Goal: Task Accomplishment & Management: Manage account settings

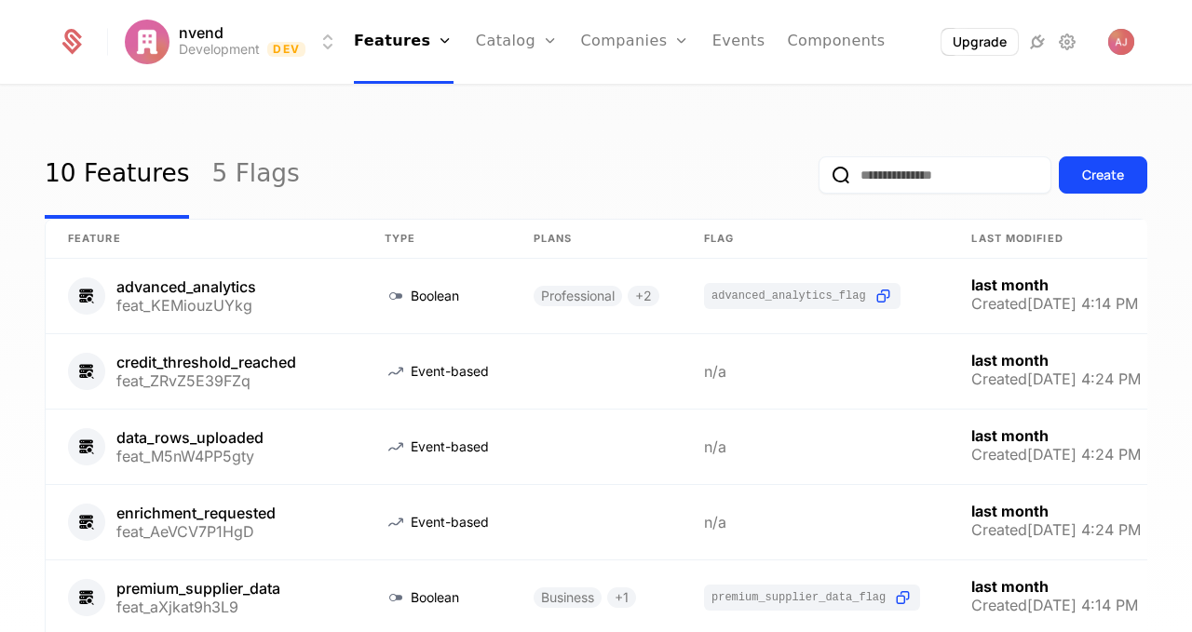
click at [501, 92] on link "Plans" at bounding box center [546, 91] width 96 height 15
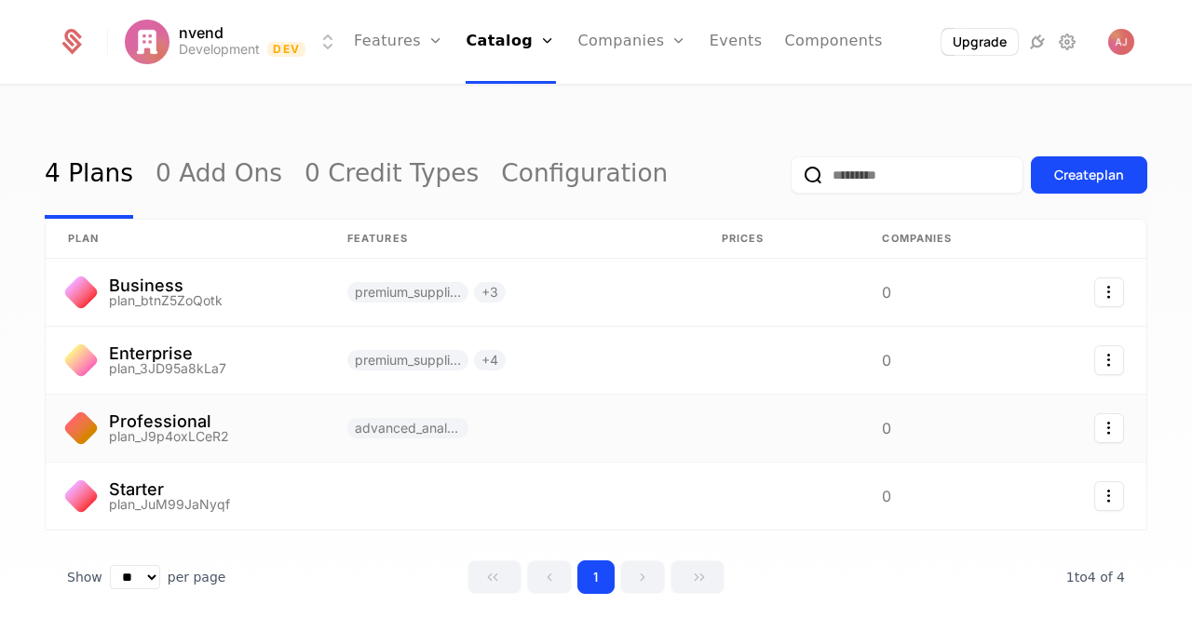
click at [653, 447] on link at bounding box center [512, 428] width 374 height 67
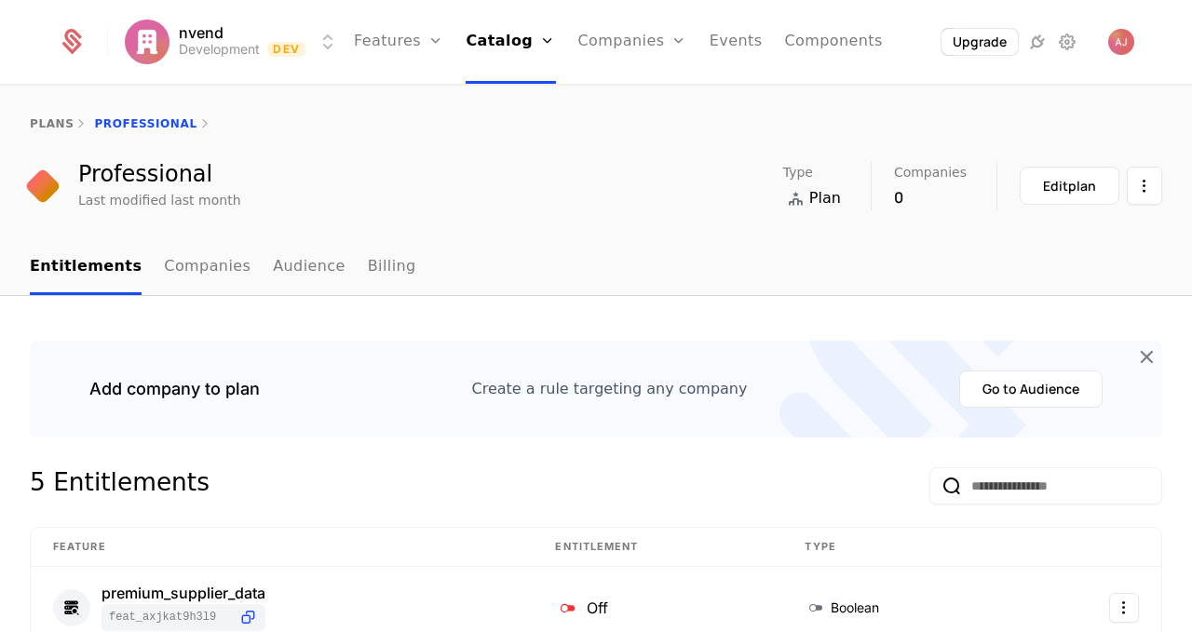
click at [370, 268] on link "Billing" at bounding box center [392, 267] width 48 height 55
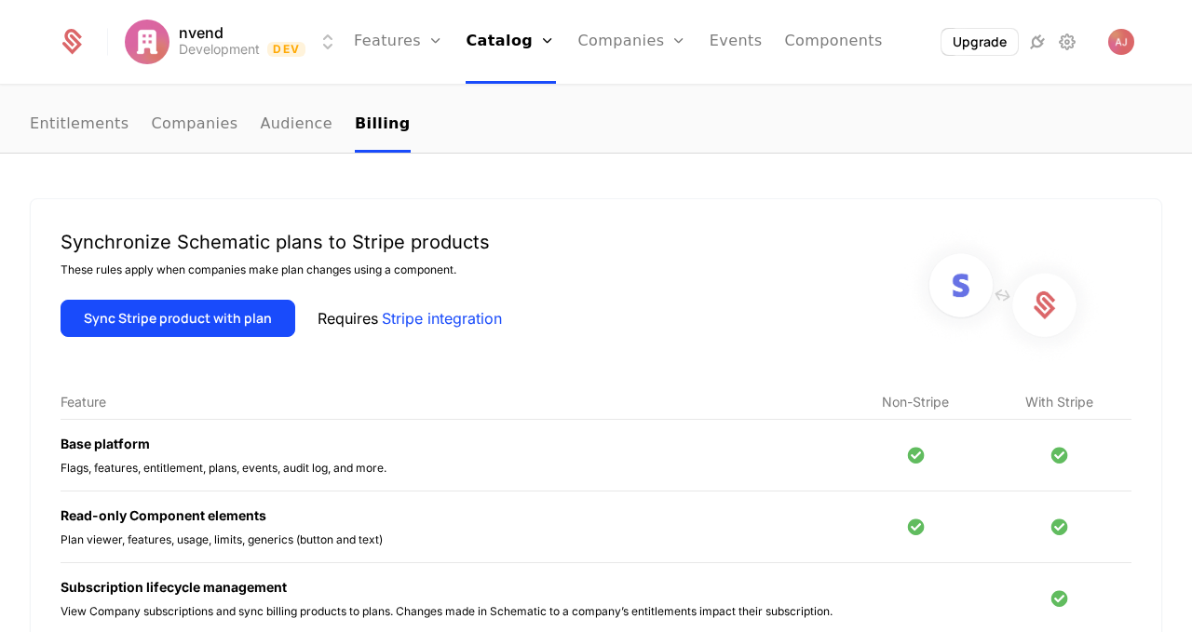
scroll to position [131, 0]
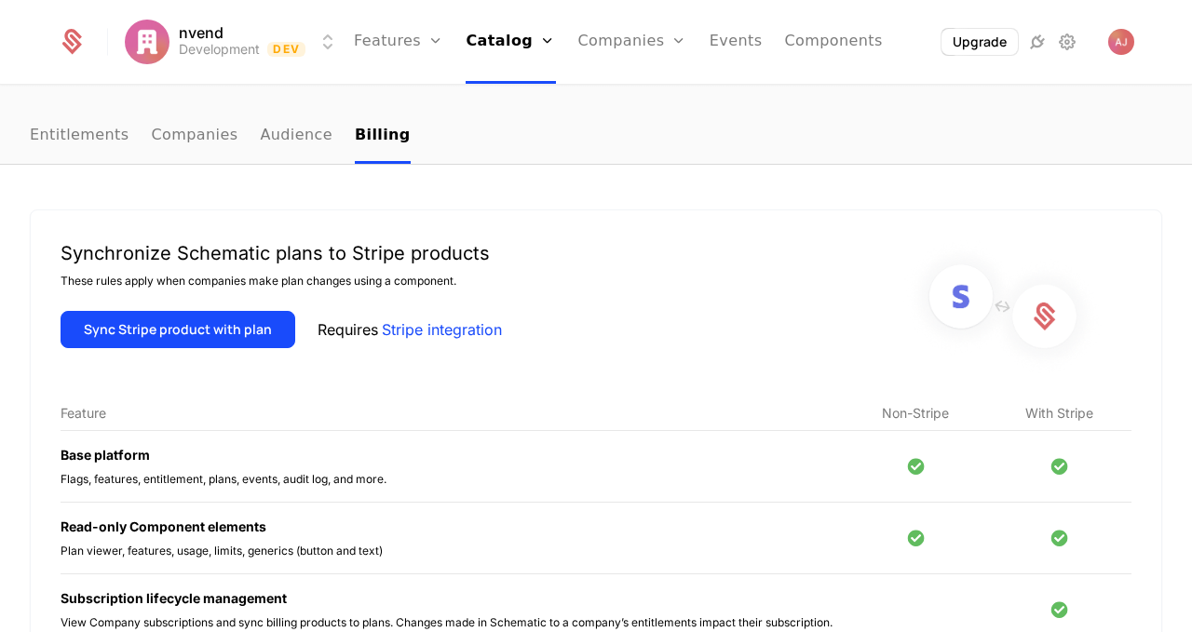
click at [205, 332] on button "Sync Stripe product with plan" at bounding box center [178, 329] width 235 height 37
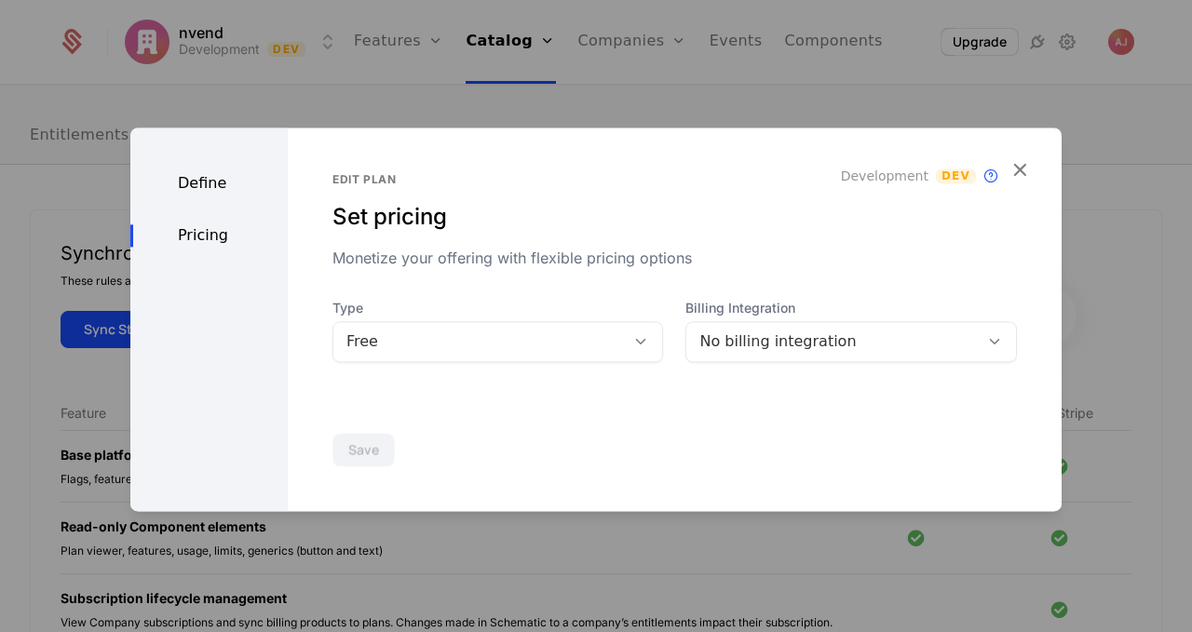
click at [642, 343] on icon at bounding box center [640, 341] width 17 height 17
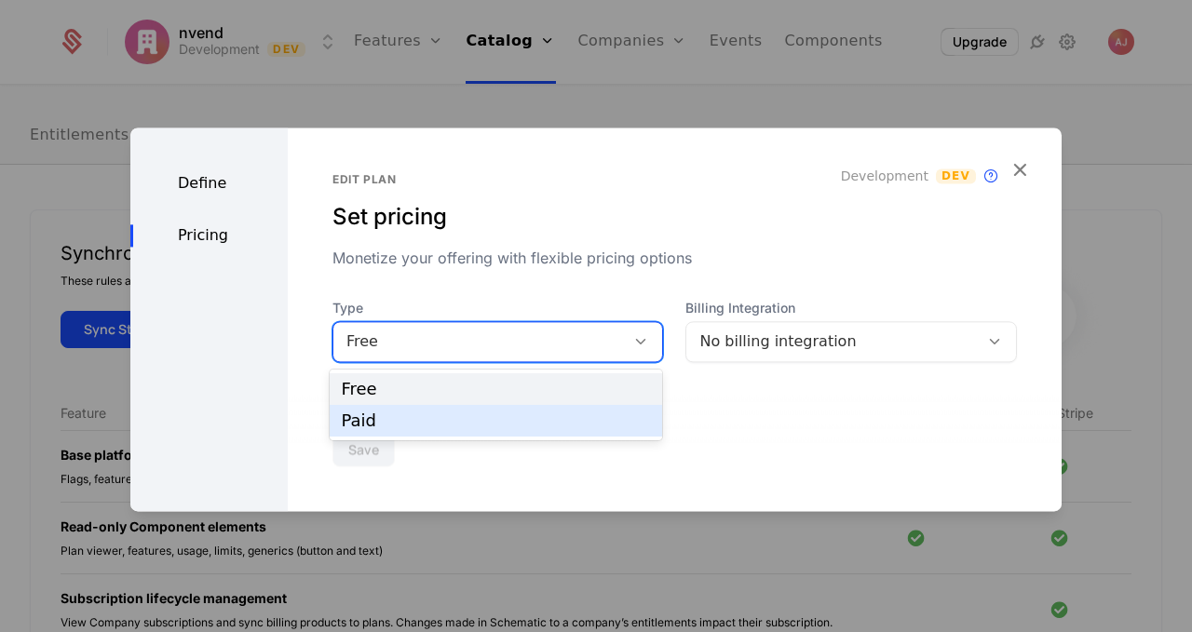
click at [410, 423] on div "Paid" at bounding box center [496, 421] width 310 height 17
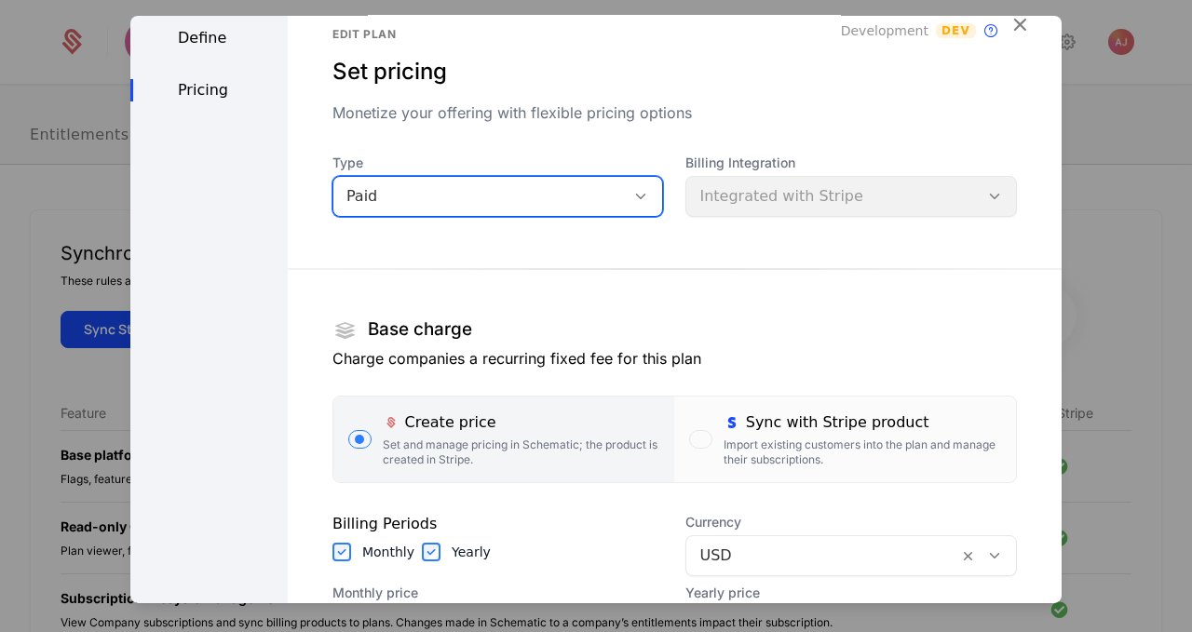
scroll to position [0, 0]
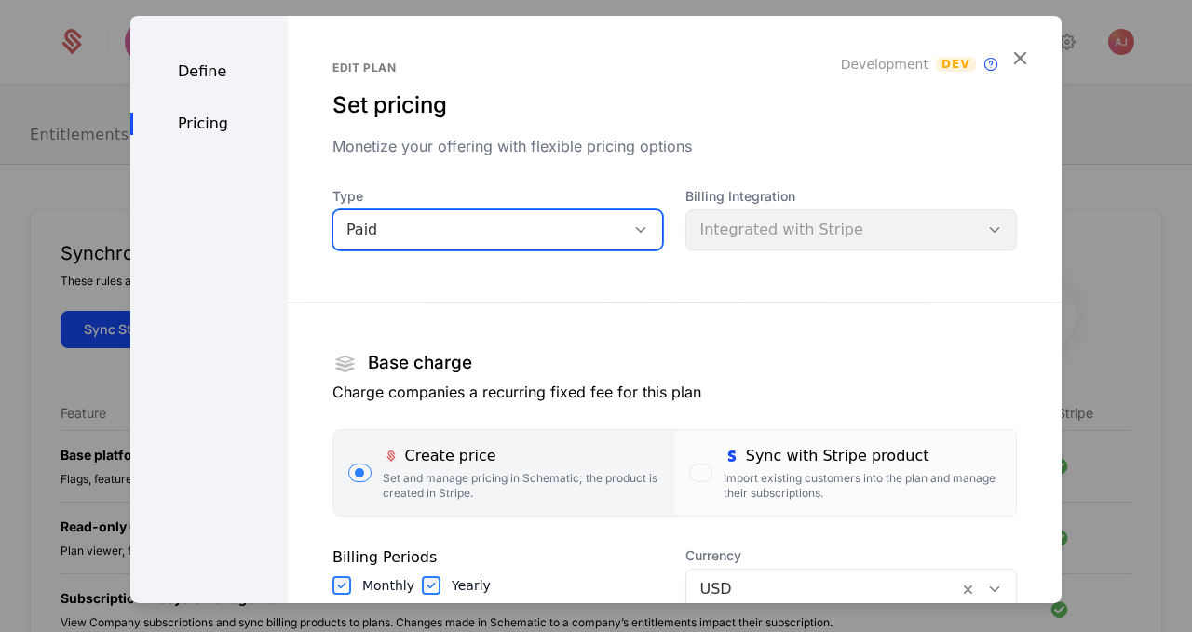
click at [1016, 59] on icon "button" at bounding box center [1020, 57] width 24 height 24
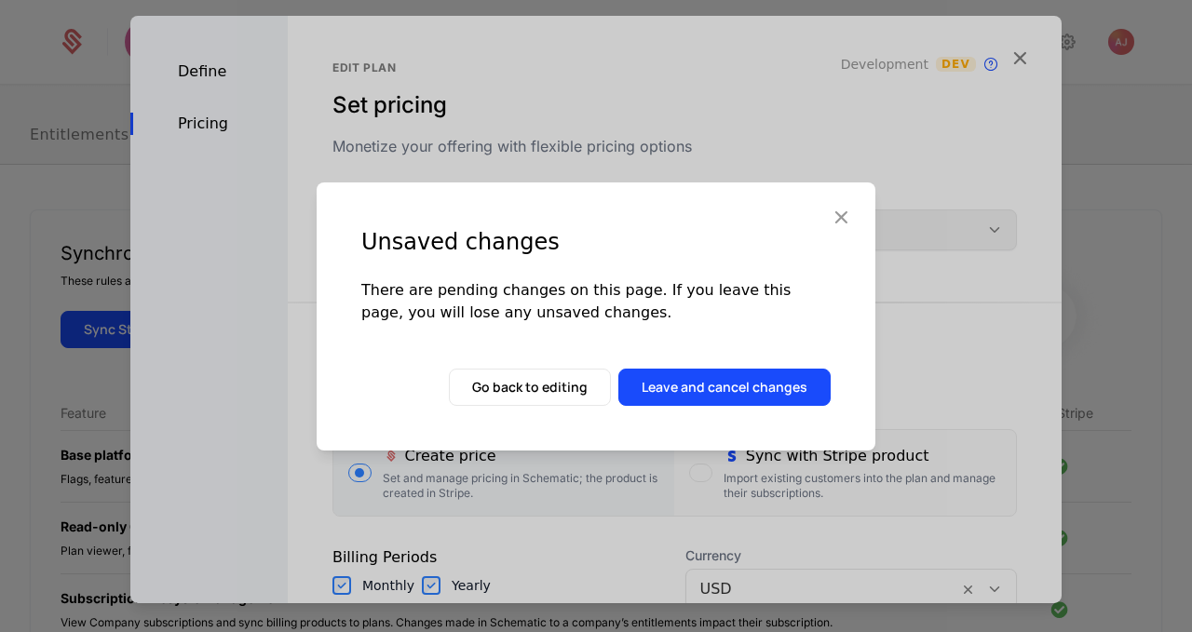
click at [712, 364] on div "Unsaved changes There are pending changes on this page. If you leave this page,…" at bounding box center [596, 317] width 559 height 268
click at [706, 382] on button "Leave and cancel changes" at bounding box center [724, 387] width 212 height 37
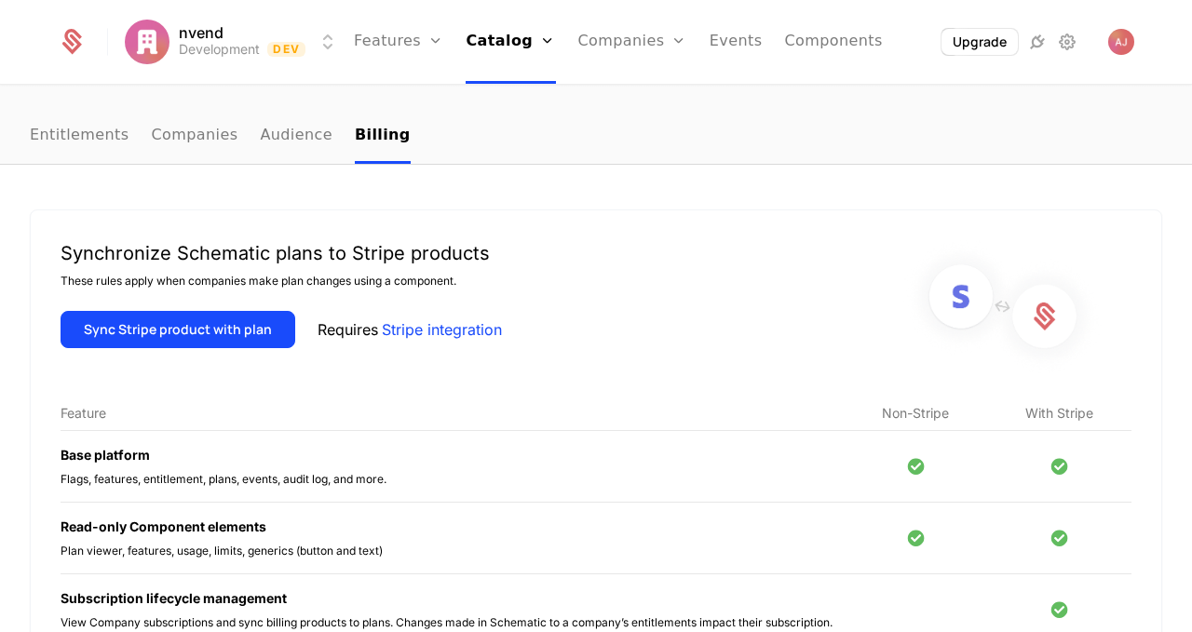
click at [509, 92] on link "Plans" at bounding box center [536, 91] width 96 height 15
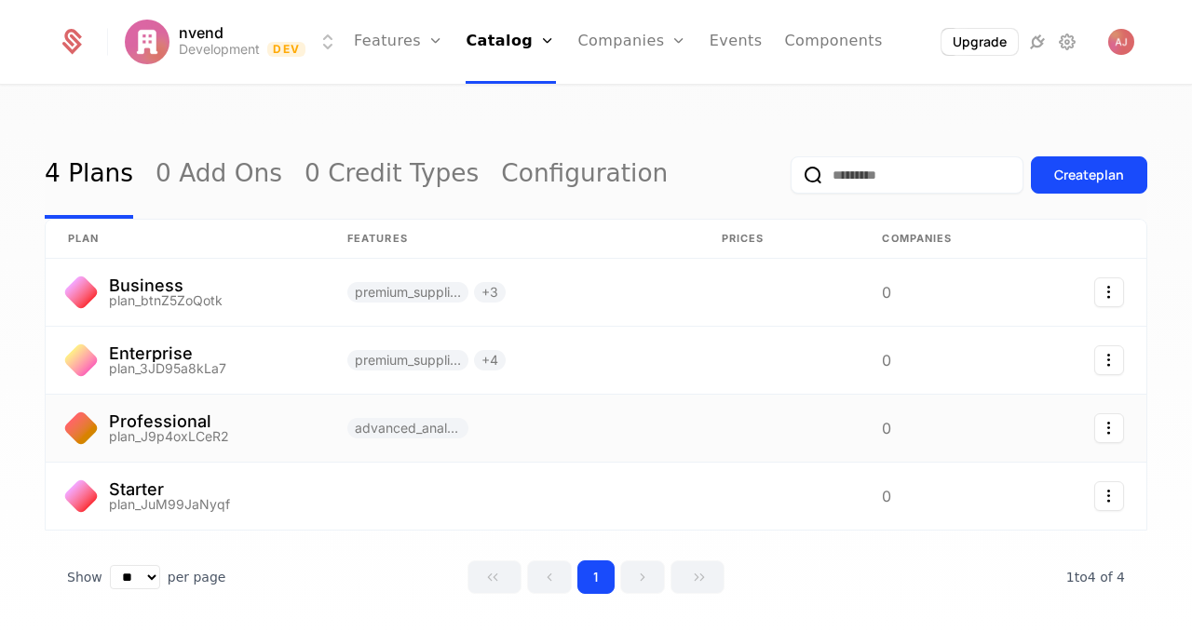
click at [1109, 424] on icon "Select action" at bounding box center [1109, 429] width 30 height 30
click at [546, 502] on html "nvend Development Dev Features Features Flags Catalog Plans Add Ons Credits Con…" at bounding box center [596, 316] width 1192 height 632
click at [209, 414] on link at bounding box center [185, 428] width 279 height 67
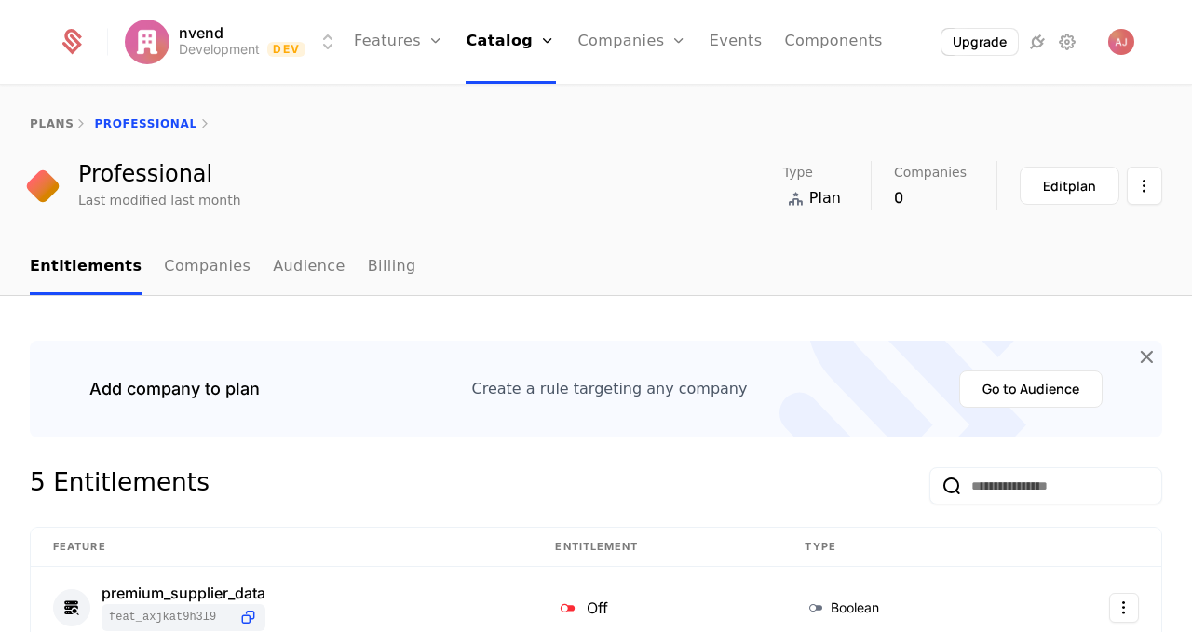
click at [1063, 183] on div "Edit plan" at bounding box center [1069, 186] width 53 height 19
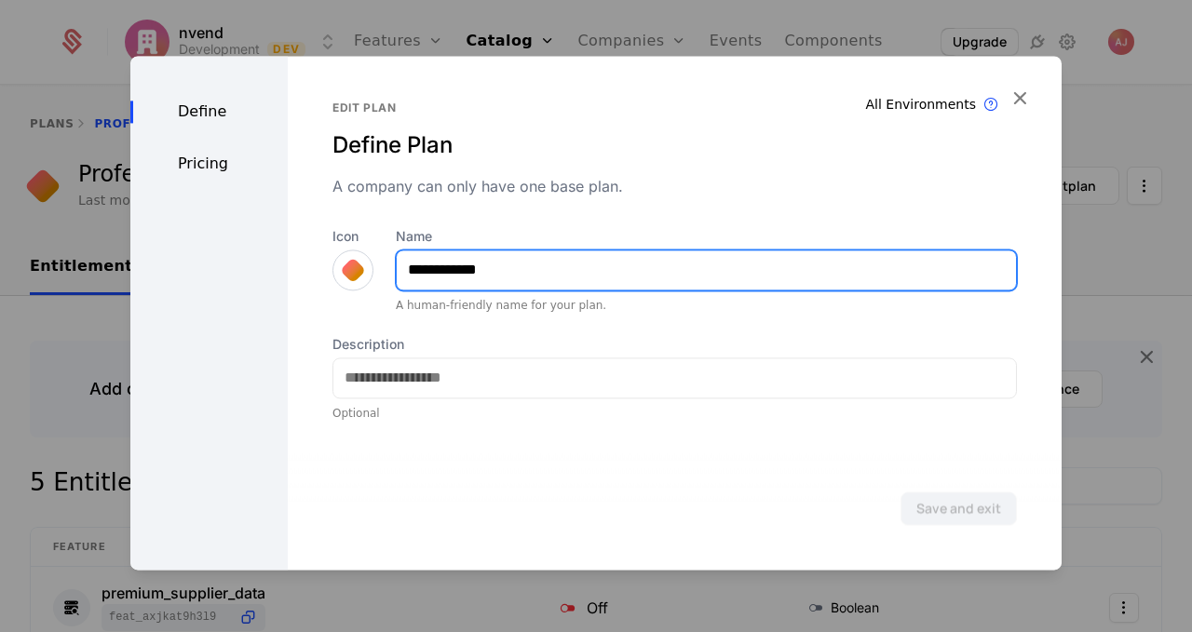
click at [565, 267] on input "**********" at bounding box center [706, 270] width 619 height 39
type input "**********"
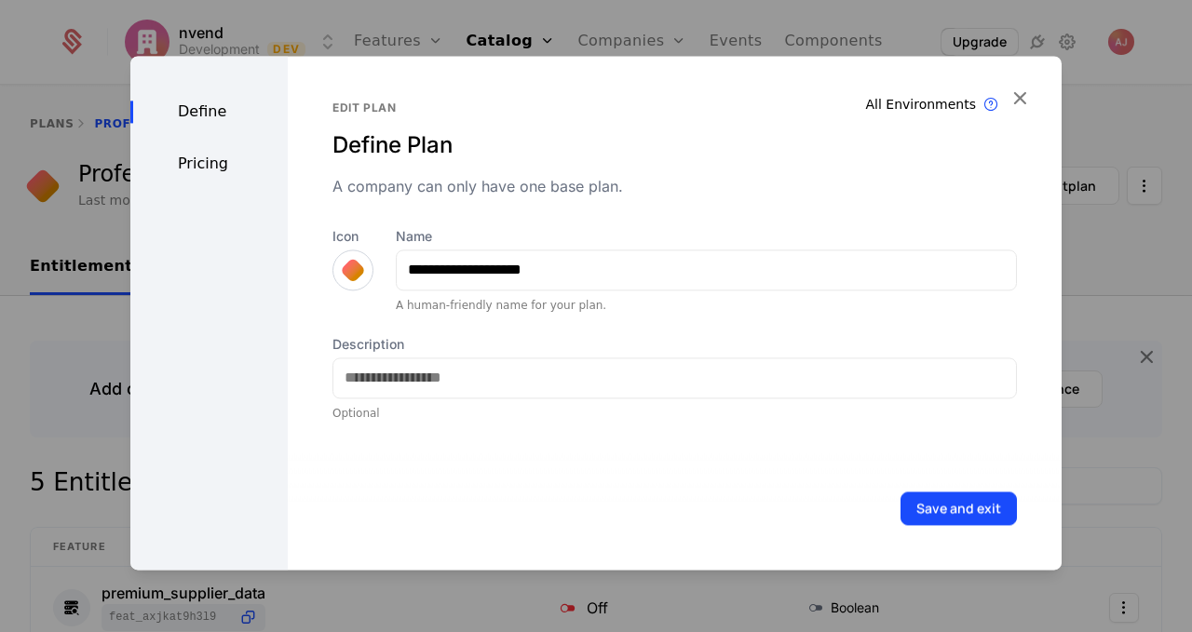
click at [962, 505] on button "Save and exit" at bounding box center [959, 509] width 116 height 34
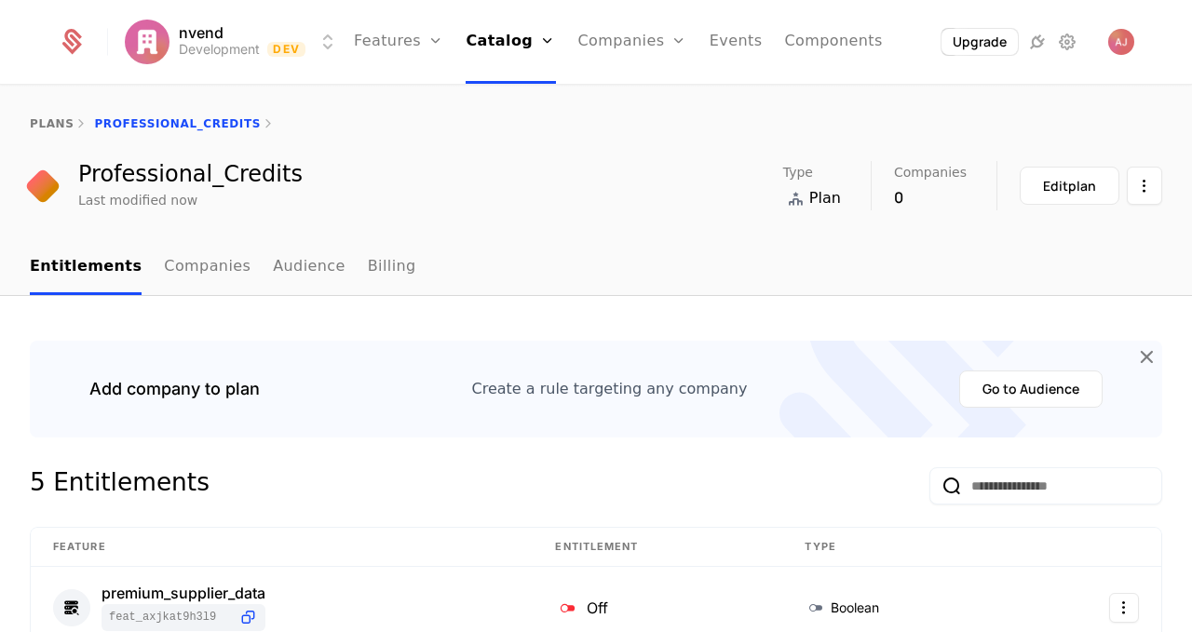
click at [379, 273] on link "Billing" at bounding box center [392, 267] width 48 height 55
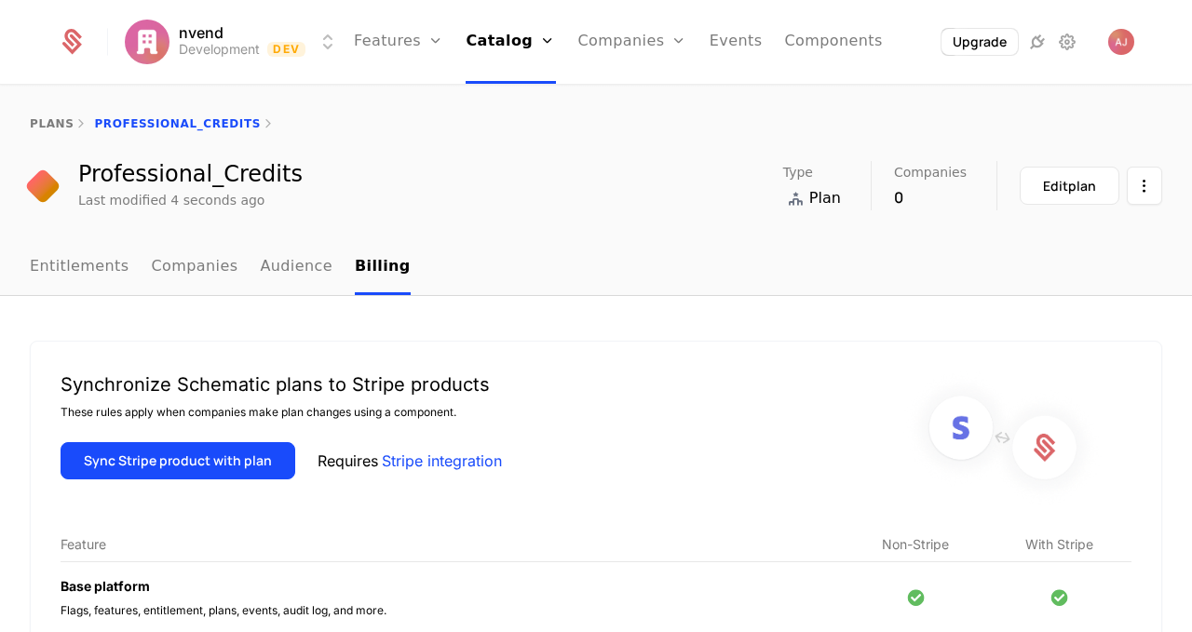
click at [231, 463] on button "Sync Stripe product with plan" at bounding box center [178, 460] width 235 height 37
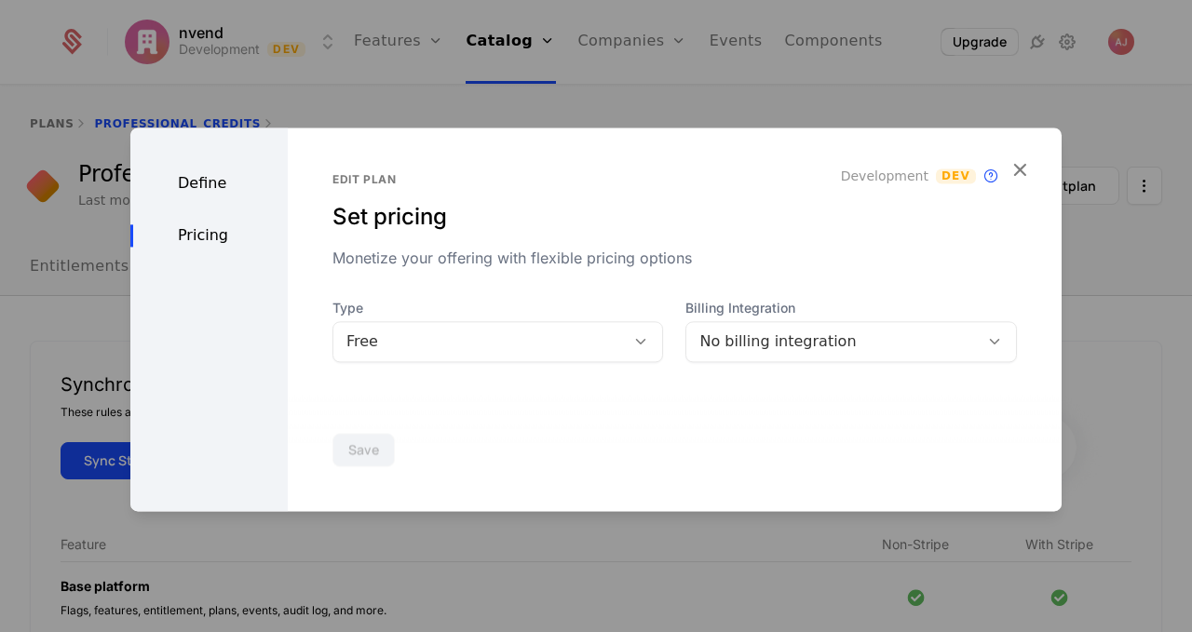
click at [598, 340] on div "Free" at bounding box center [479, 342] width 266 height 22
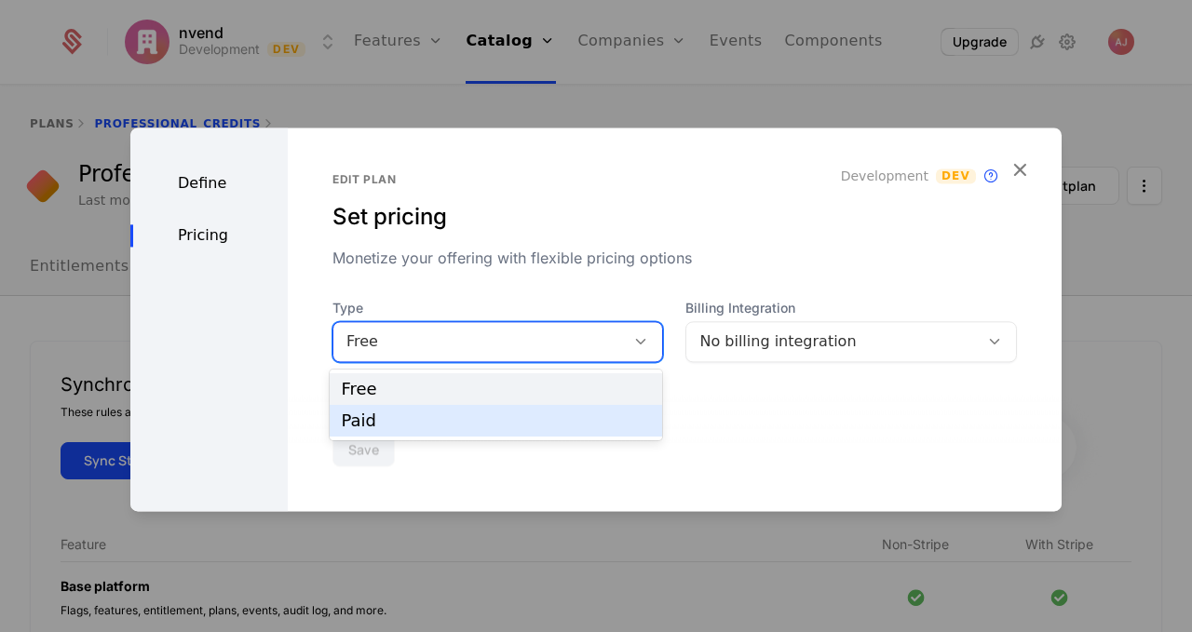
click at [550, 414] on div "Paid" at bounding box center [496, 421] width 310 height 17
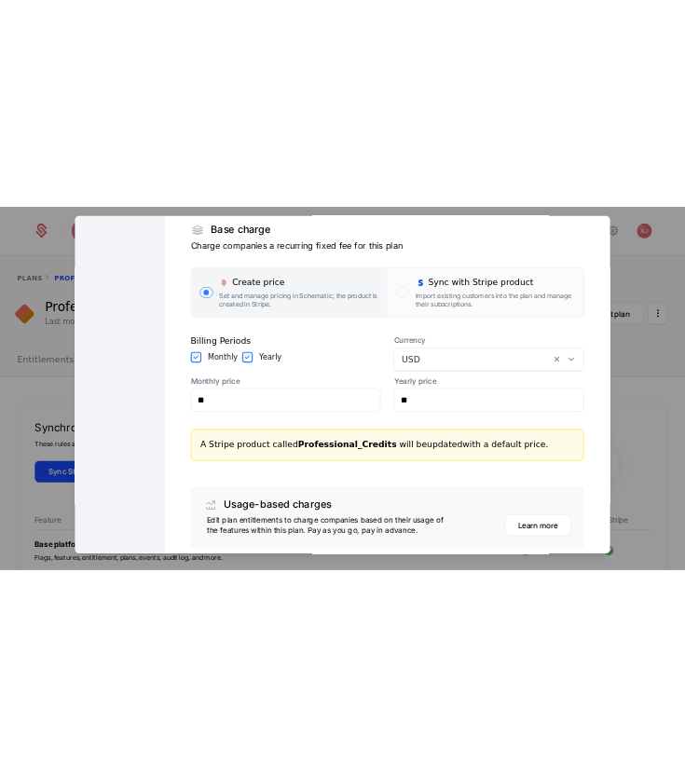
scroll to position [322, 0]
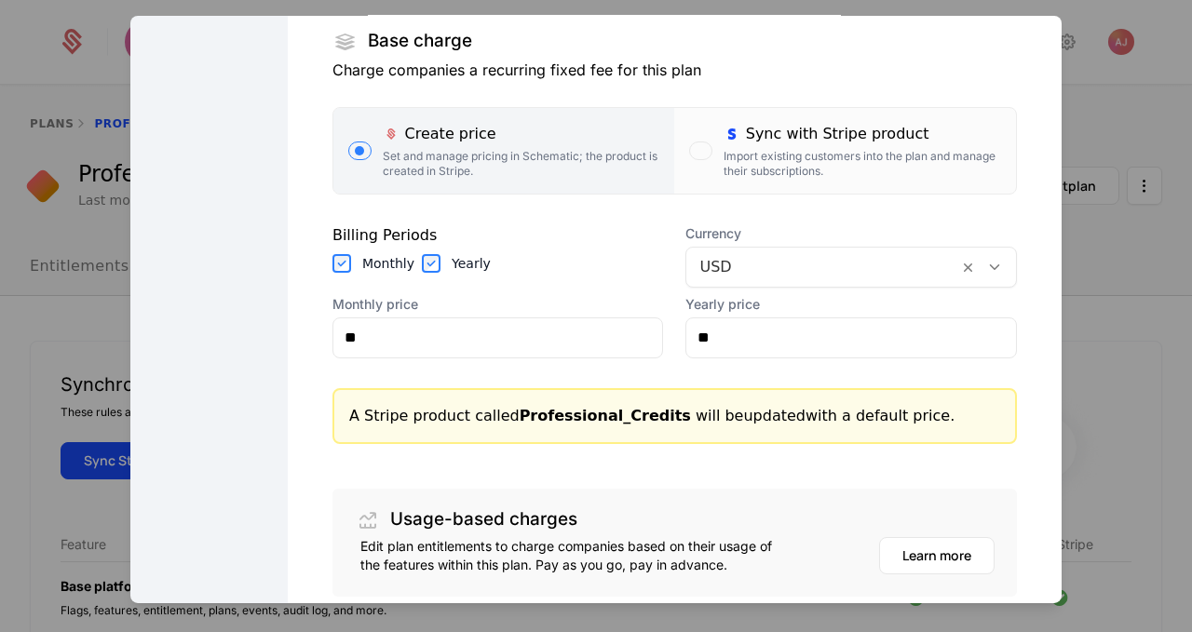
click at [390, 315] on div "Monthly price **" at bounding box center [498, 325] width 332 height 63
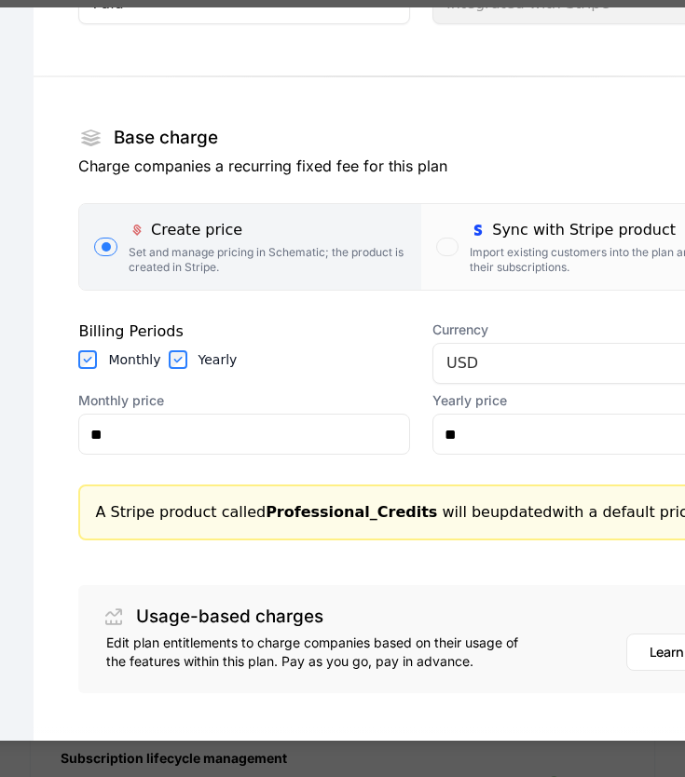
scroll to position [201, 0]
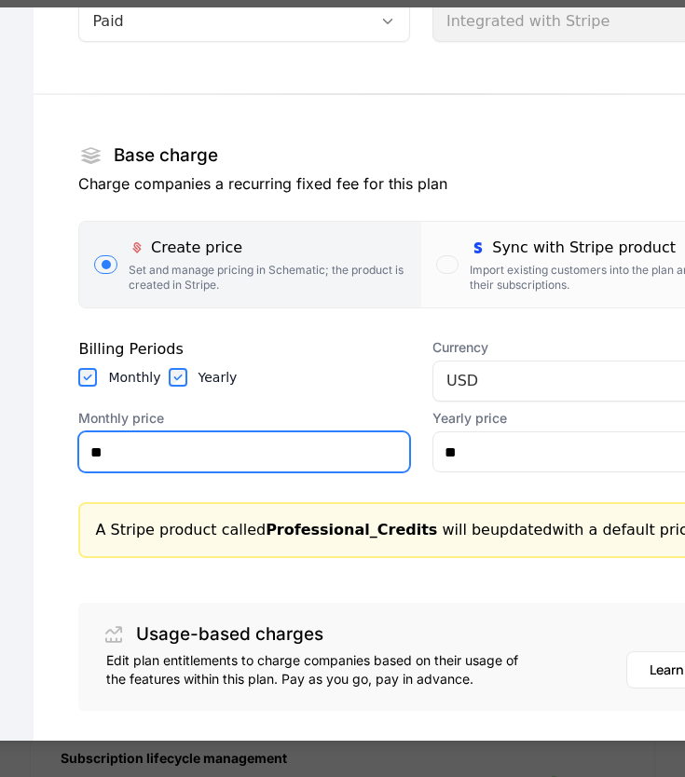
click at [195, 454] on input "**" at bounding box center [244, 451] width 330 height 39
type input "******"
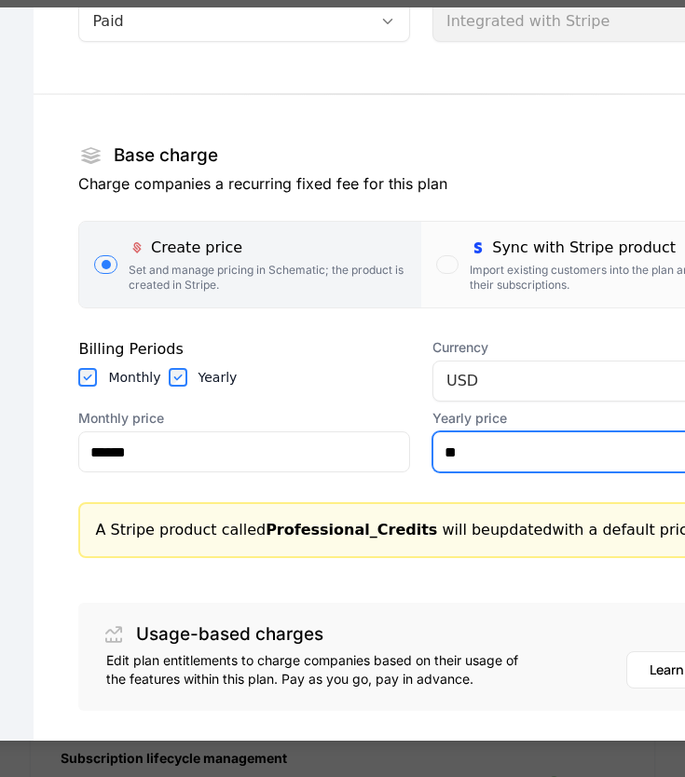
click at [513, 449] on input "**" at bounding box center [598, 451] width 330 height 39
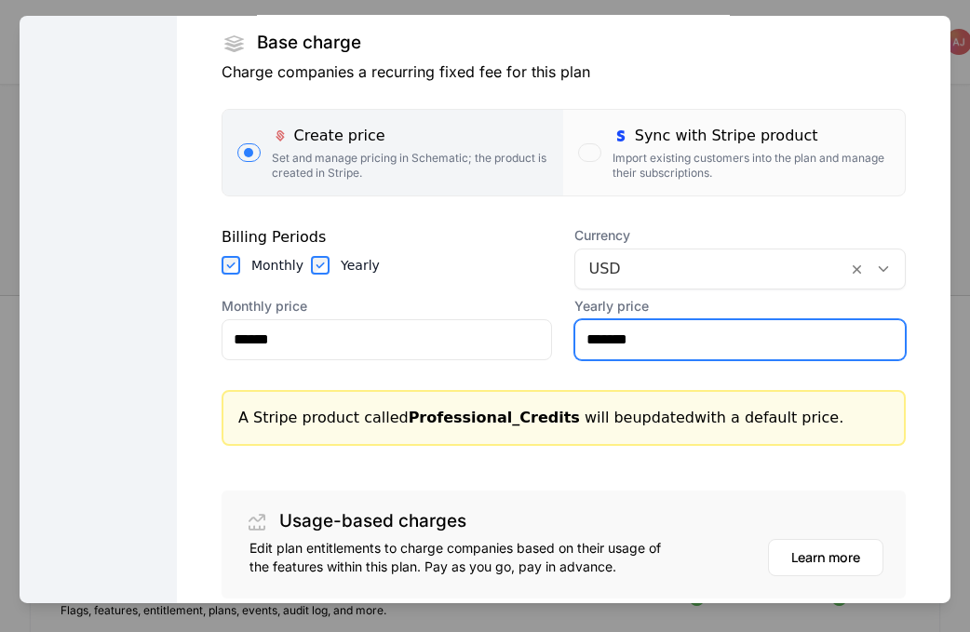
scroll to position [465, 0]
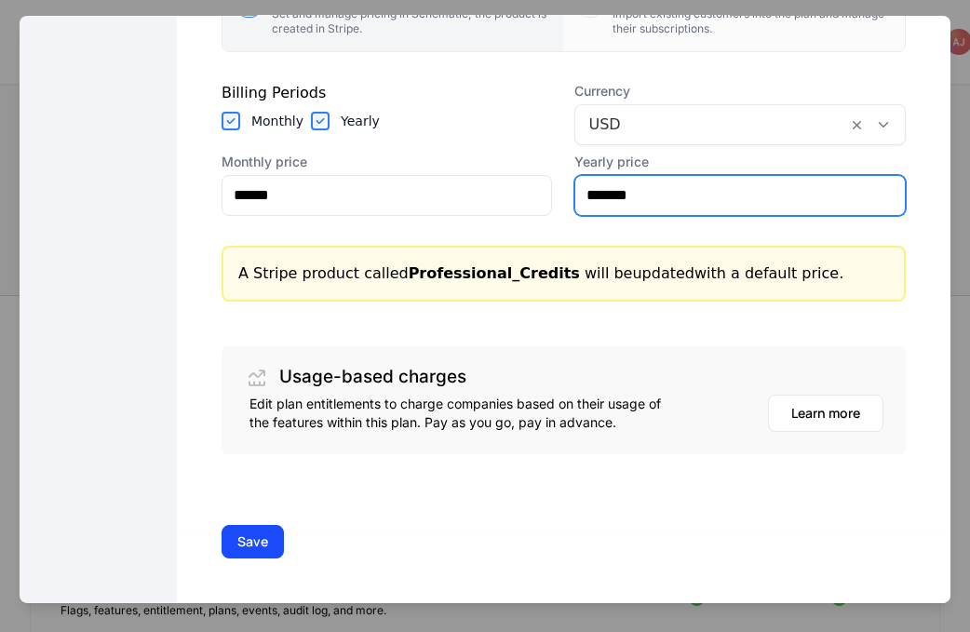
type input "*******"
click at [251, 538] on button "Save" at bounding box center [253, 541] width 62 height 34
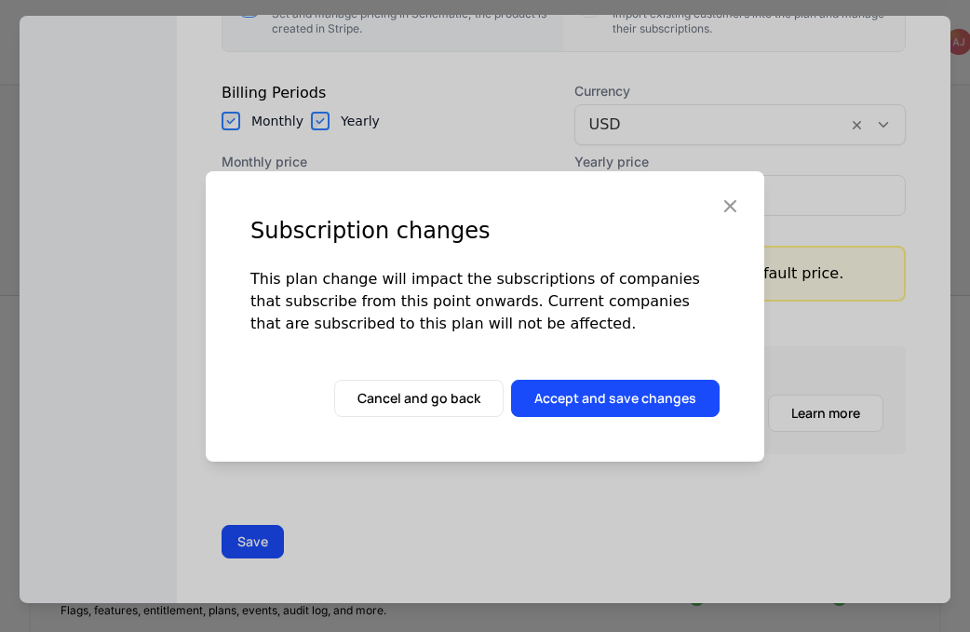
click at [615, 399] on button "Accept and save changes" at bounding box center [615, 398] width 209 height 37
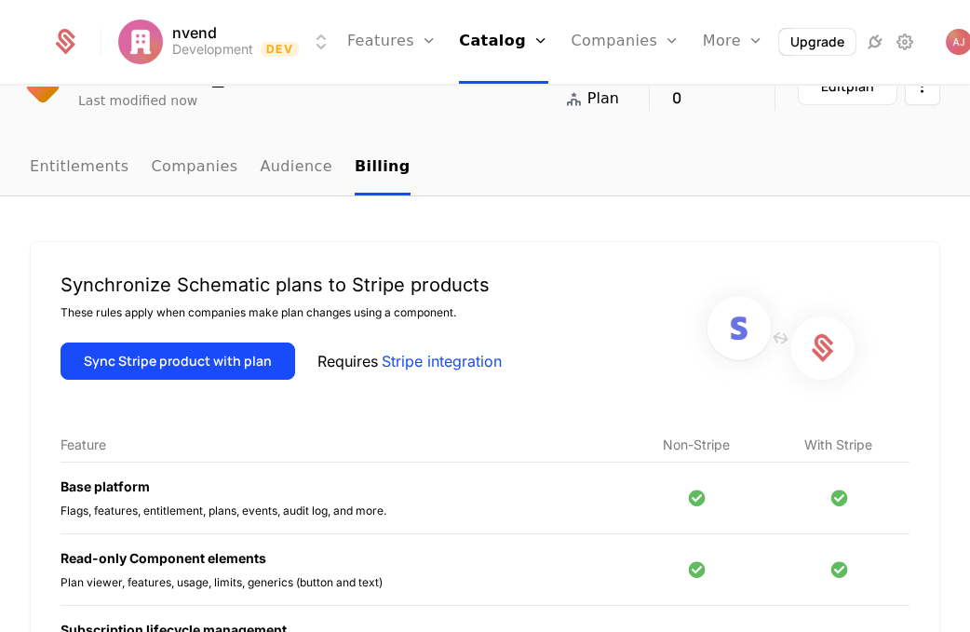
scroll to position [98, 0]
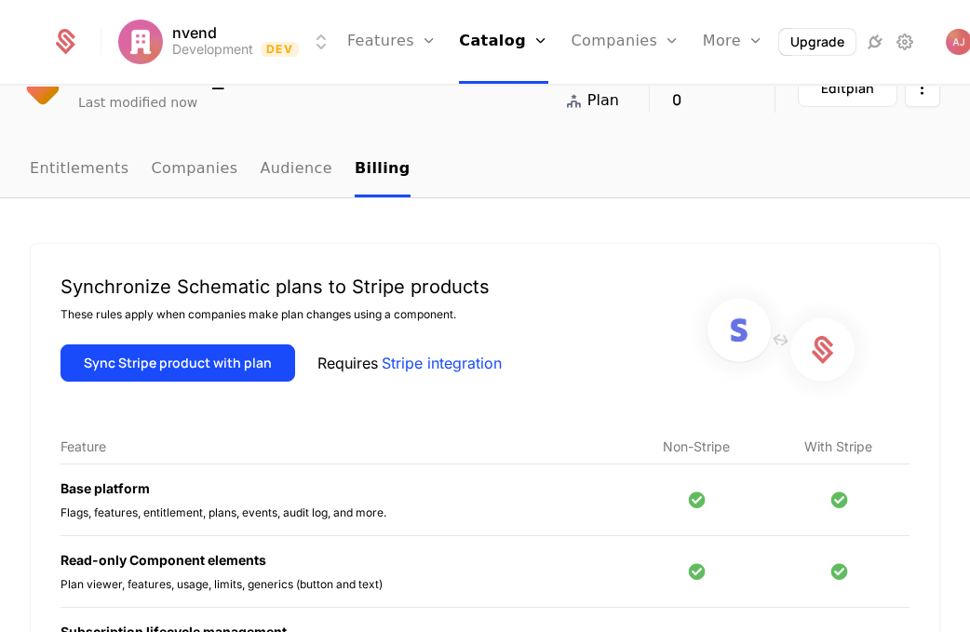
click at [432, 361] on link "Stripe integration" at bounding box center [442, 363] width 120 height 22
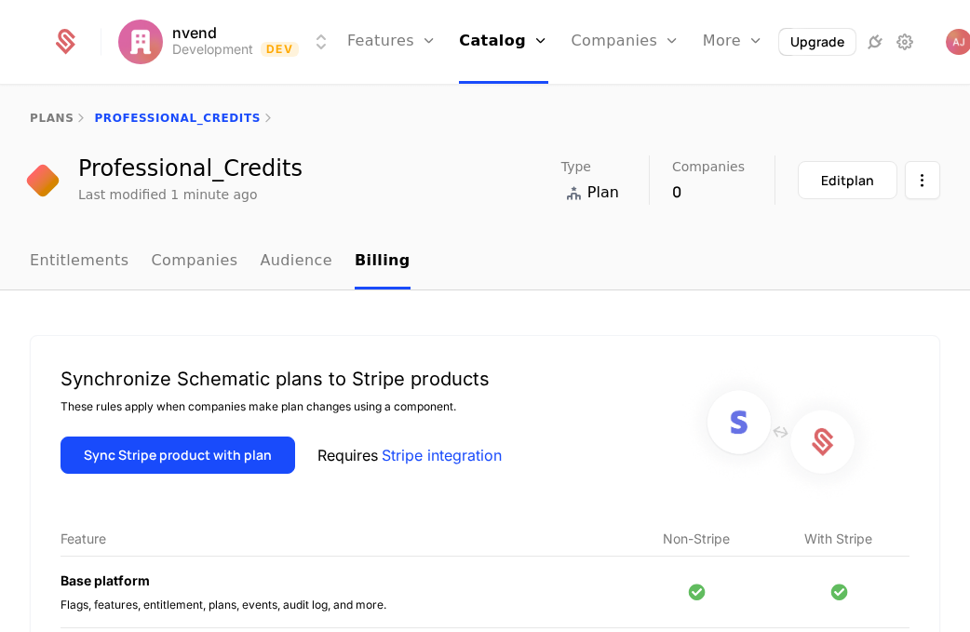
scroll to position [0, 0]
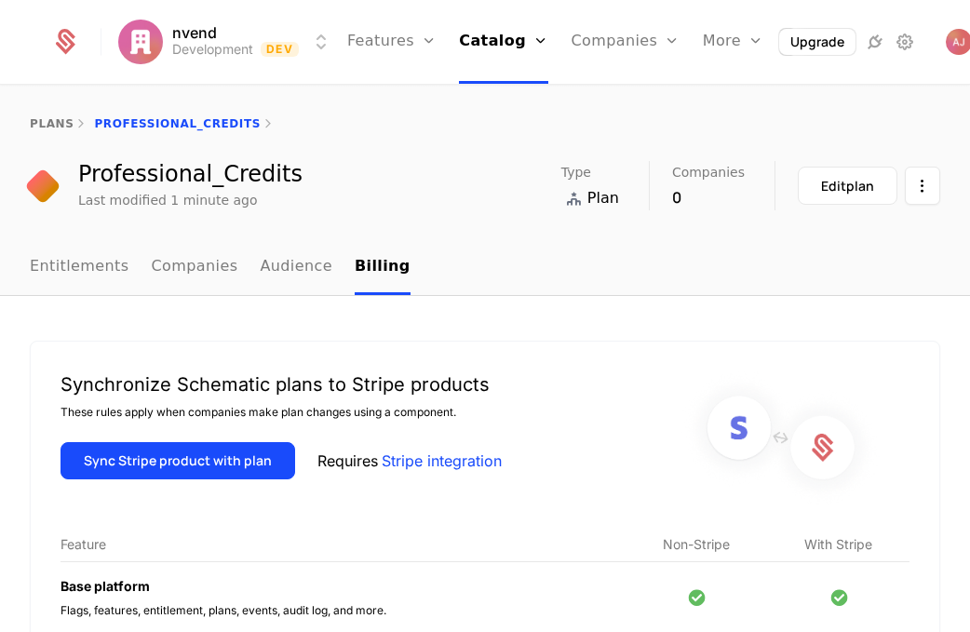
click at [199, 465] on button "Sync Stripe product with plan" at bounding box center [178, 460] width 235 height 37
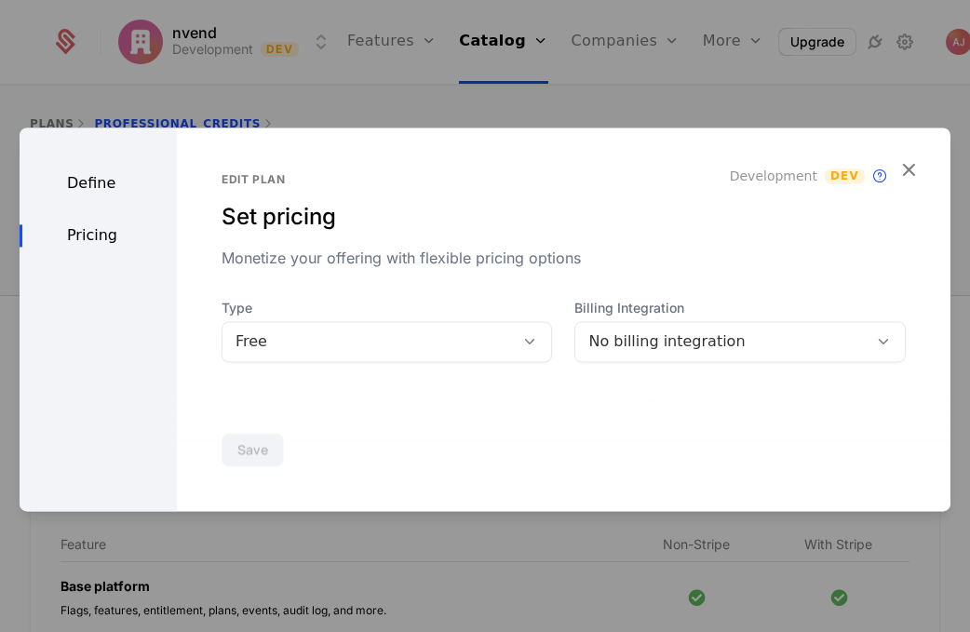
click at [517, 341] on div at bounding box center [530, 342] width 32 height 20
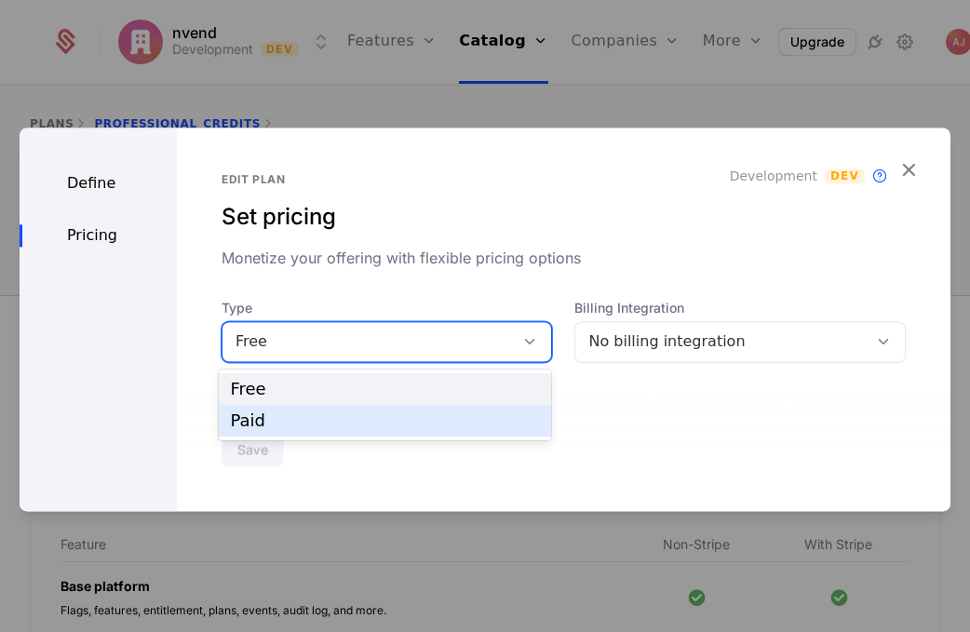
click at [472, 420] on div "Paid" at bounding box center [385, 421] width 310 height 17
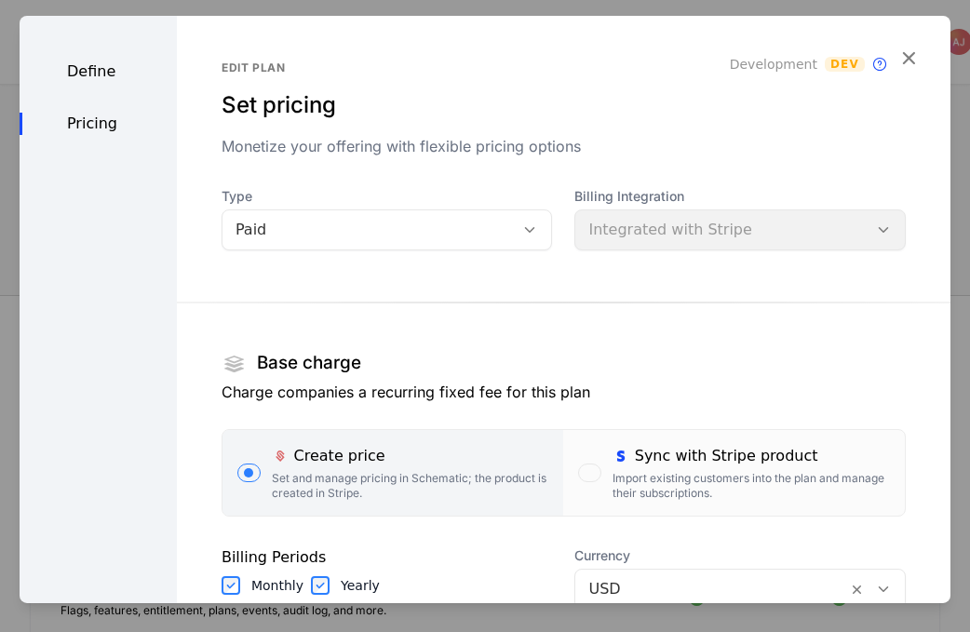
click at [909, 58] on icon "button" at bounding box center [909, 57] width 24 height 24
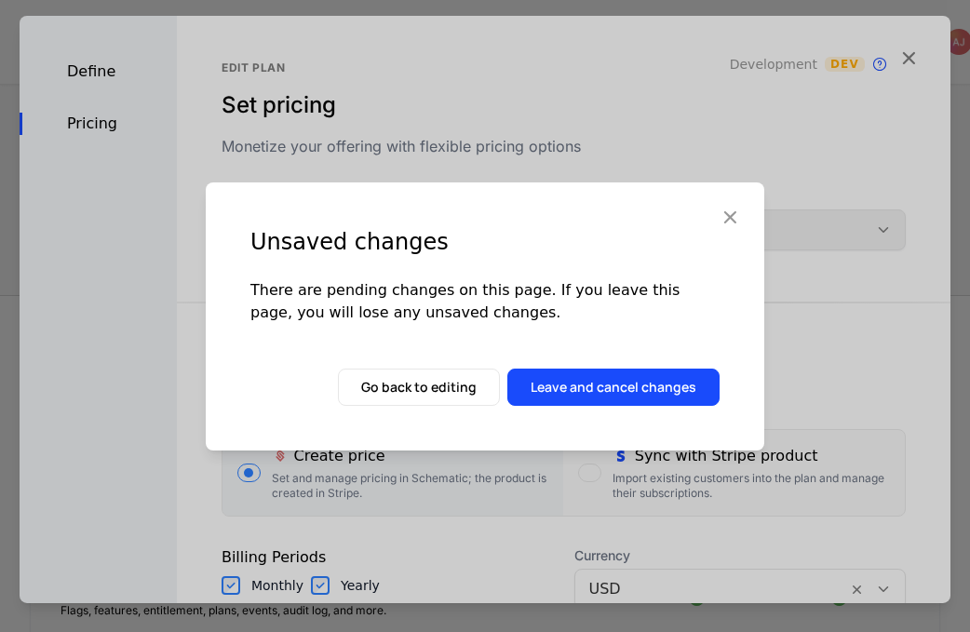
click at [408, 382] on button "Go back to editing" at bounding box center [419, 387] width 162 height 37
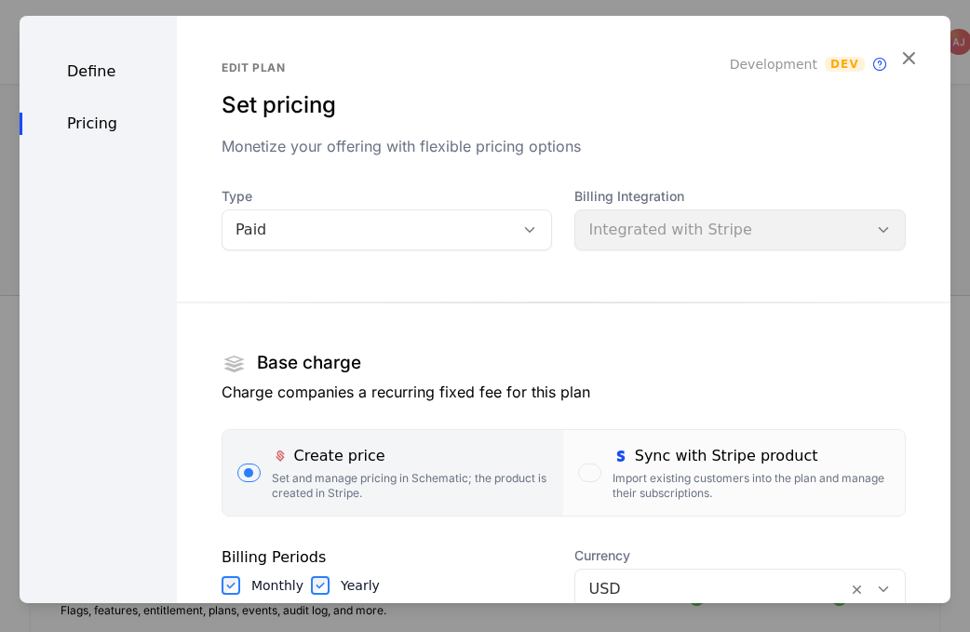
click at [913, 58] on icon "button" at bounding box center [909, 57] width 24 height 24
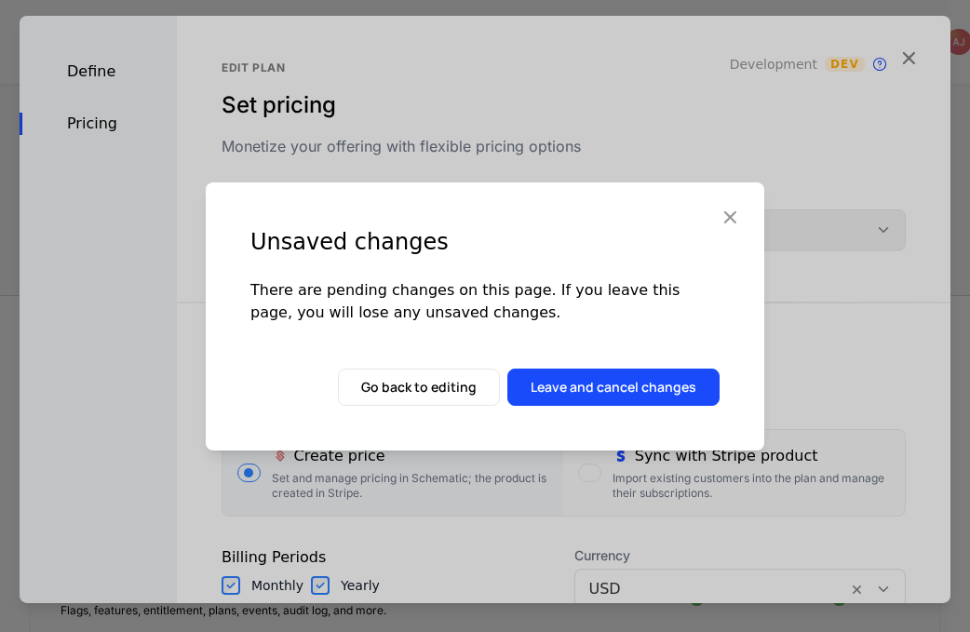
click at [730, 229] on icon "button" at bounding box center [730, 217] width 24 height 24
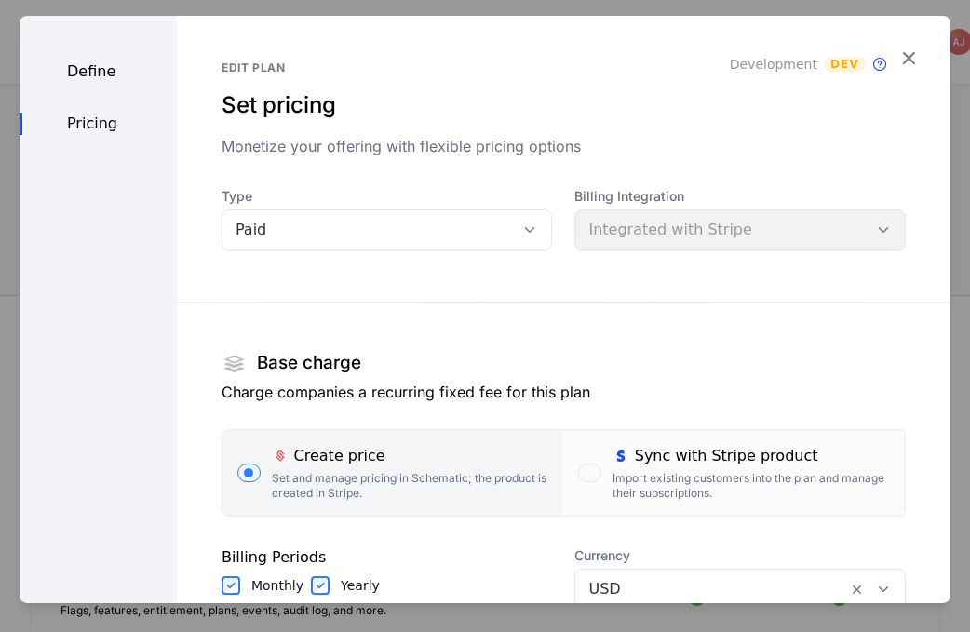
click at [96, 54] on div "Define Pricing" at bounding box center [98, 541] width 157 height 1052
click at [91, 66] on div "Define" at bounding box center [98, 71] width 157 height 22
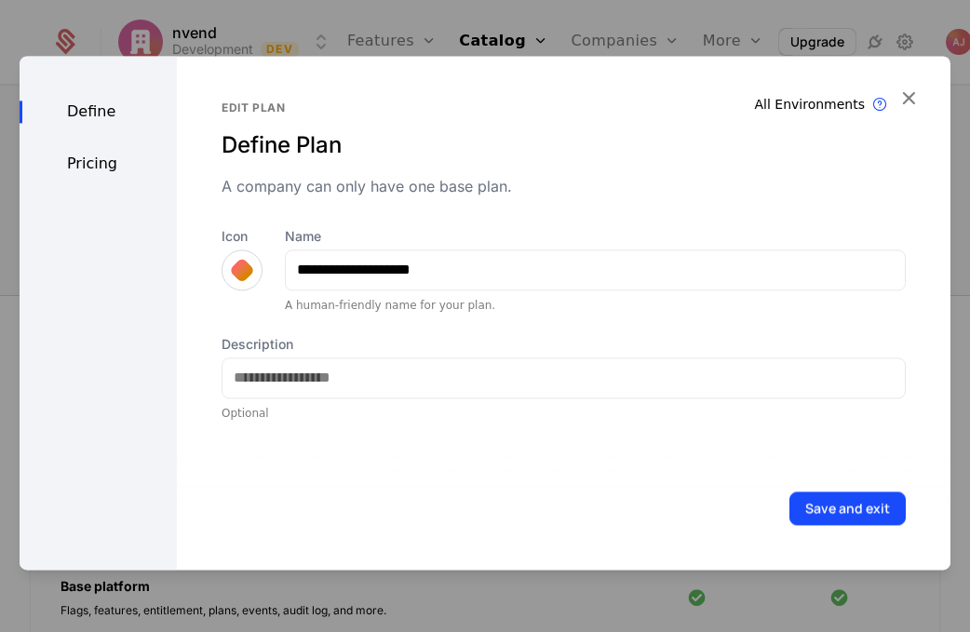
click at [84, 159] on div "Pricing" at bounding box center [98, 164] width 157 height 22
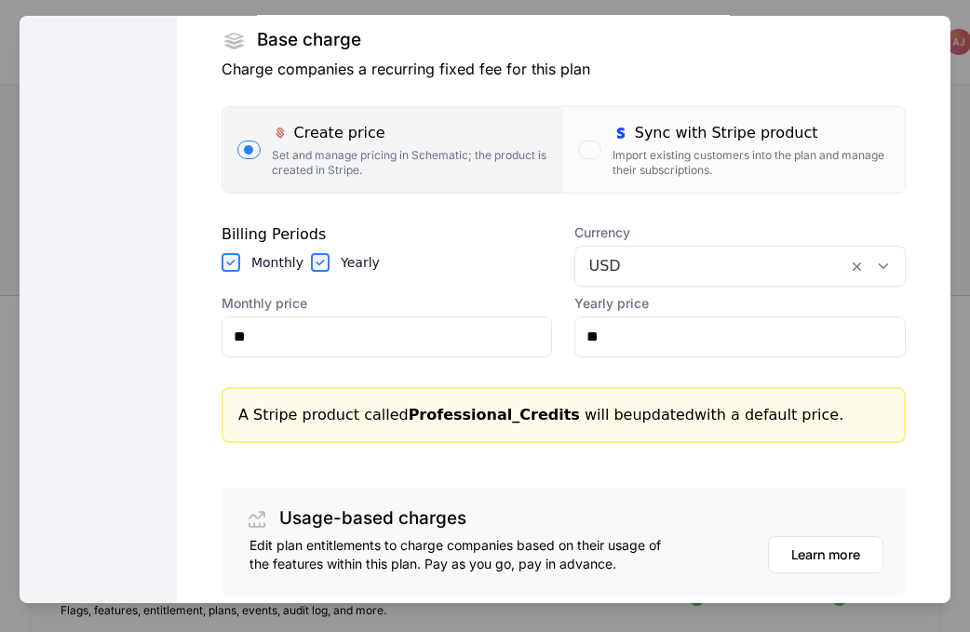
scroll to position [325, 0]
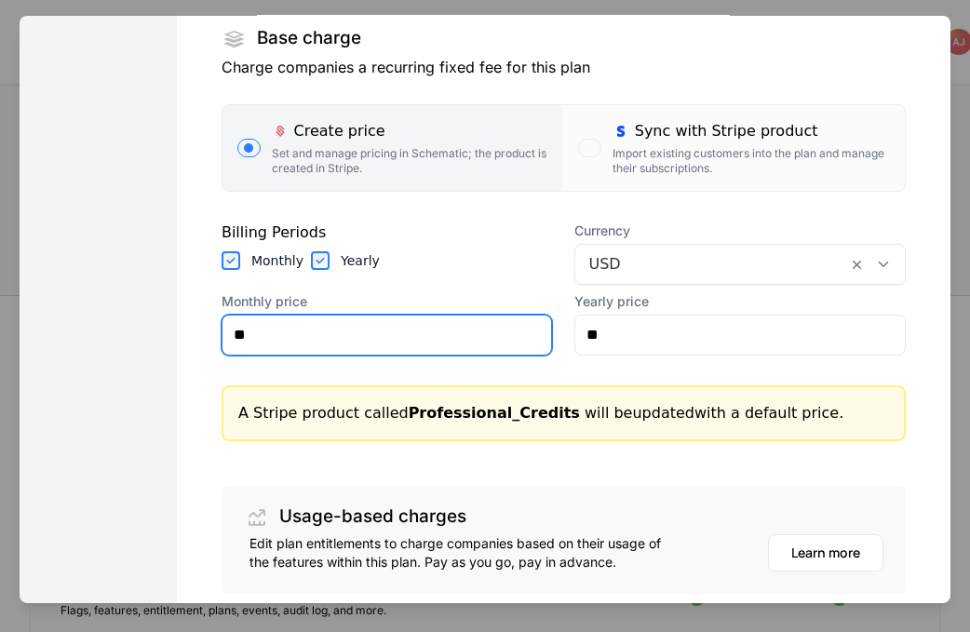
click at [364, 346] on input "**" at bounding box center [388, 334] width 330 height 39
type input "******"
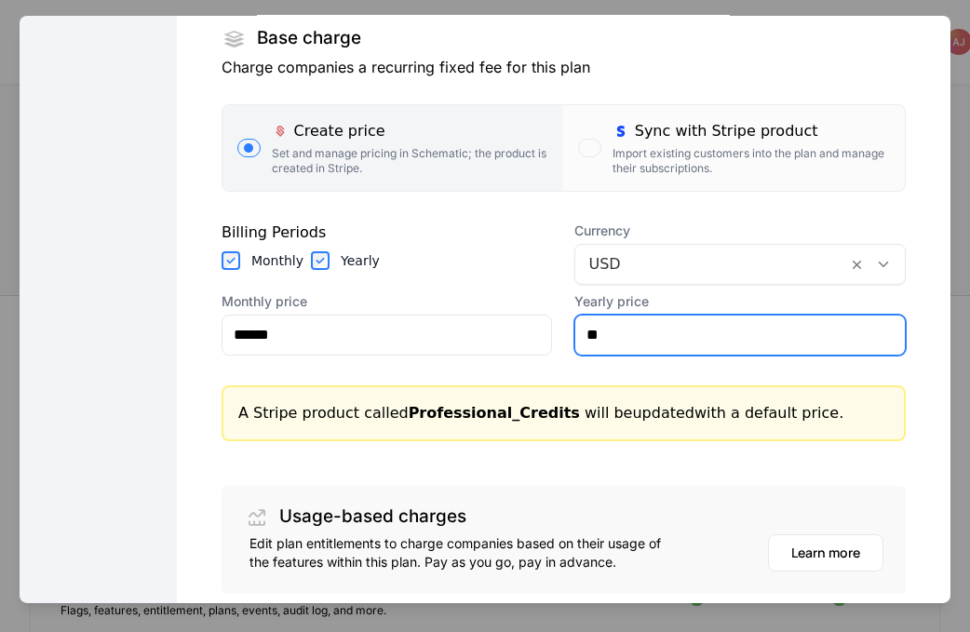
click at [625, 352] on input "**" at bounding box center [741, 334] width 330 height 39
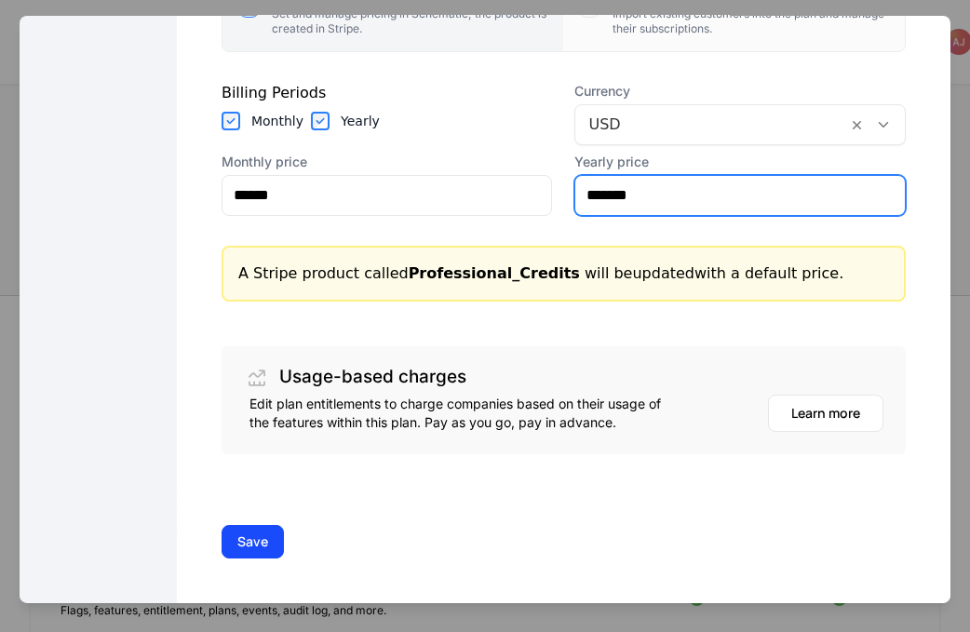
type input "*******"
click at [249, 543] on button "Save" at bounding box center [253, 541] width 62 height 34
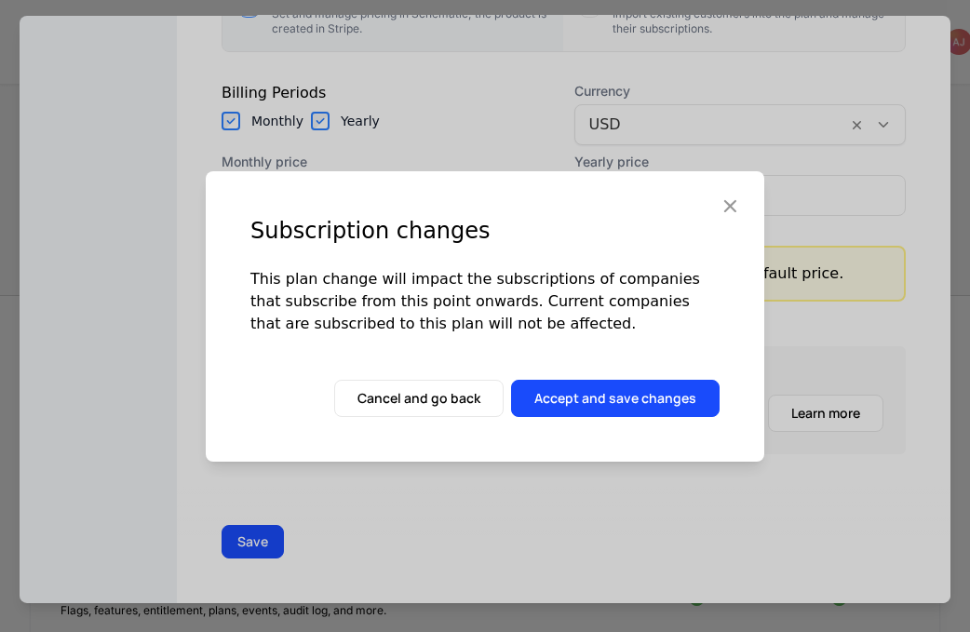
click at [625, 400] on button "Accept and save changes" at bounding box center [615, 398] width 209 height 37
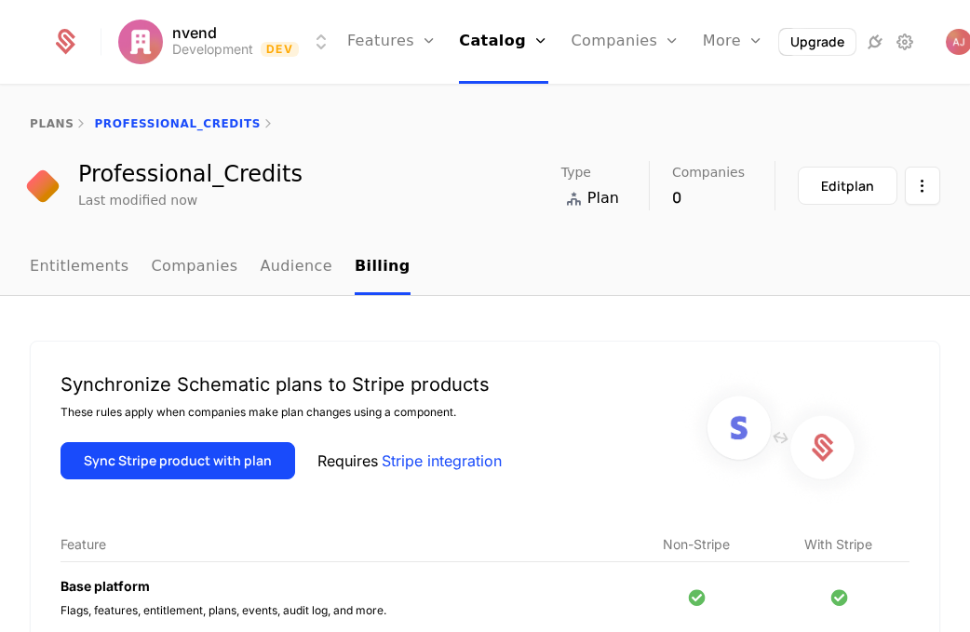
click at [392, 208] on div "Professional_Credits Last modified now Type Plan Companies 0 Edit plan" at bounding box center [485, 185] width 911 height 49
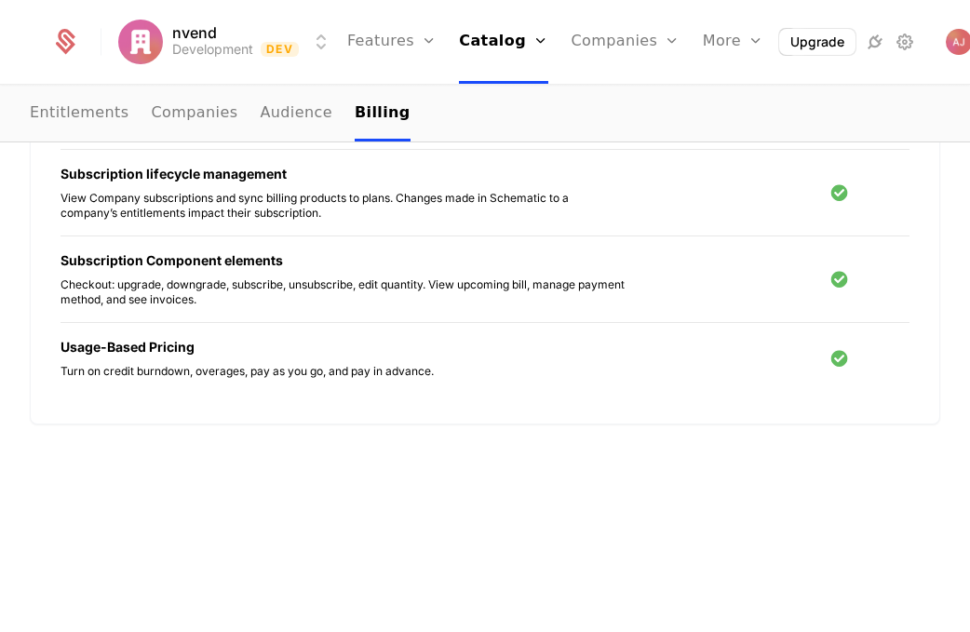
scroll to position [0, 0]
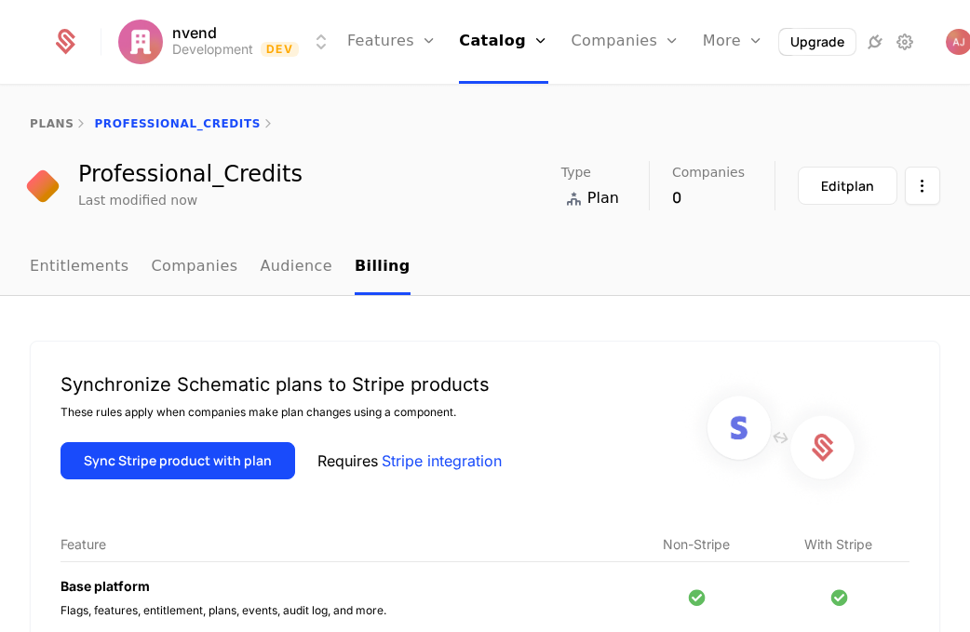
click at [48, 122] on link "plans" at bounding box center [52, 123] width 44 height 13
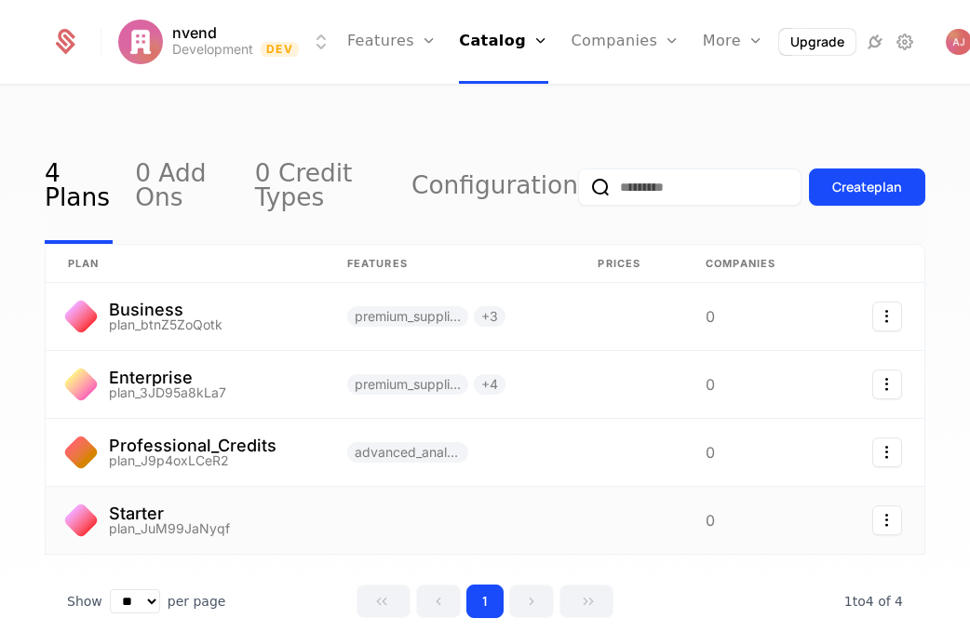
click at [239, 532] on link at bounding box center [185, 520] width 279 height 67
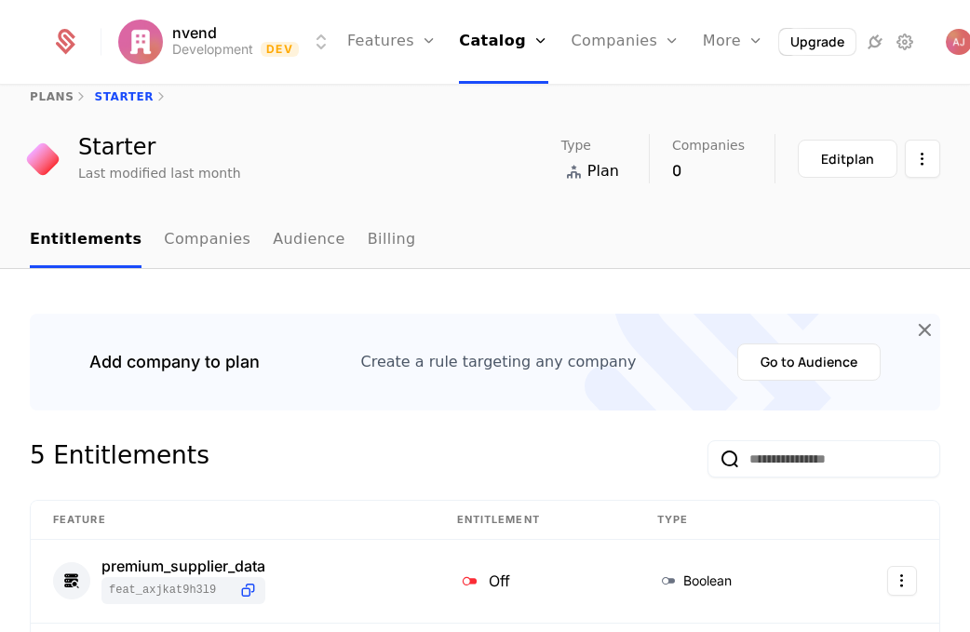
scroll to position [28, 0]
click at [860, 161] on div "Edit plan" at bounding box center [847, 158] width 53 height 19
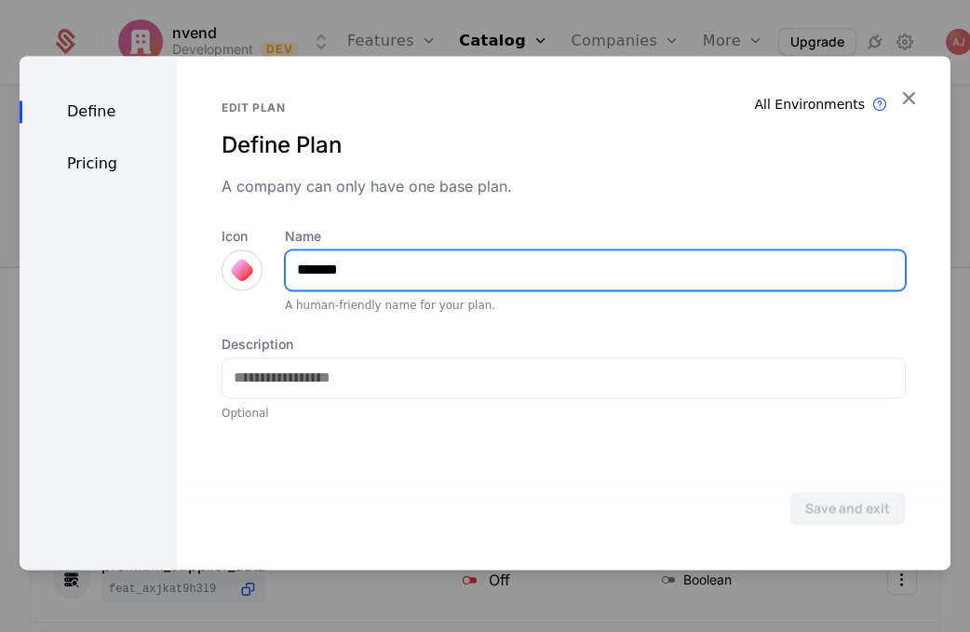
click at [386, 270] on input "*******" at bounding box center [595, 270] width 619 height 39
type input "**********"
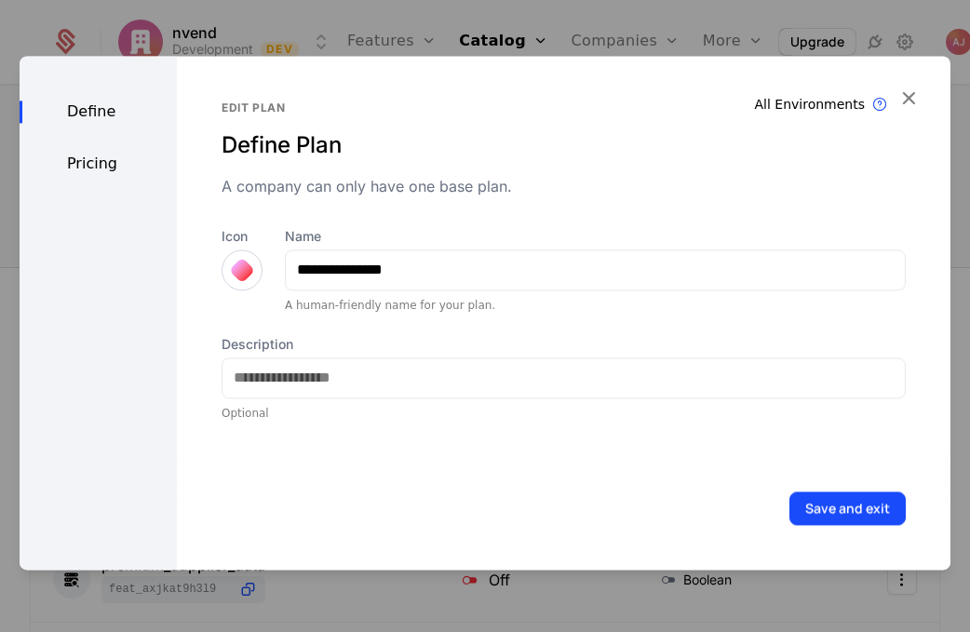
click at [102, 165] on div "Pricing" at bounding box center [98, 164] width 157 height 22
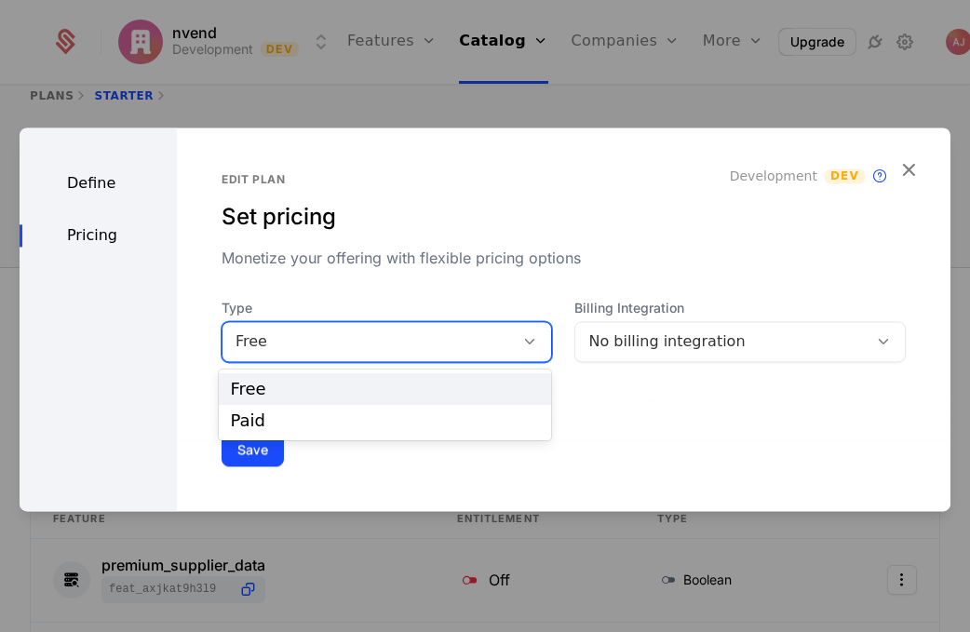
click at [530, 332] on div at bounding box center [530, 342] width 32 height 20
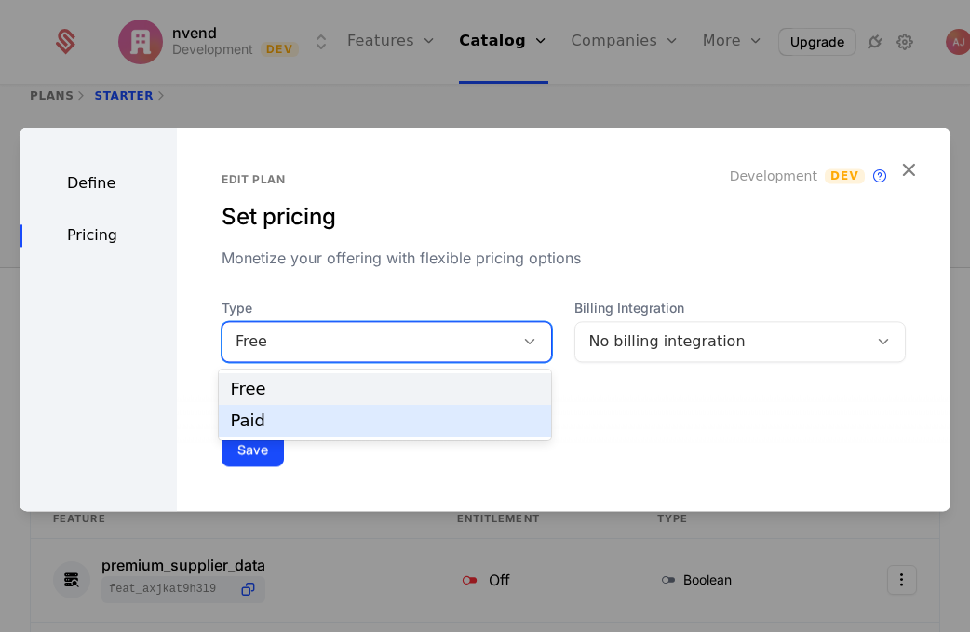
click at [461, 426] on div "Paid" at bounding box center [385, 421] width 310 height 17
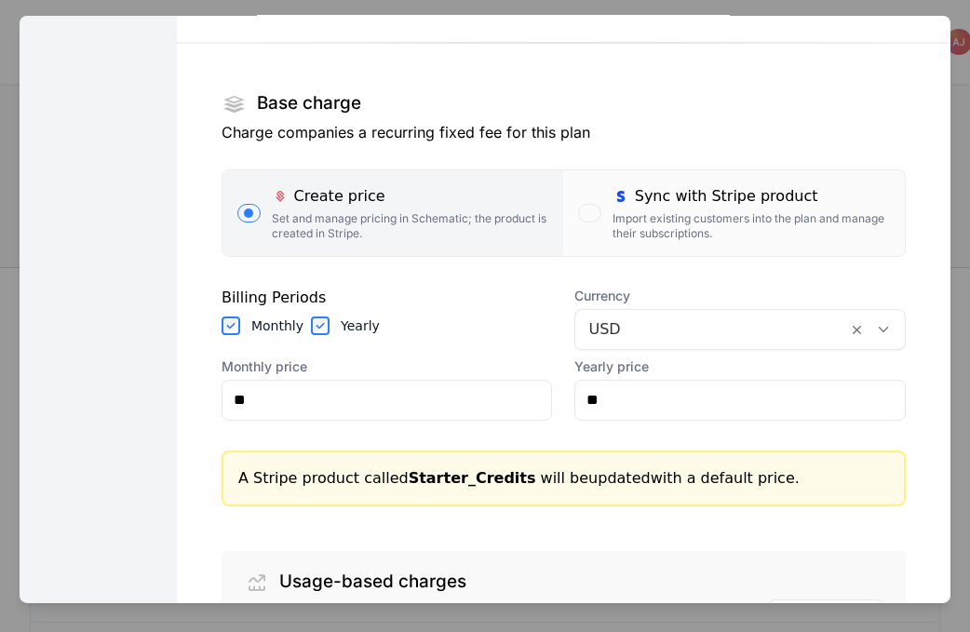
scroll to position [262, 0]
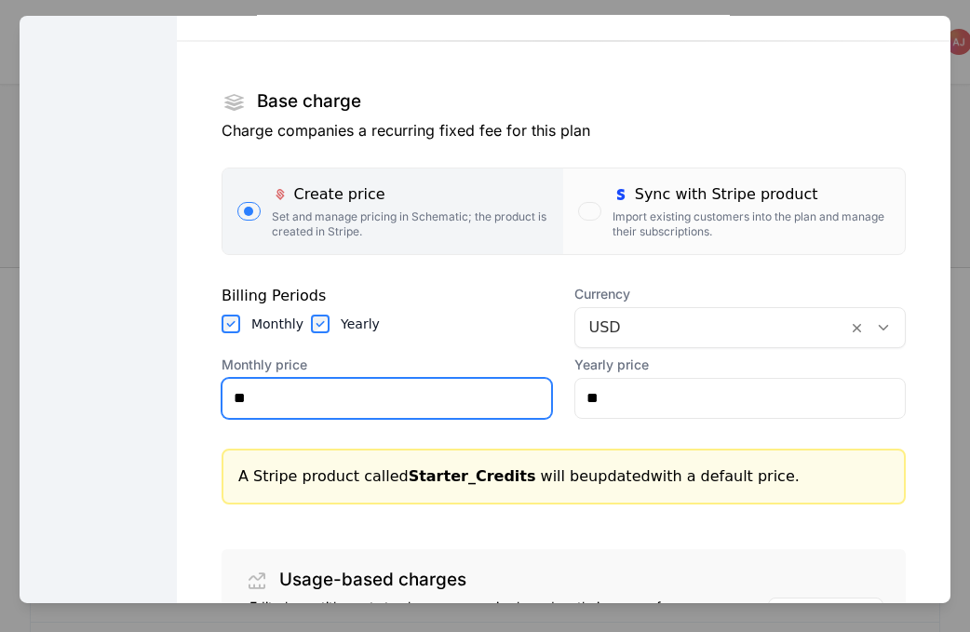
click at [366, 400] on input "**" at bounding box center [388, 397] width 330 height 39
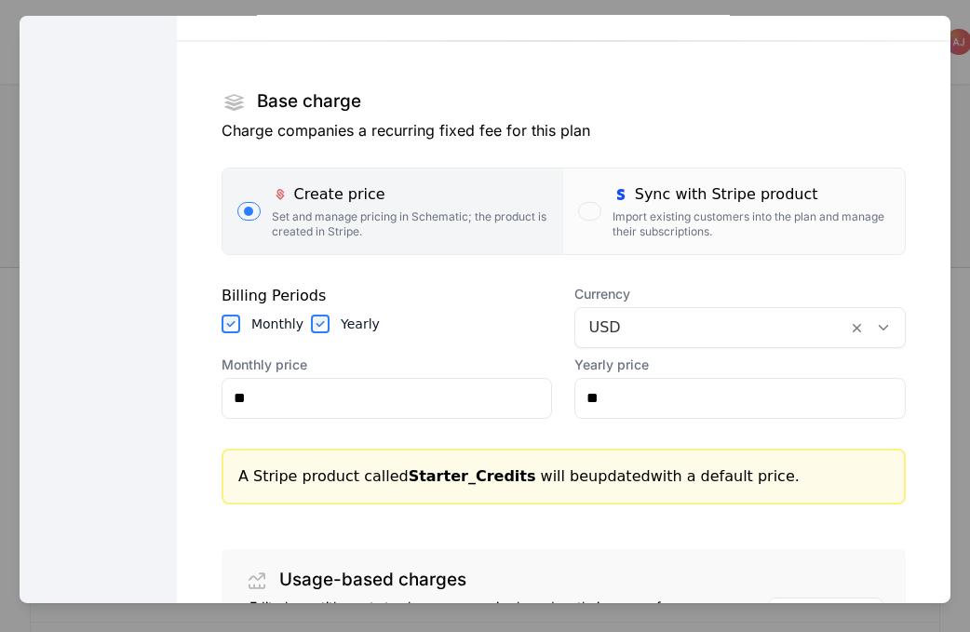
click at [649, 224] on div "Import existing customers into the plan and manage their subscriptions." at bounding box center [752, 224] width 278 height 30
click at [649, 224] on button "Sync with Stripe product Import existing customers into the plan and manage the…" at bounding box center [734, 211] width 342 height 86
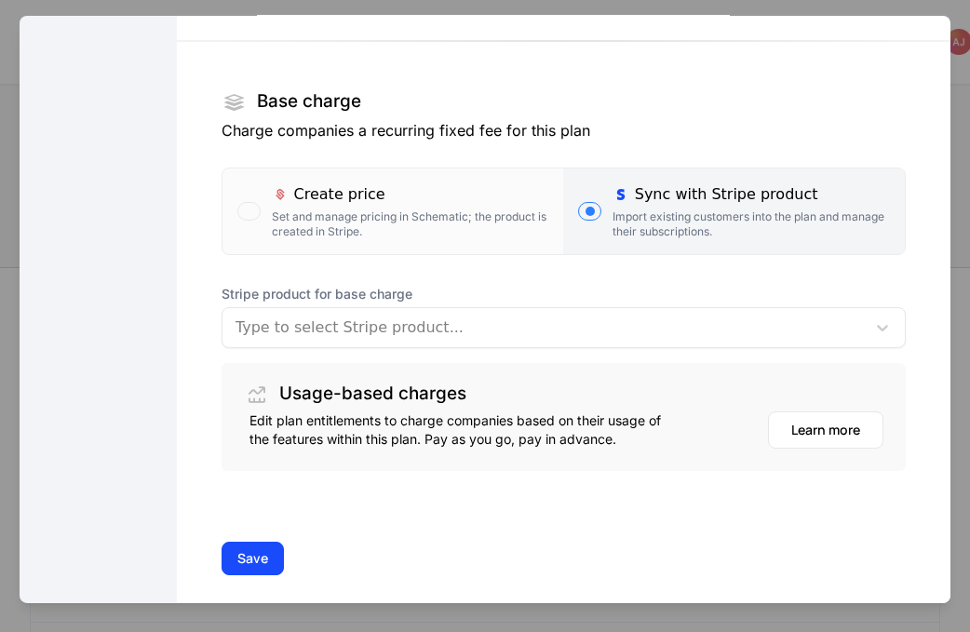
click at [583, 336] on div at bounding box center [544, 327] width 617 height 26
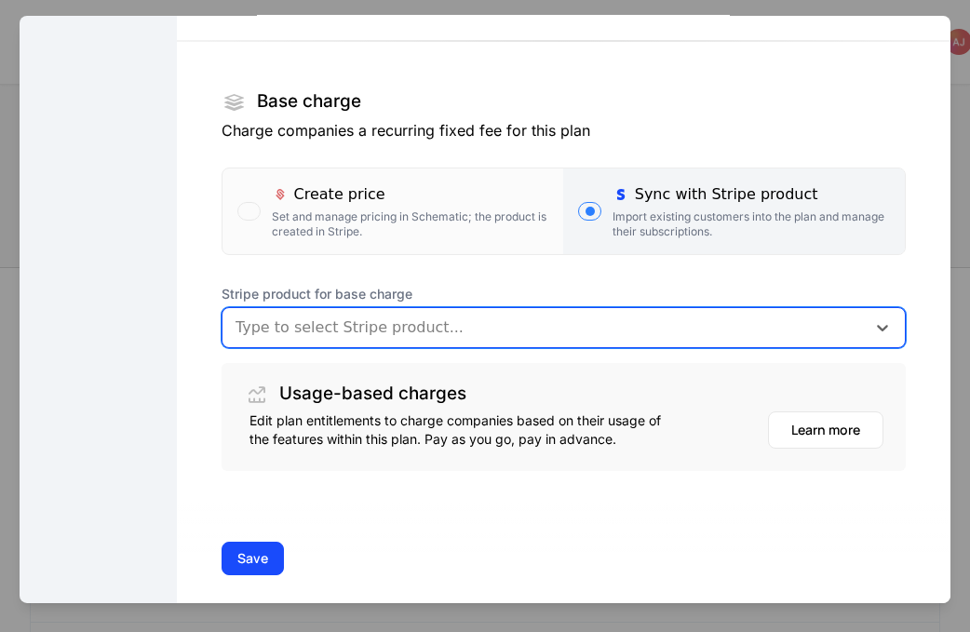
click at [596, 319] on div at bounding box center [544, 327] width 617 height 26
click at [590, 334] on div at bounding box center [544, 327] width 617 height 26
click at [377, 199] on div "Create price" at bounding box center [411, 194] width 278 height 22
click at [377, 199] on button "Create price Set and manage pricing in Schematic; the product is created in Str…" at bounding box center [394, 211] width 342 height 86
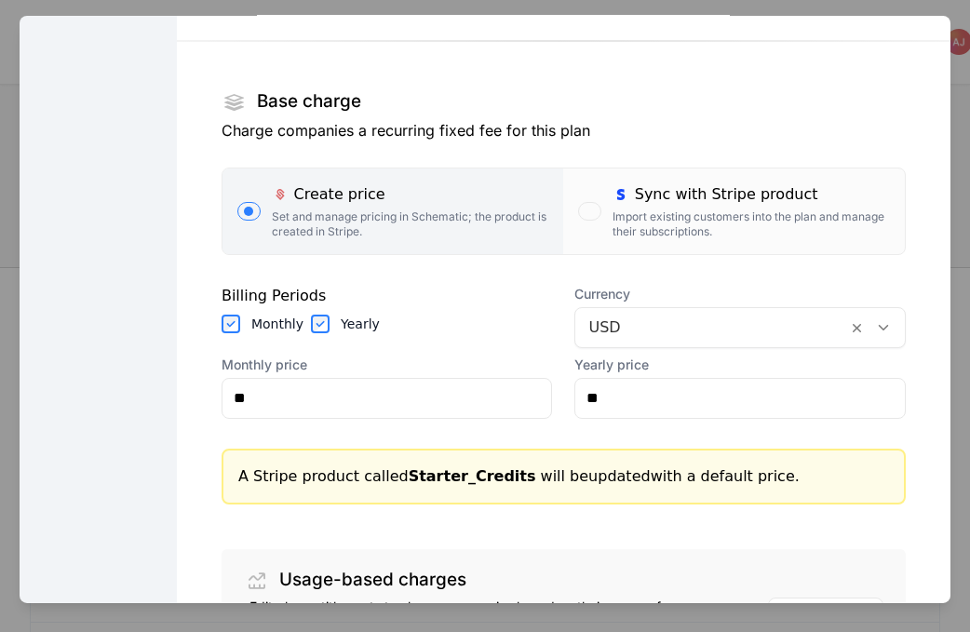
click at [426, 421] on section "Base charge Charge companies a recurring fixed fee for this plan Create price S…" at bounding box center [564, 333] width 685 height 646
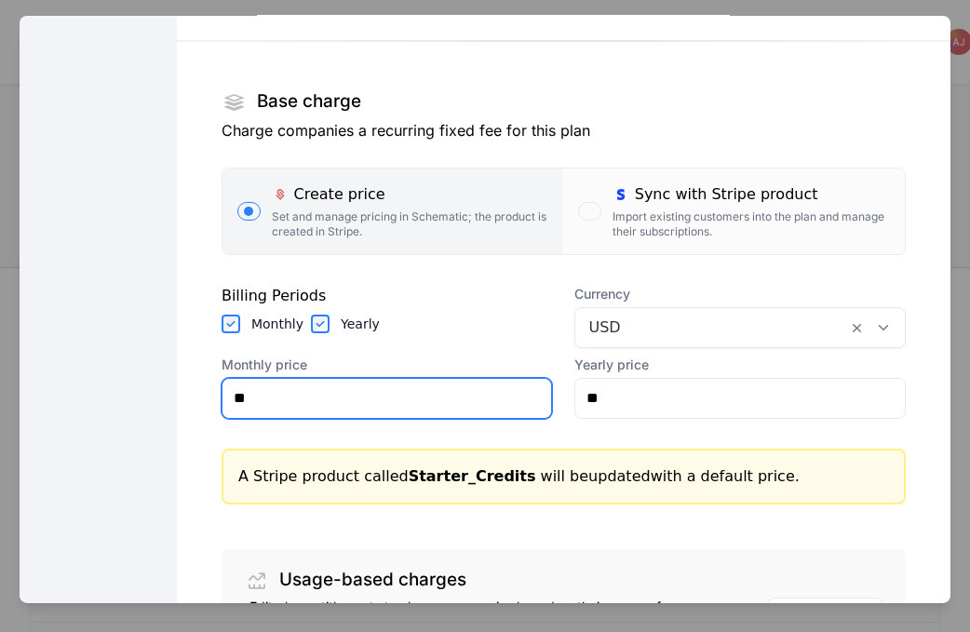
click at [417, 394] on input "**" at bounding box center [388, 397] width 330 height 39
click at [321, 407] on input "**" at bounding box center [388, 397] width 330 height 39
type input "******"
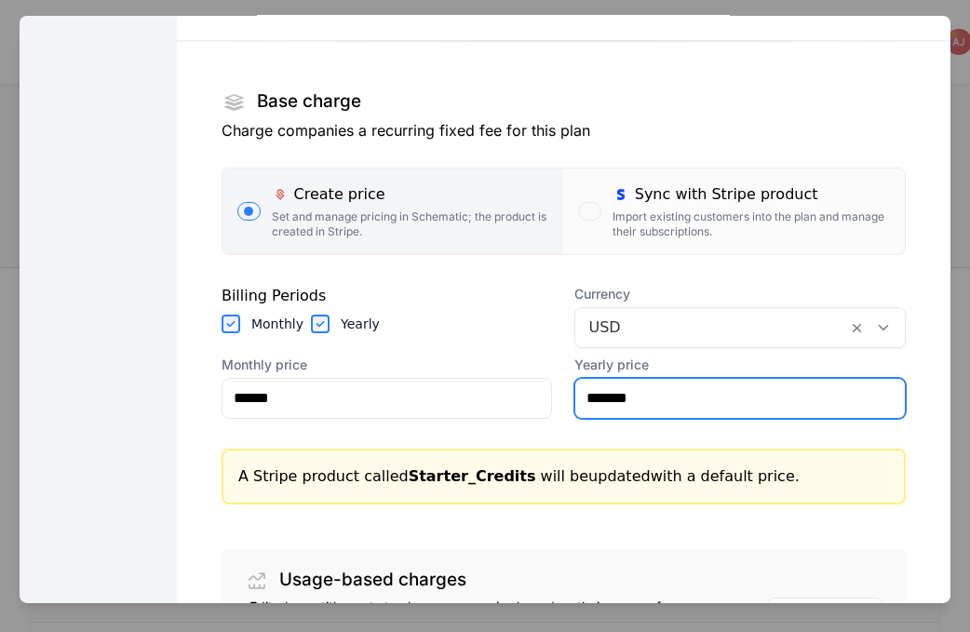
scroll to position [465, 0]
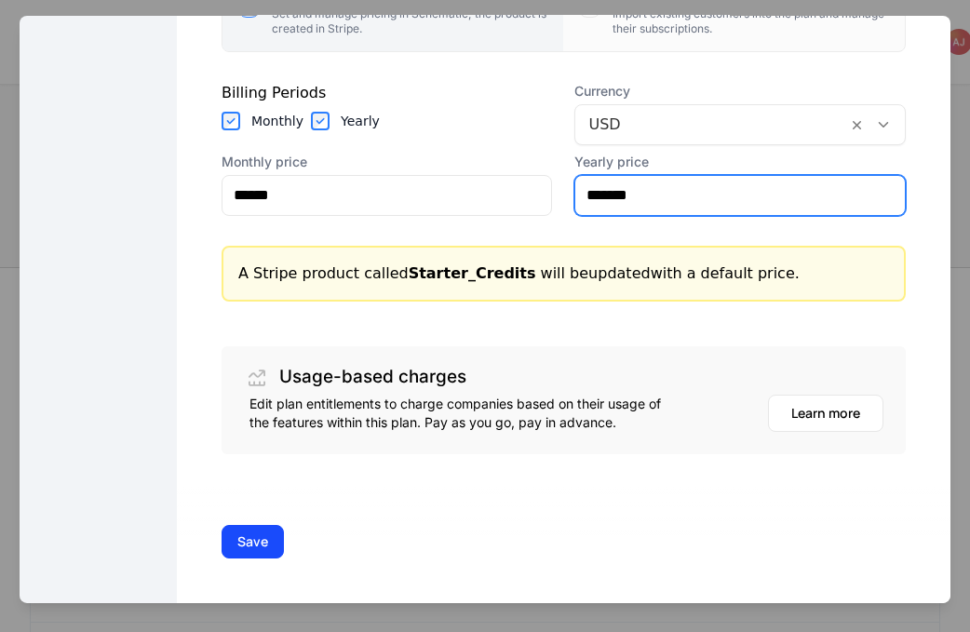
type input "*******"
click at [250, 536] on button "Save" at bounding box center [253, 541] width 62 height 34
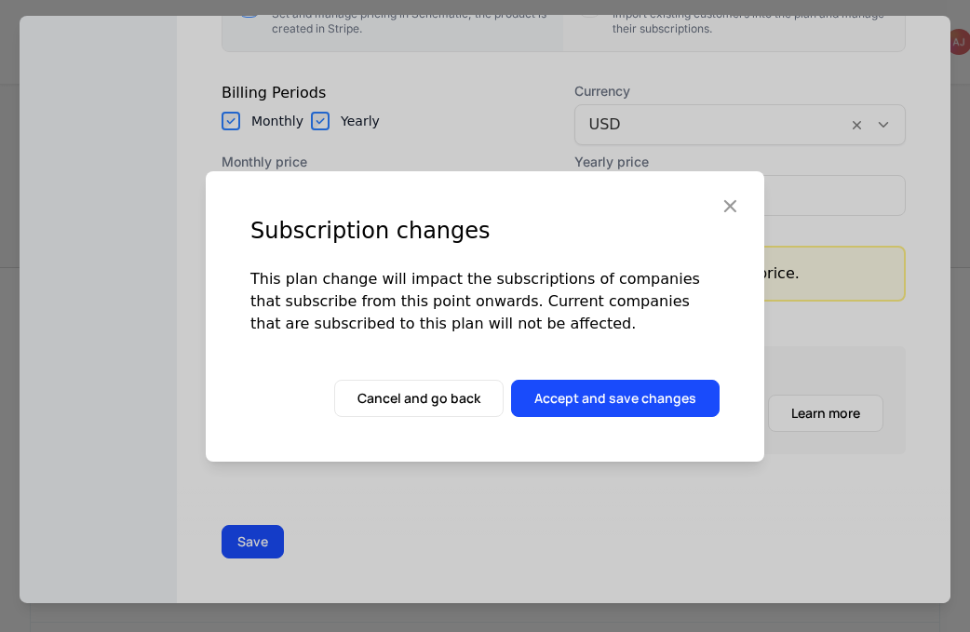
click at [610, 396] on button "Accept and save changes" at bounding box center [615, 398] width 209 height 37
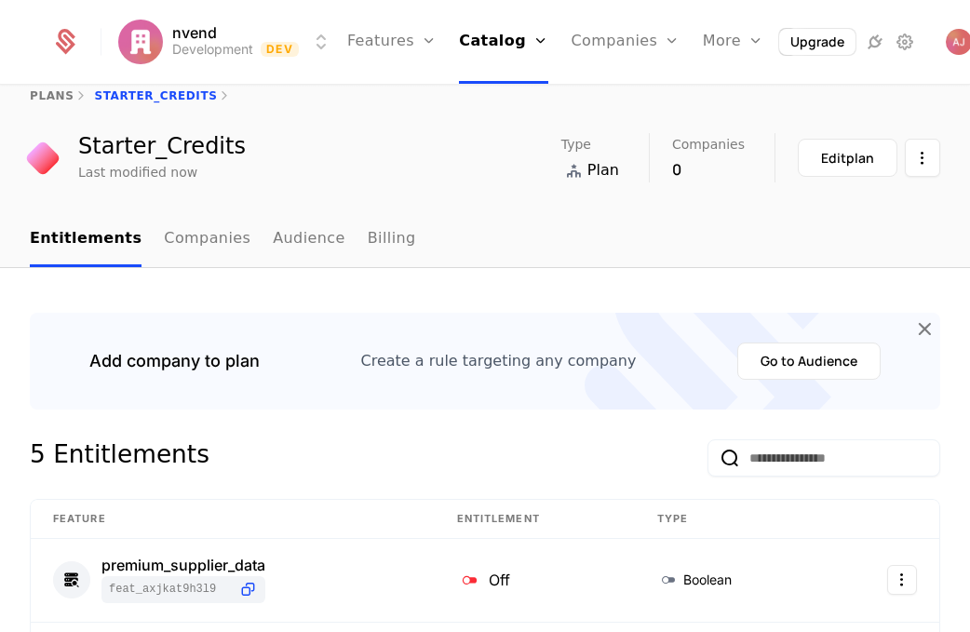
scroll to position [0, 0]
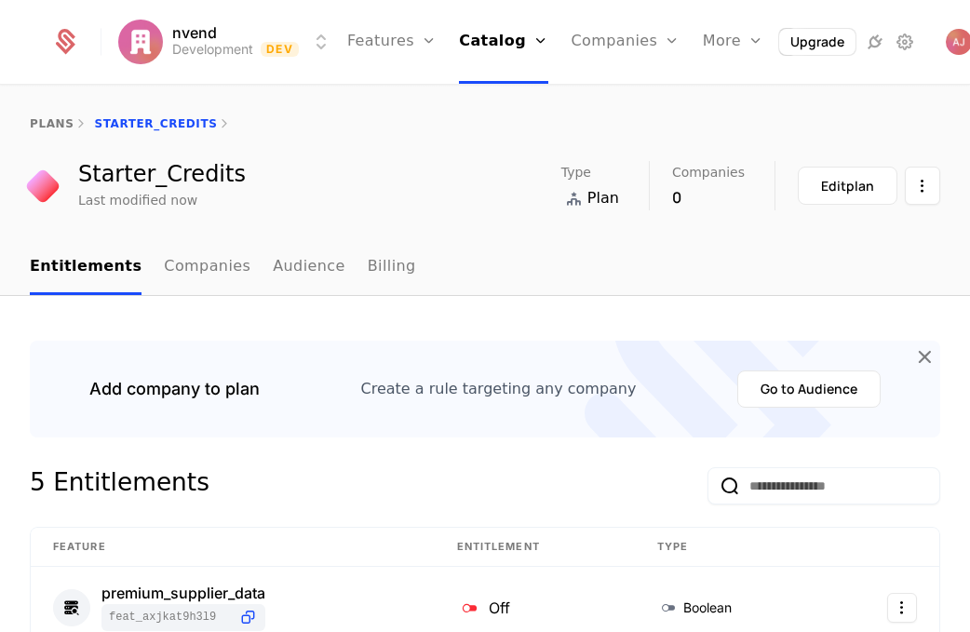
click at [46, 128] on link "plans" at bounding box center [52, 123] width 44 height 13
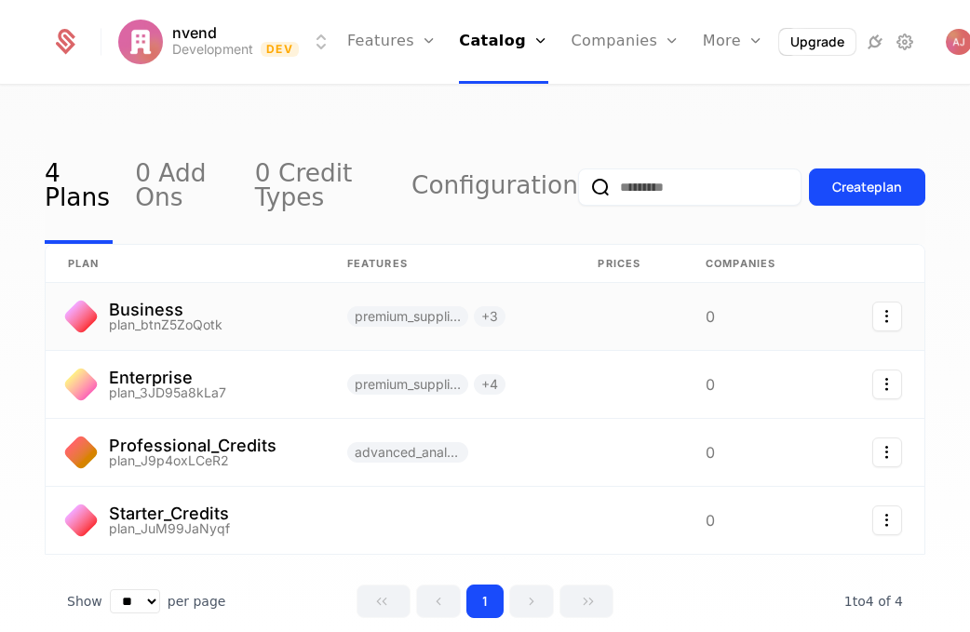
click at [156, 310] on link at bounding box center [185, 316] width 279 height 67
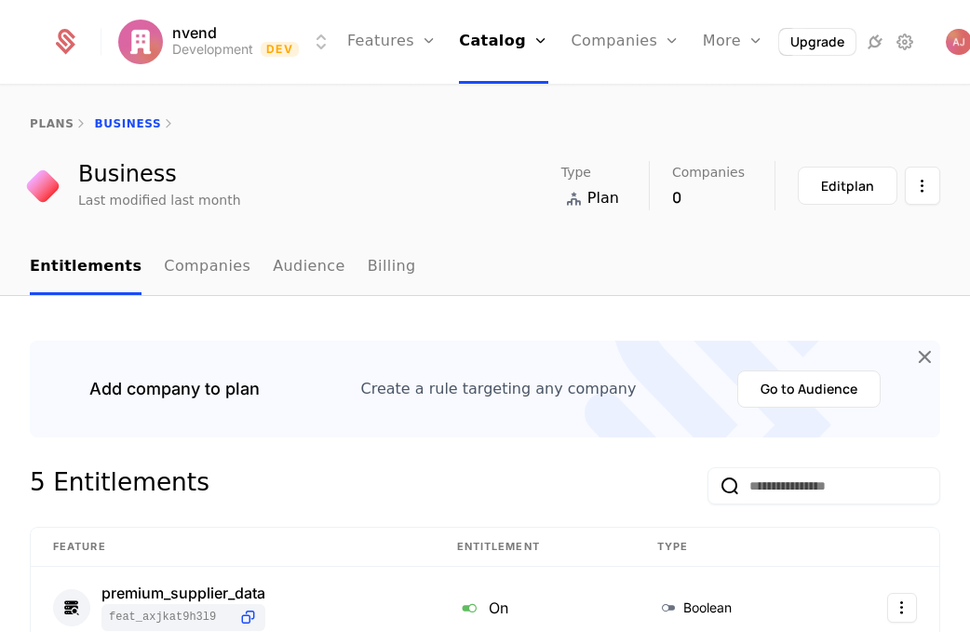
click at [869, 197] on button "Edit plan" at bounding box center [848, 186] width 100 height 38
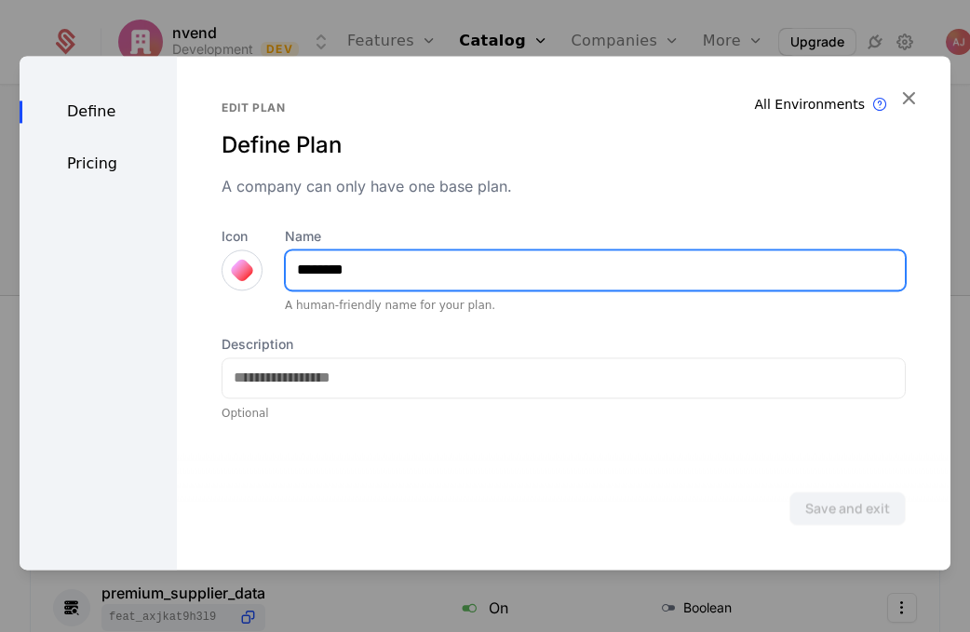
click at [462, 267] on input "********" at bounding box center [595, 270] width 619 height 39
type input "**********"
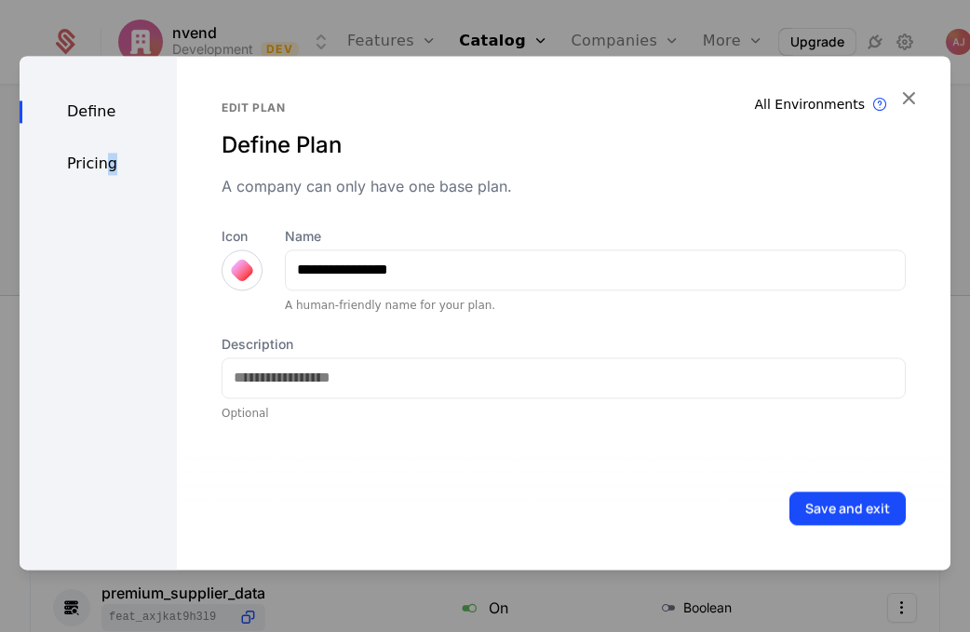
click at [111, 170] on div "Pricing" at bounding box center [98, 164] width 157 height 22
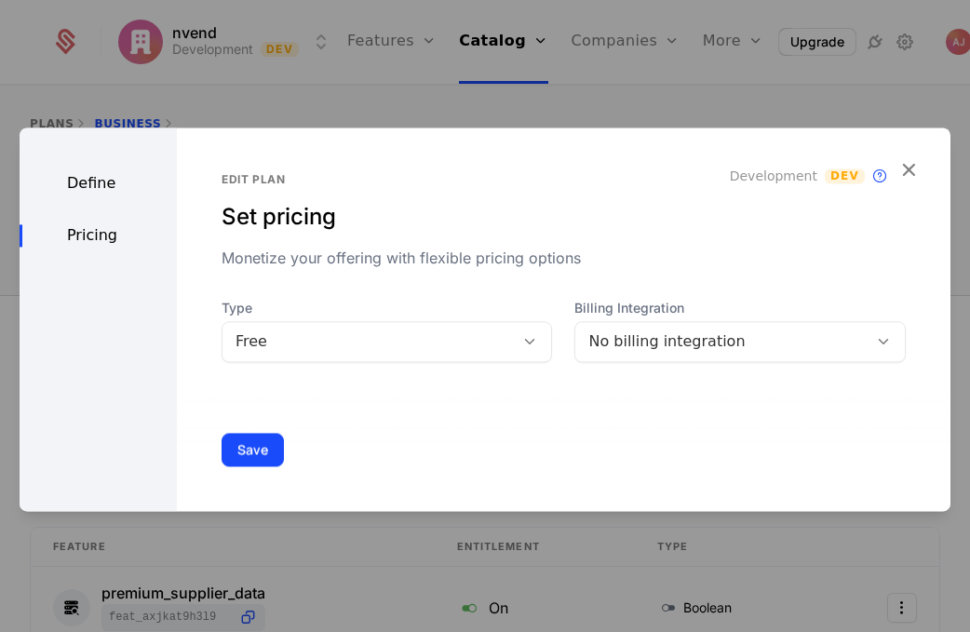
click at [412, 353] on div "Free" at bounding box center [369, 342] width 266 height 22
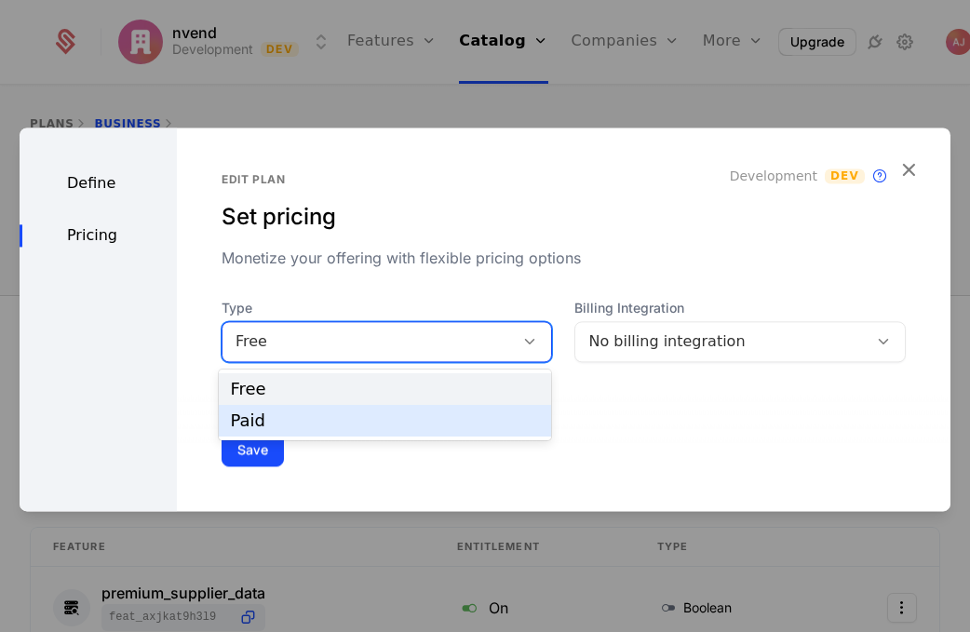
click at [354, 415] on div "Paid" at bounding box center [385, 421] width 310 height 17
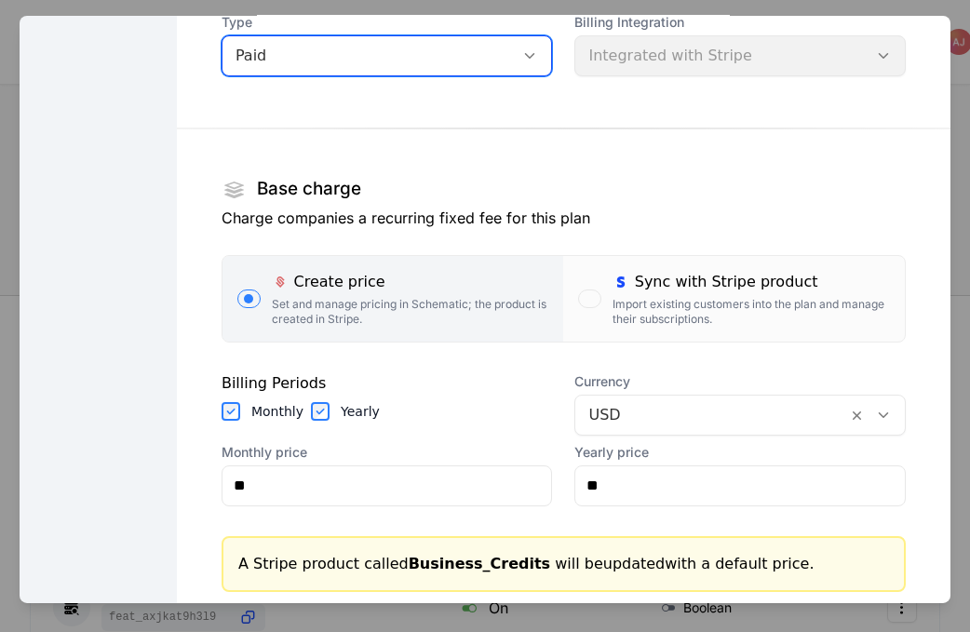
scroll to position [251, 0]
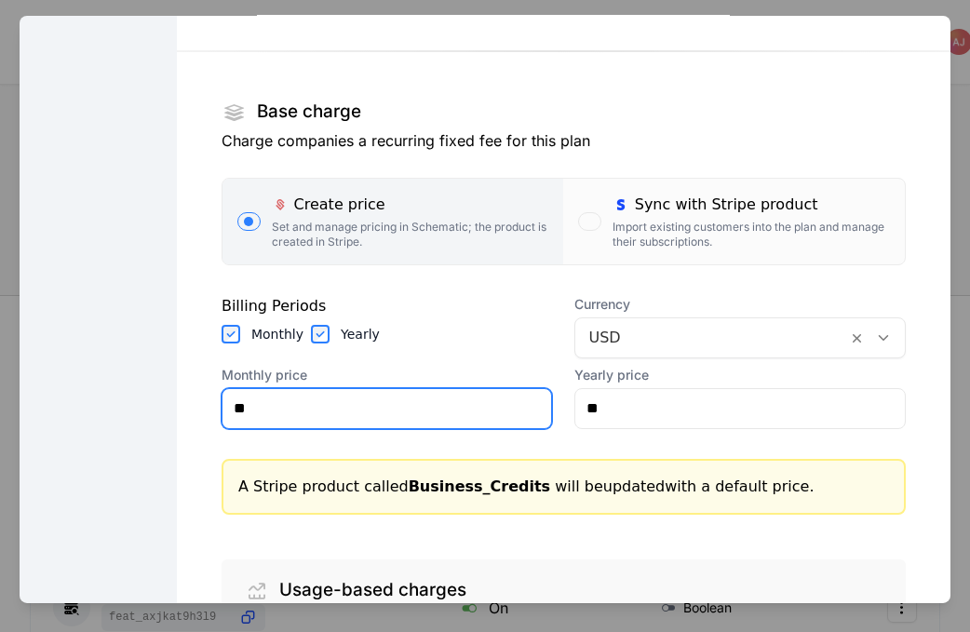
click at [407, 409] on input "**" at bounding box center [388, 407] width 330 height 39
type input "******"
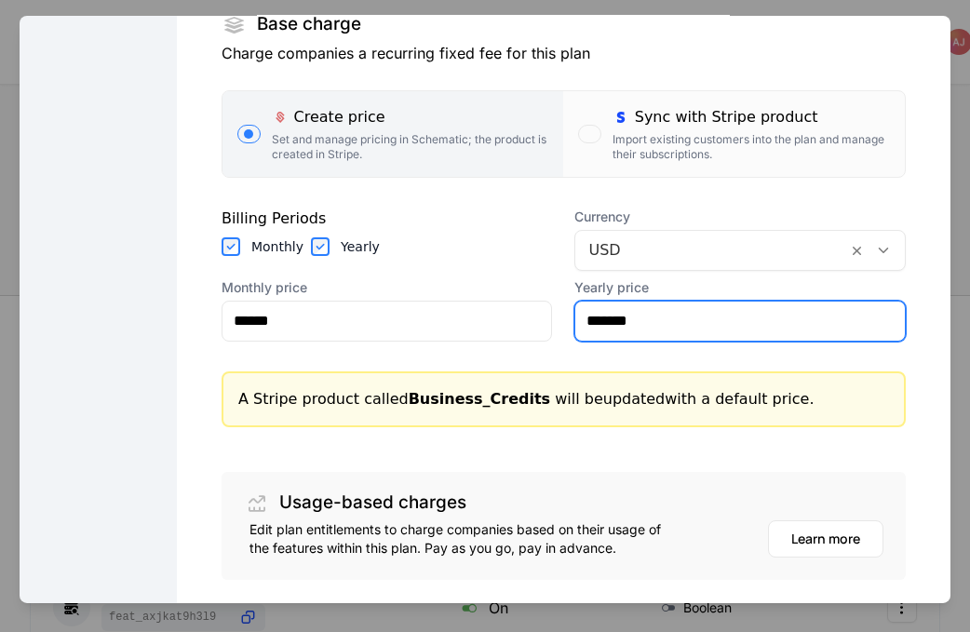
scroll to position [465, 0]
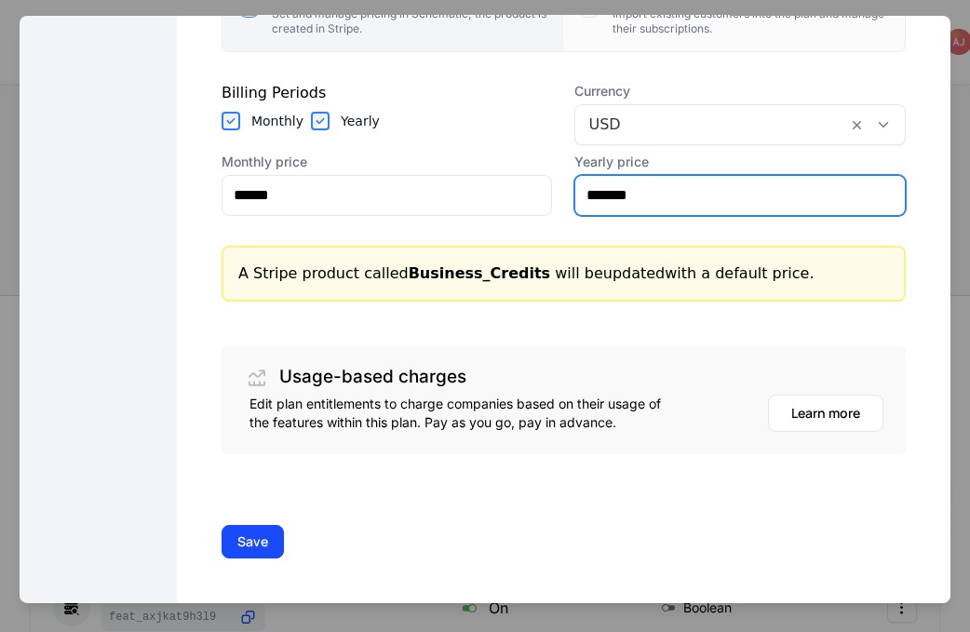
type input "*******"
click at [252, 541] on button "Save" at bounding box center [253, 541] width 62 height 34
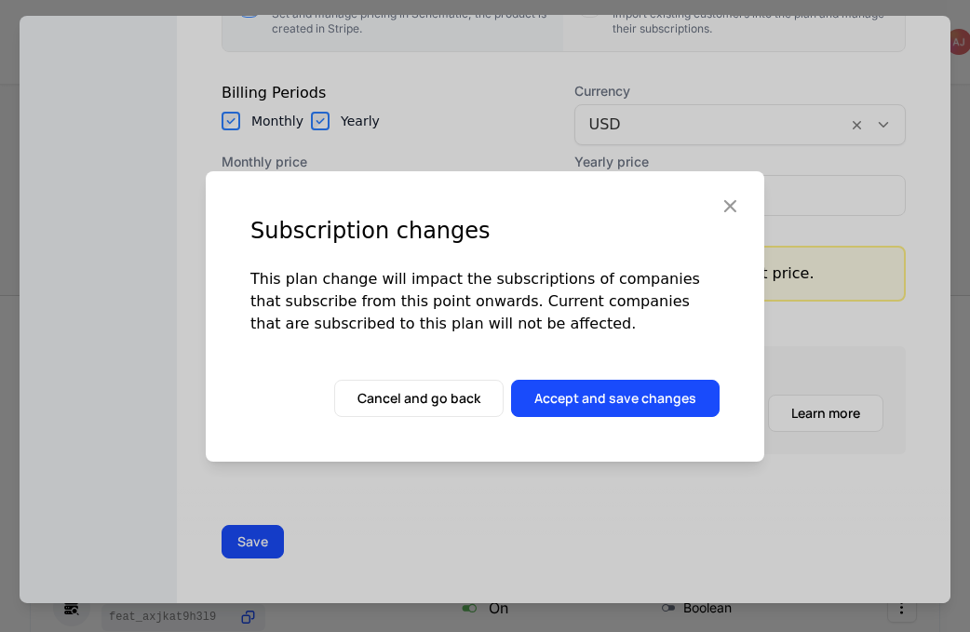
click at [623, 401] on button "Accept and save changes" at bounding box center [615, 398] width 209 height 37
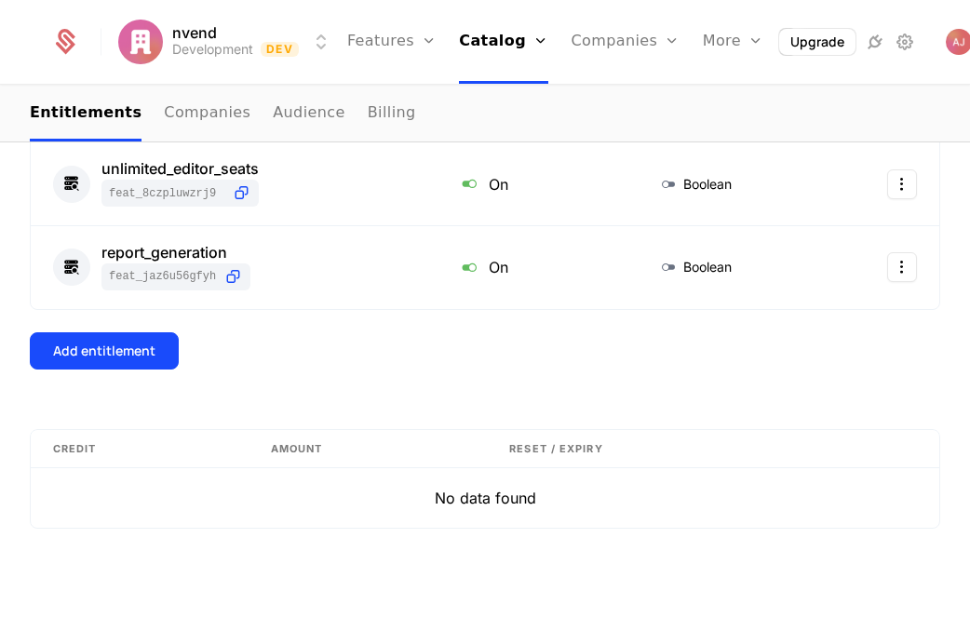
scroll to position [0, 0]
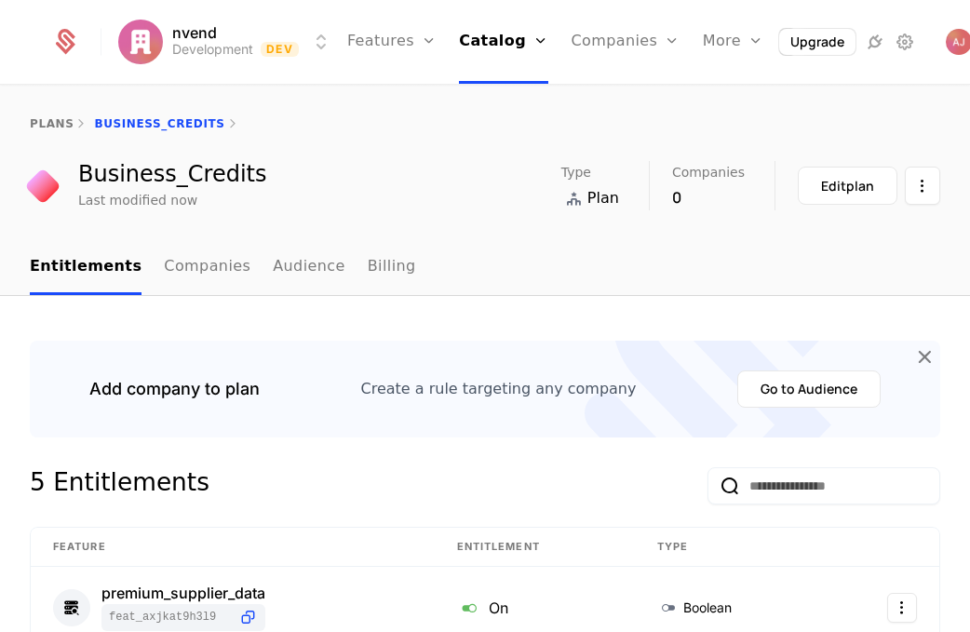
click at [48, 116] on div "plans" at bounding box center [52, 123] width 44 height 15
click at [864, 44] on icon at bounding box center [875, 42] width 22 height 22
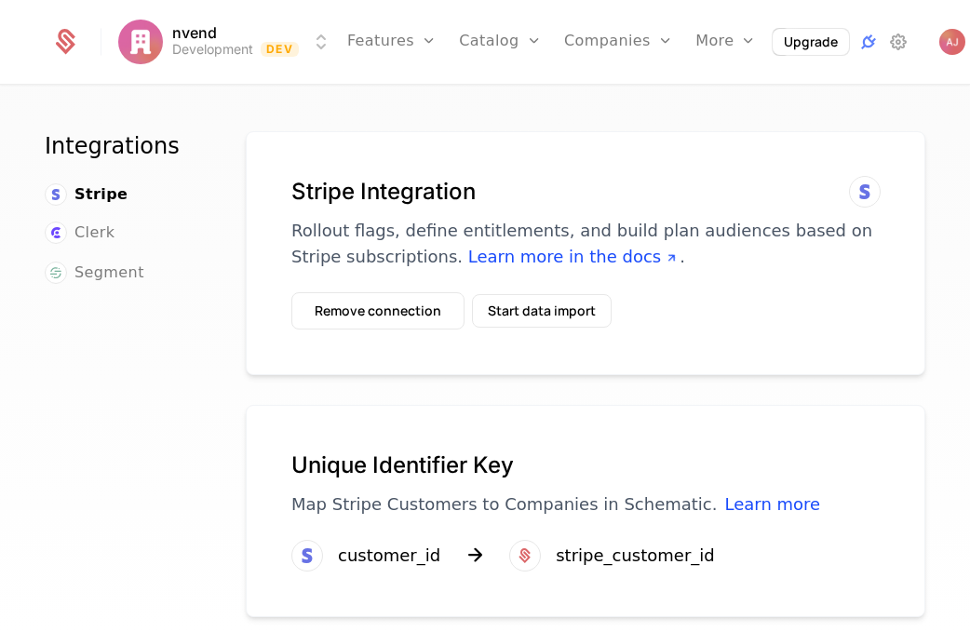
click at [95, 227] on span "Clerk" at bounding box center [95, 233] width 40 height 22
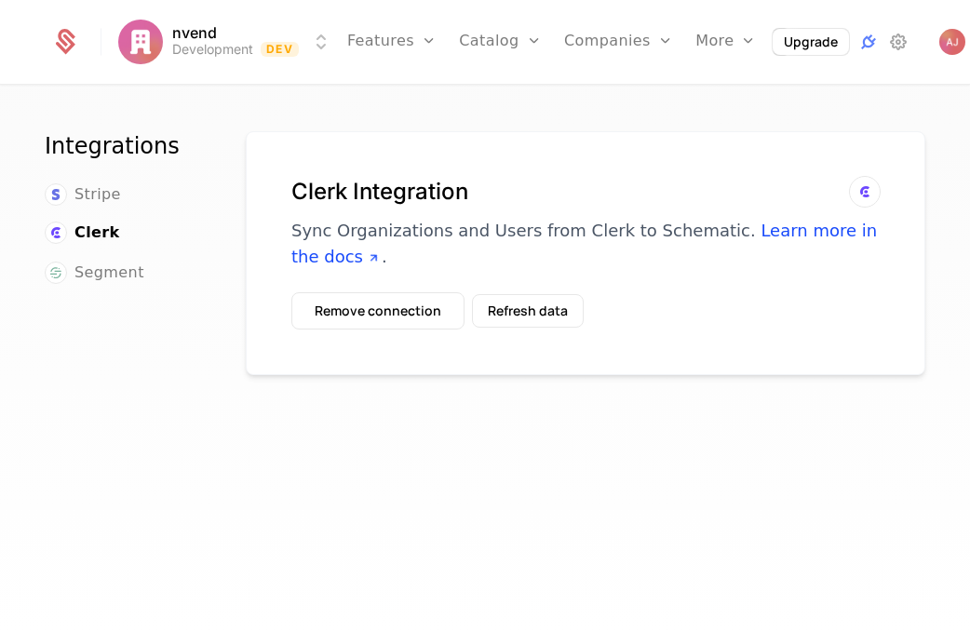
click at [109, 271] on span "Segment" at bounding box center [110, 273] width 70 height 22
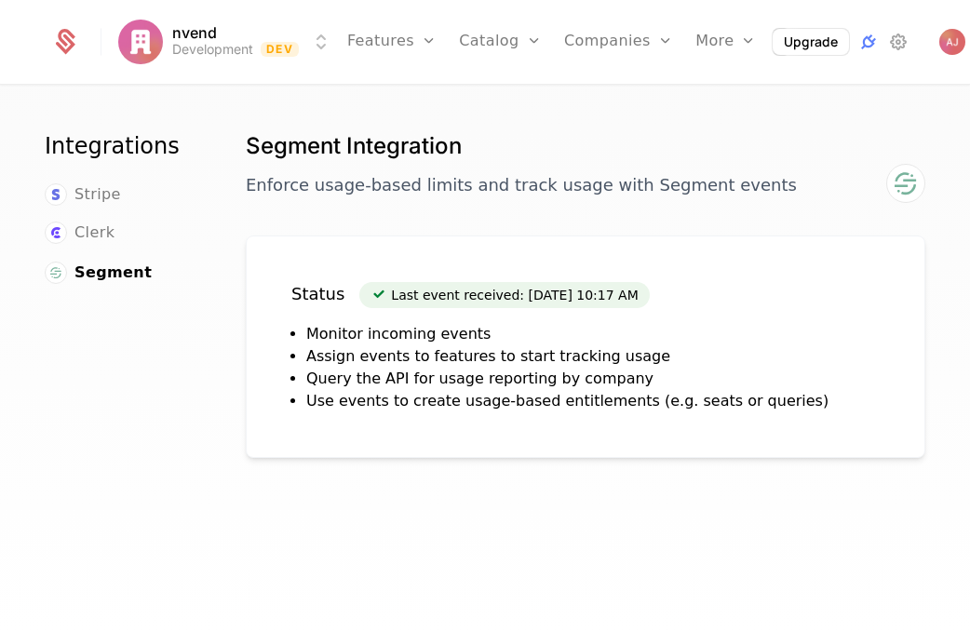
click at [98, 235] on span "Clerk" at bounding box center [95, 233] width 40 height 22
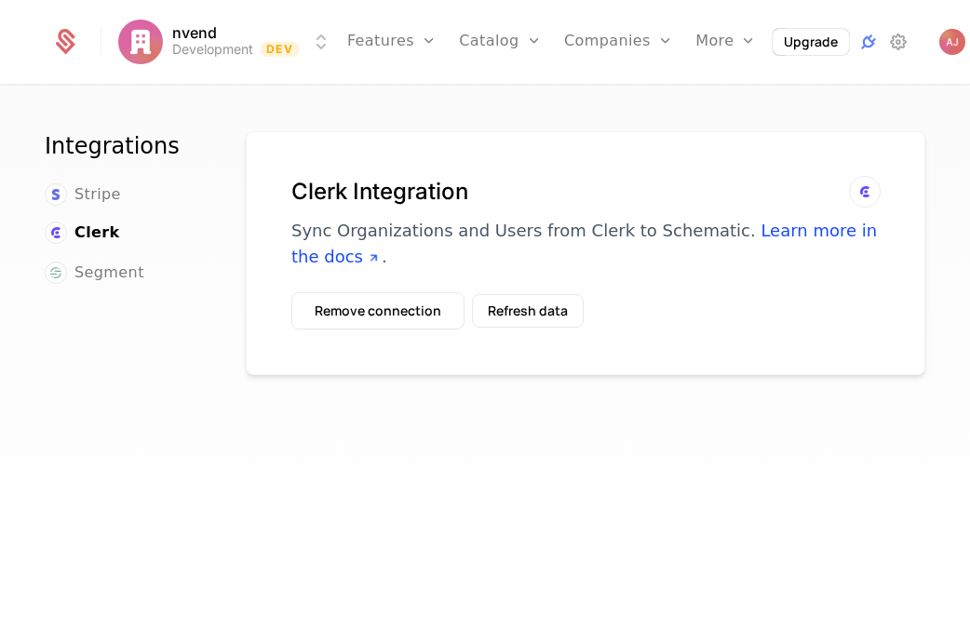
click at [98, 194] on span "Stripe" at bounding box center [98, 194] width 47 height 22
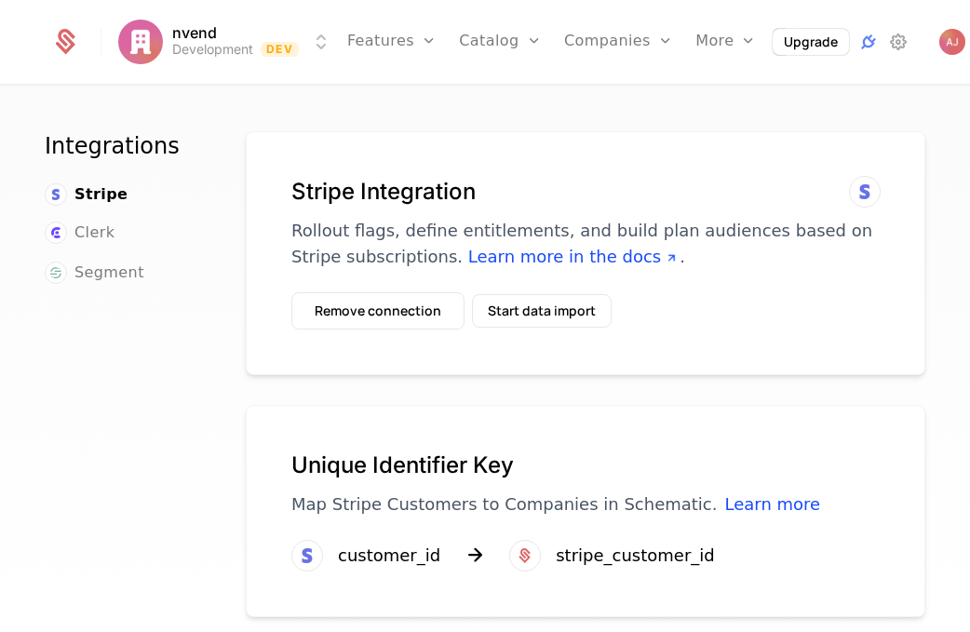
click at [311, 36] on html "nvend Development Dev Features Features Flags Catalog Plans Add Ons Credits Con…" at bounding box center [485, 316] width 970 height 632
click at [245, 49] on html "nvend Development Dev Features Features Flags Catalog Plans Add Ons Credits Con…" at bounding box center [485, 316] width 970 height 632
click at [495, 94] on link "Plans" at bounding box center [530, 91] width 96 height 15
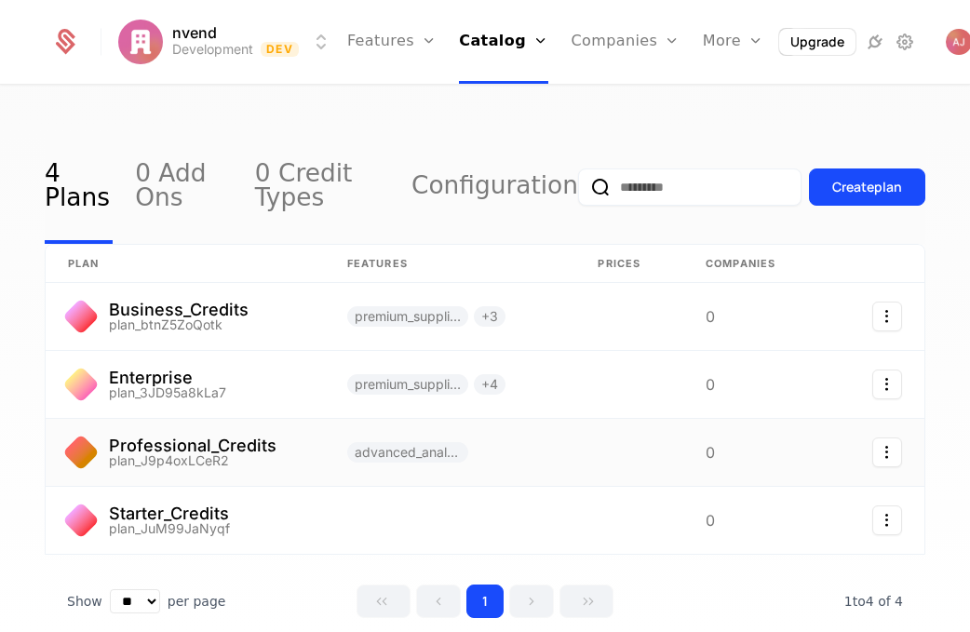
scroll to position [80, 0]
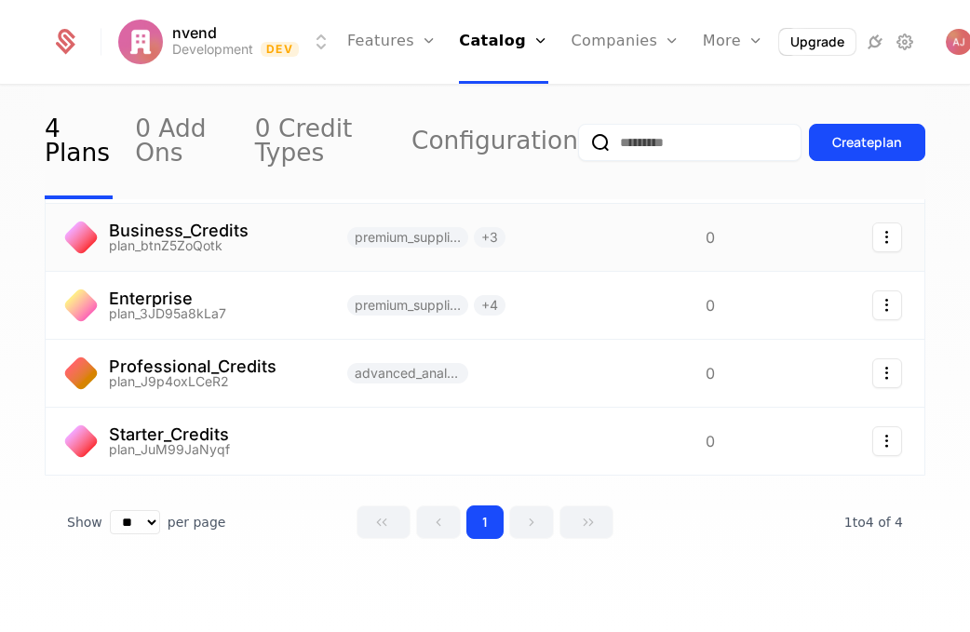
click at [218, 229] on link at bounding box center [185, 237] width 279 height 67
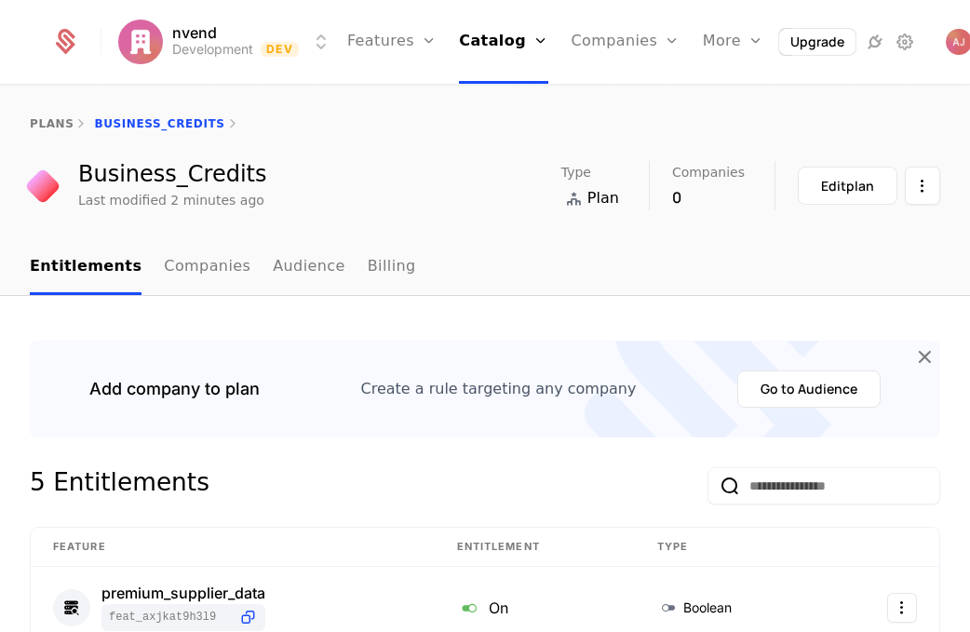
click at [368, 290] on link "Billing" at bounding box center [392, 267] width 48 height 55
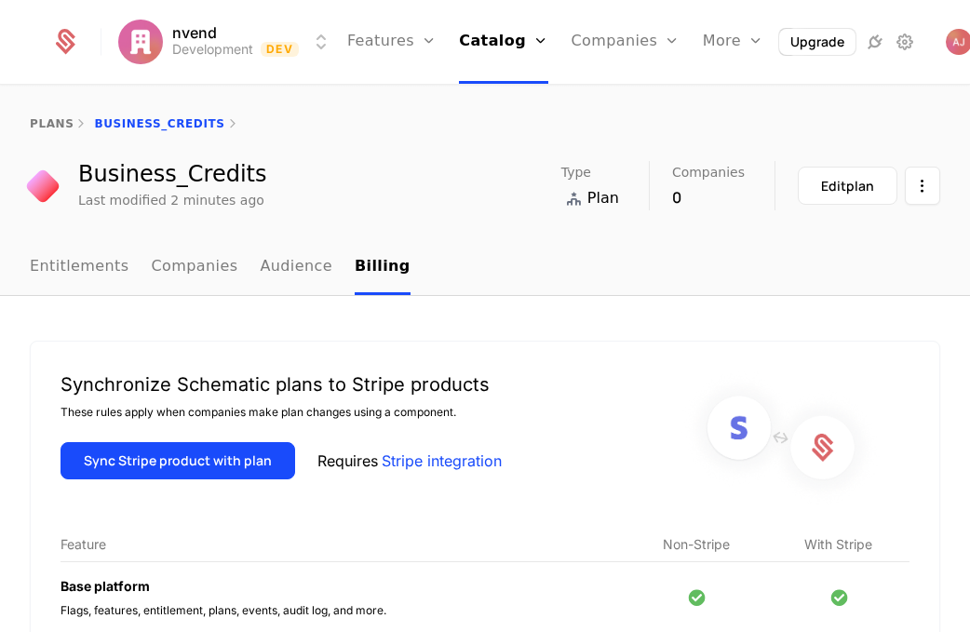
click at [203, 469] on button "Sync Stripe product with plan" at bounding box center [178, 460] width 235 height 37
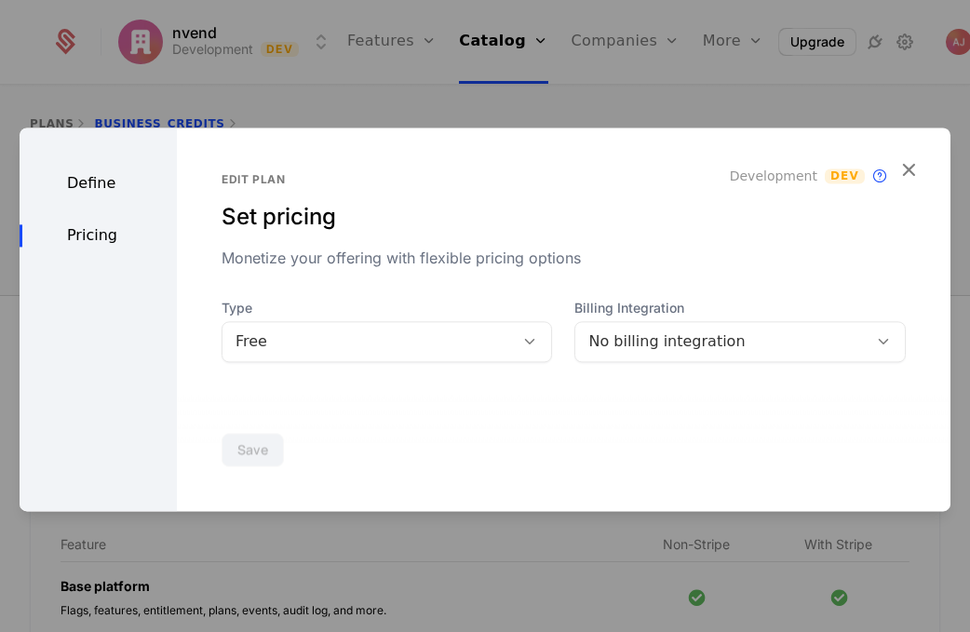
click at [452, 332] on div "Free" at bounding box center [369, 342] width 266 height 22
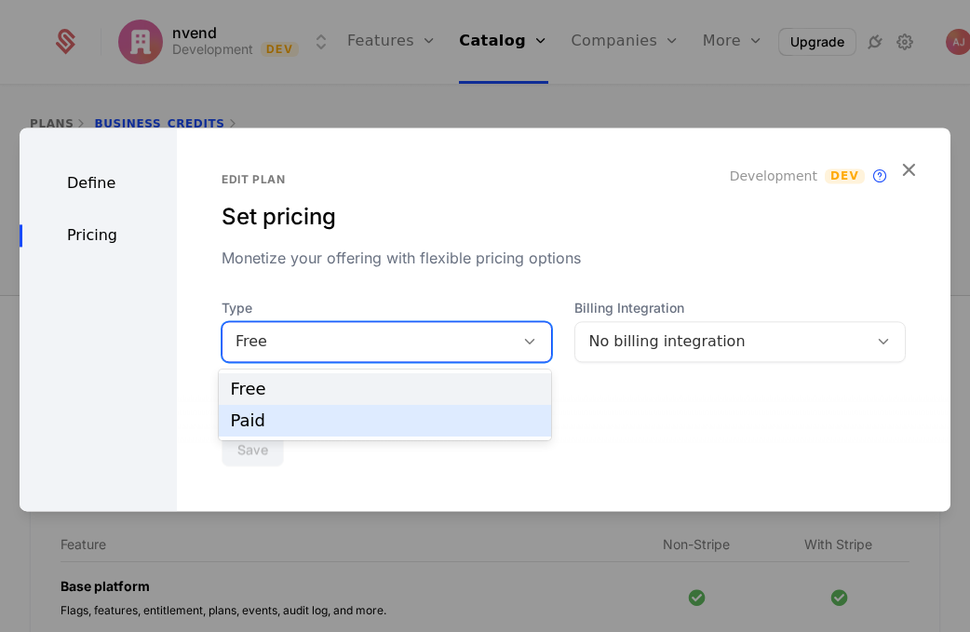
click at [389, 416] on div "Paid" at bounding box center [385, 421] width 310 height 17
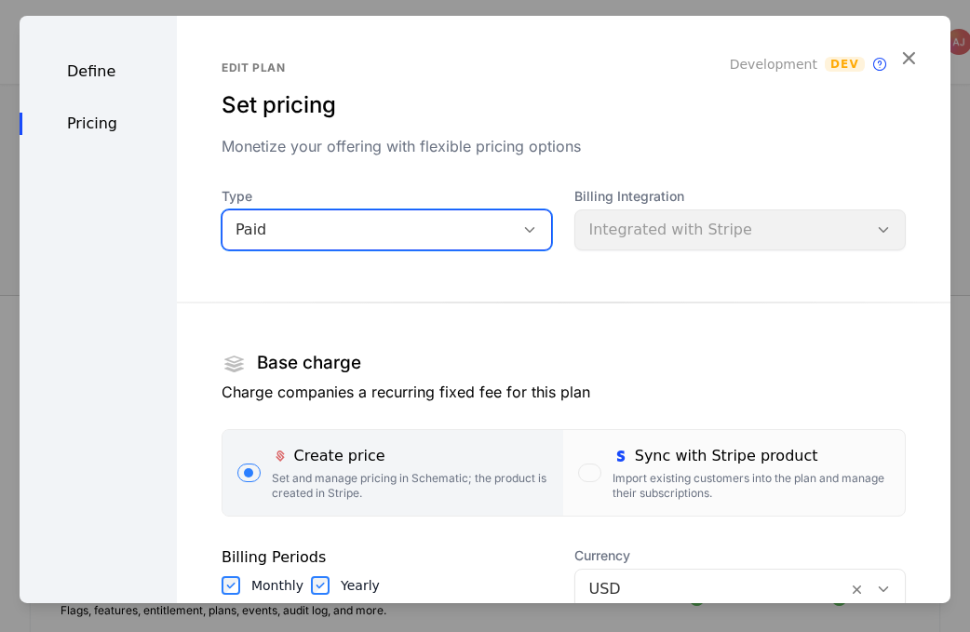
click at [912, 62] on icon "button" at bounding box center [909, 57] width 24 height 24
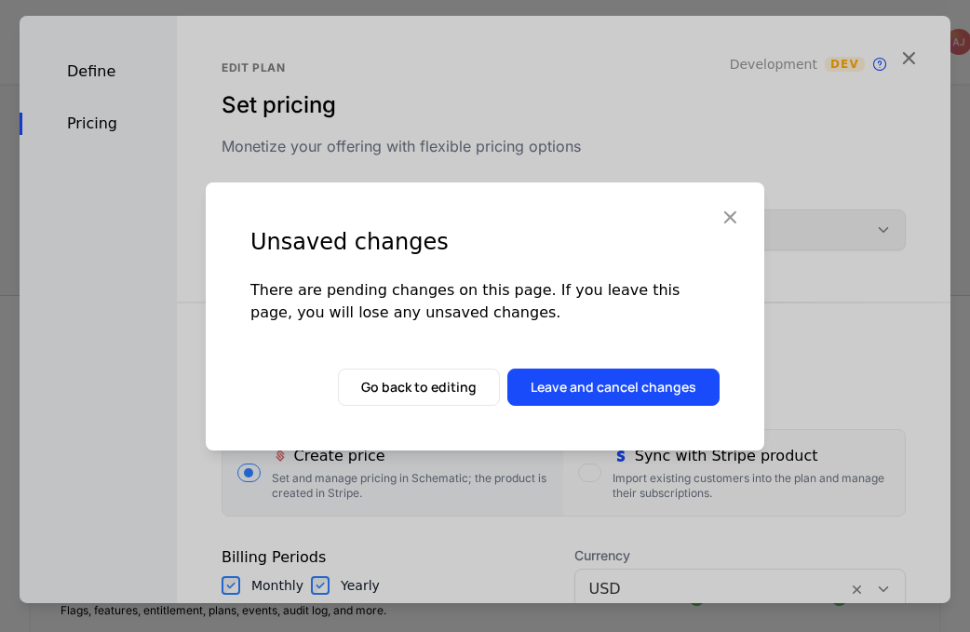
click at [584, 393] on button "Leave and cancel changes" at bounding box center [614, 387] width 212 height 37
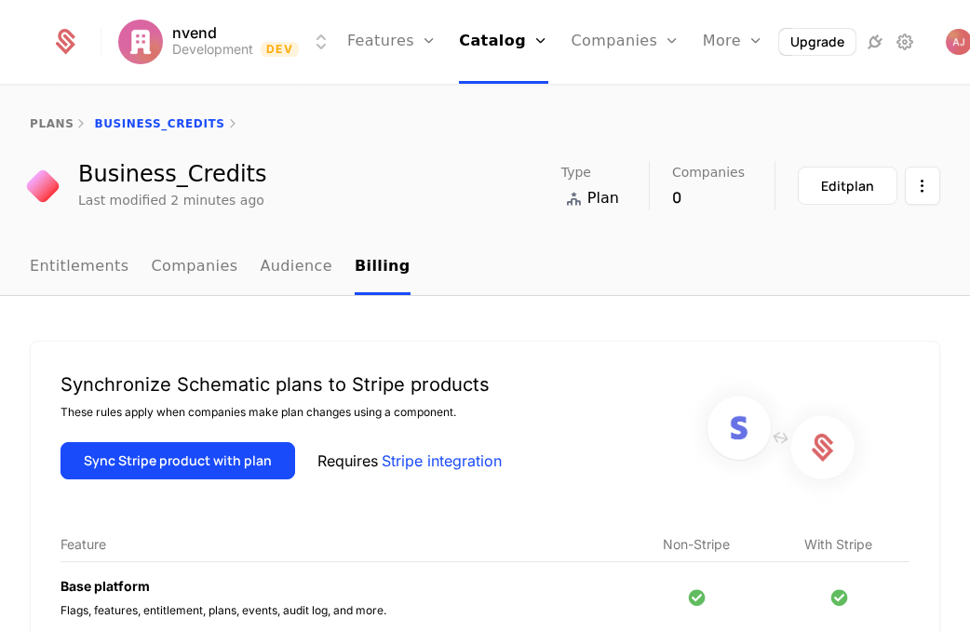
click at [42, 110] on div "plans Business_Credits" at bounding box center [485, 124] width 970 height 75
click at [42, 116] on div "plans" at bounding box center [52, 123] width 44 height 15
click at [48, 122] on link "plans" at bounding box center [52, 123] width 44 height 13
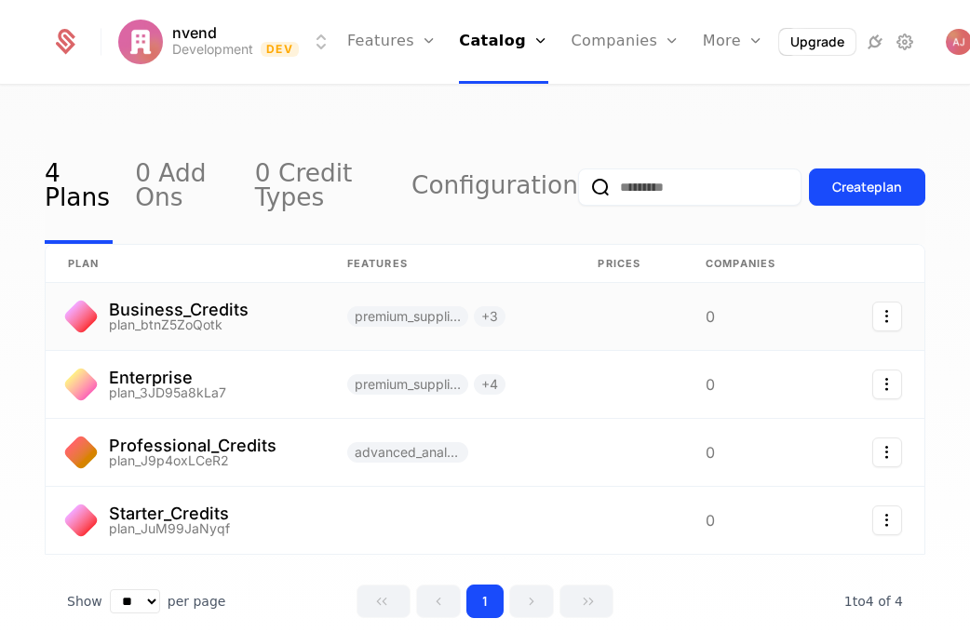
click at [621, 314] on link at bounding box center [630, 316] width 108 height 67
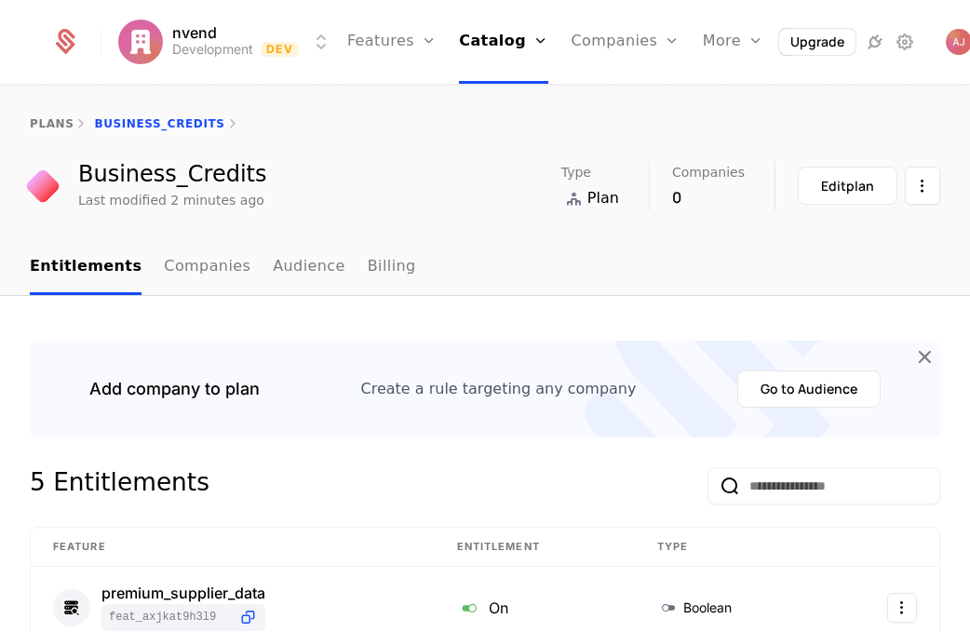
click at [201, 270] on link "Companies" at bounding box center [207, 267] width 87 height 55
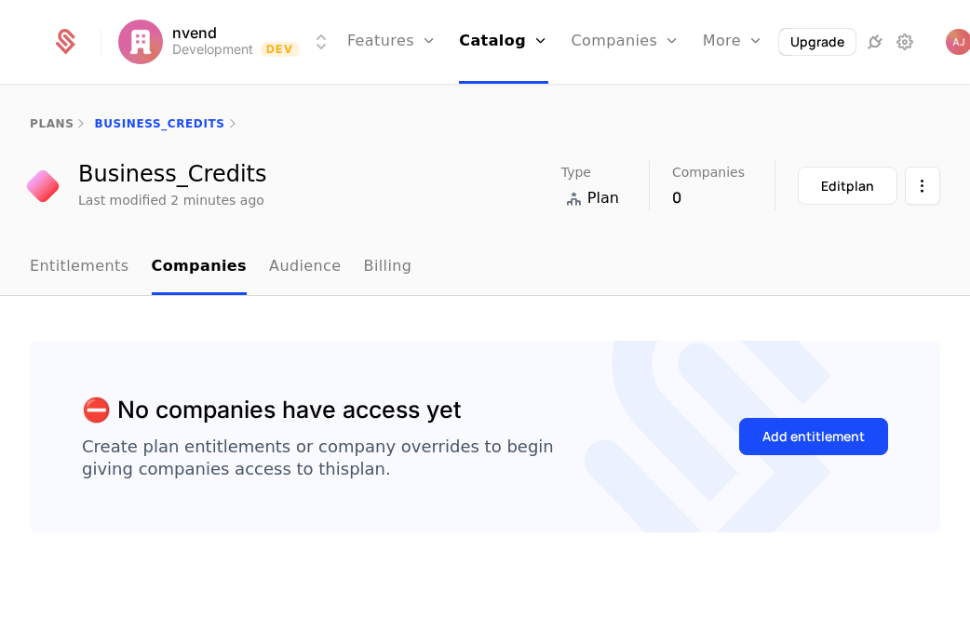
click at [279, 263] on link "Audience" at bounding box center [305, 267] width 73 height 55
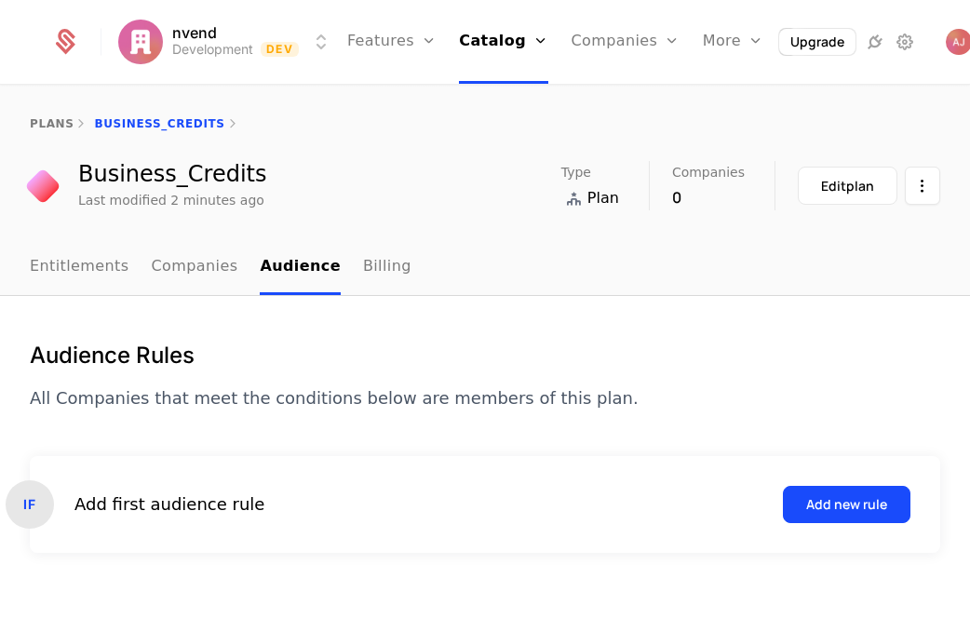
click at [363, 263] on link "Billing" at bounding box center [387, 267] width 48 height 55
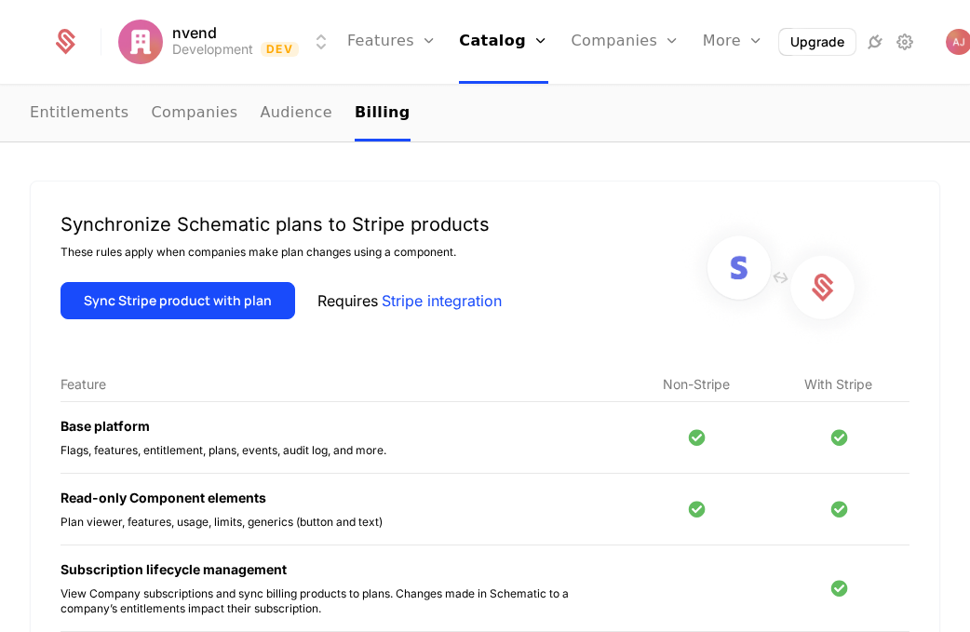
scroll to position [161, 0]
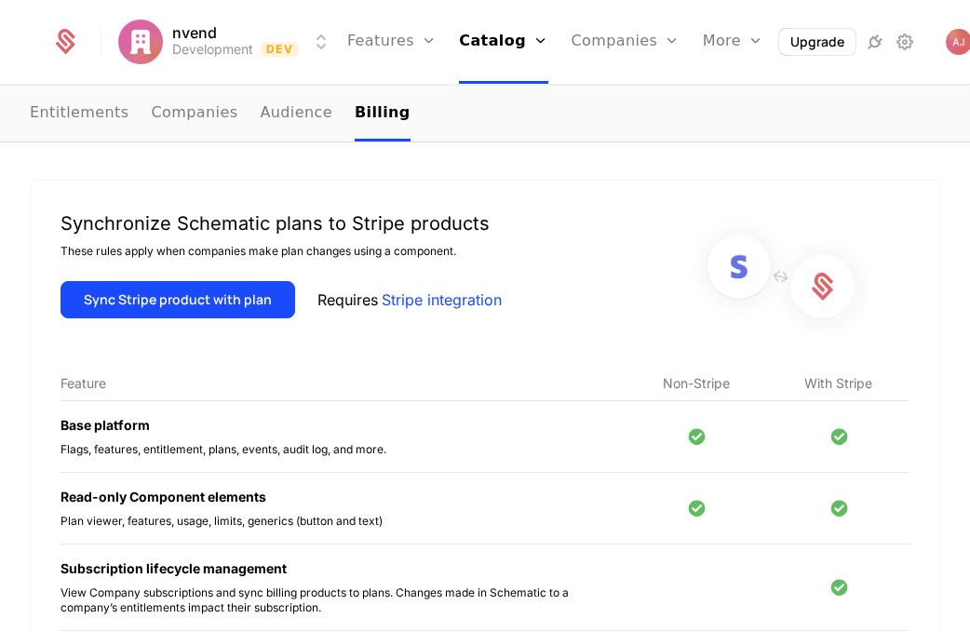
click at [188, 312] on button "Sync Stripe product with plan" at bounding box center [178, 299] width 235 height 37
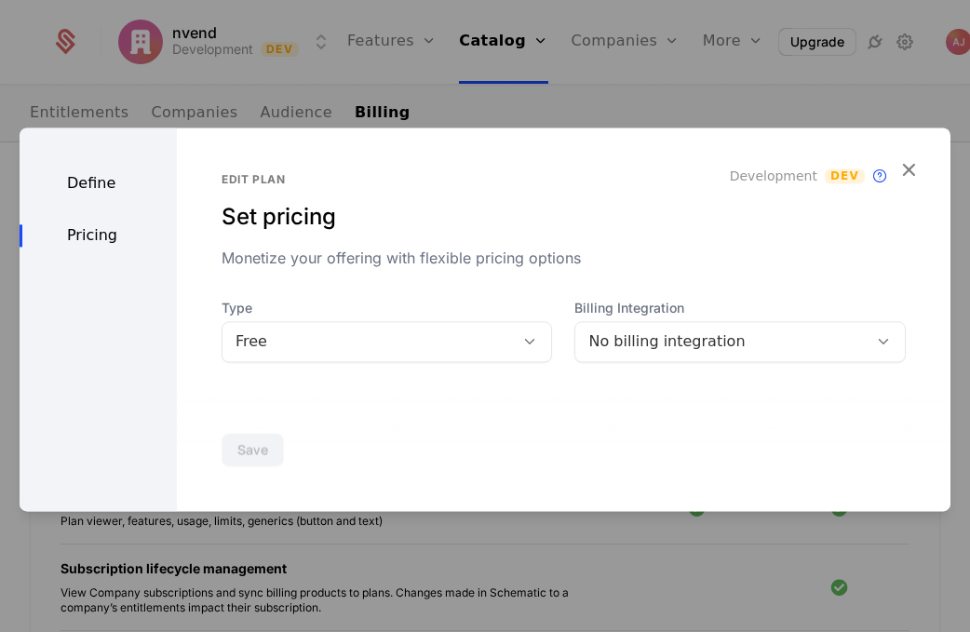
click at [522, 346] on icon at bounding box center [530, 341] width 17 height 17
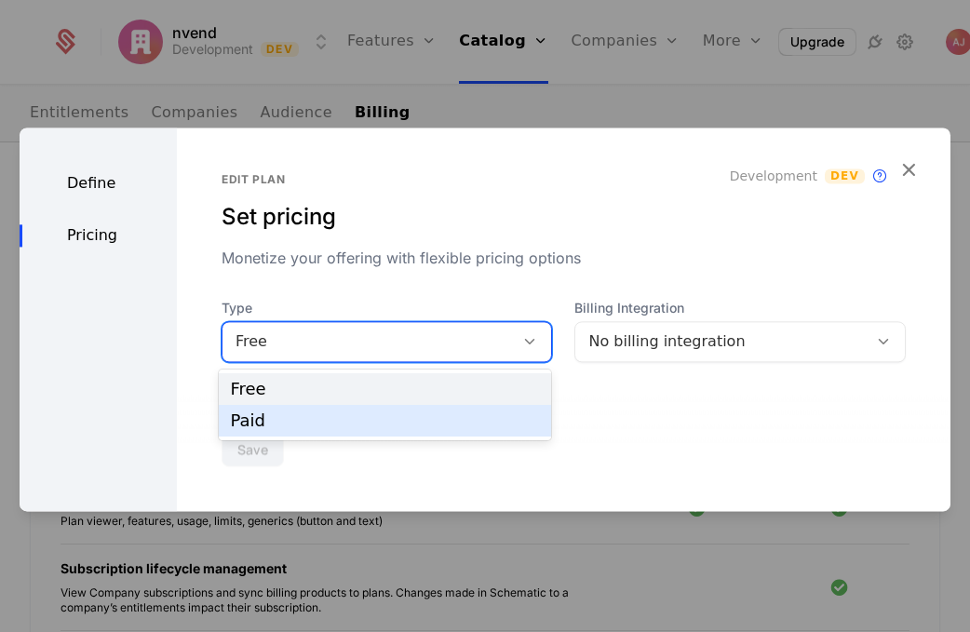
click at [469, 416] on div "Paid" at bounding box center [385, 421] width 310 height 17
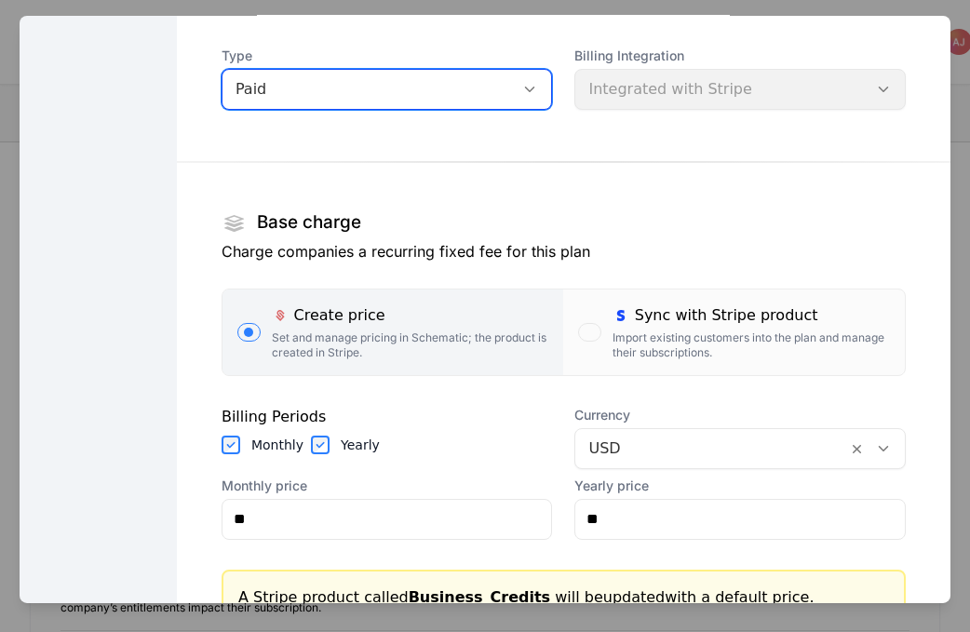
scroll to position [142, 0]
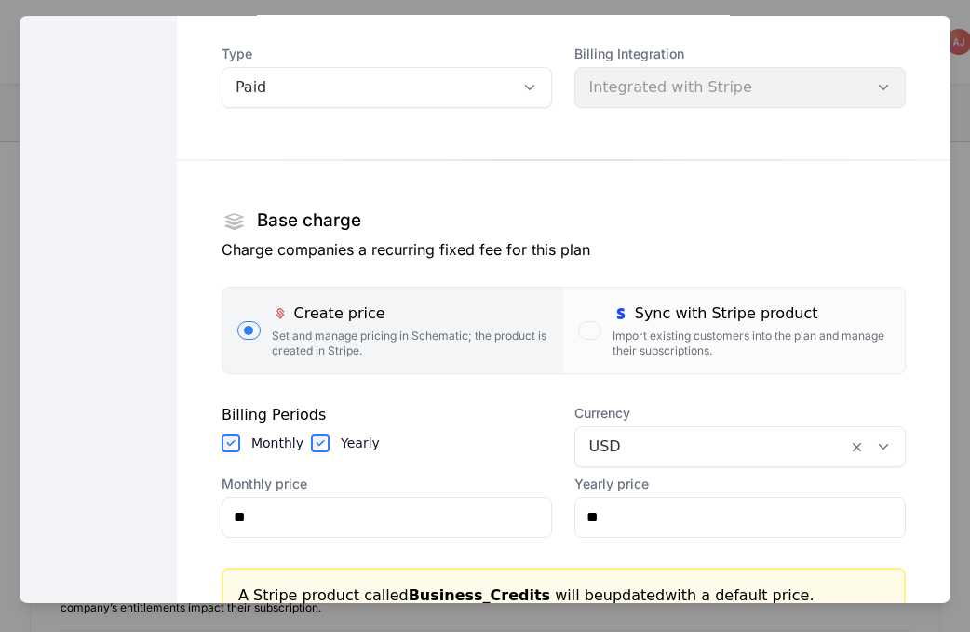
click at [650, 351] on div "Import existing customers into the plan and manage their subscriptions." at bounding box center [752, 343] width 278 height 30
click at [650, 351] on button "Sync with Stripe product Import existing customers into the plan and manage the…" at bounding box center [734, 330] width 342 height 86
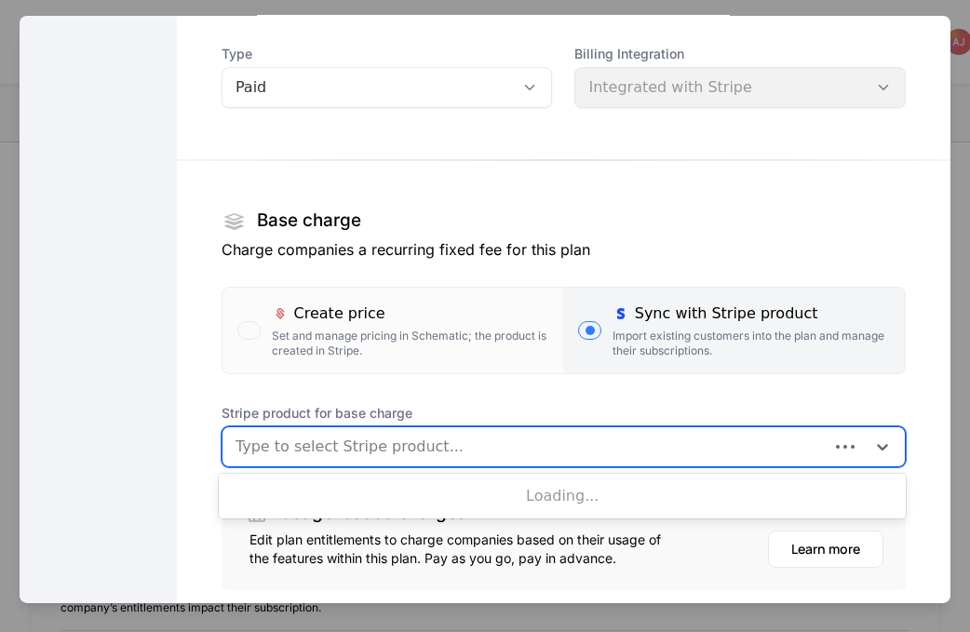
click at [762, 453] on div at bounding box center [526, 446] width 580 height 26
click at [887, 447] on icon at bounding box center [882, 447] width 11 height 7
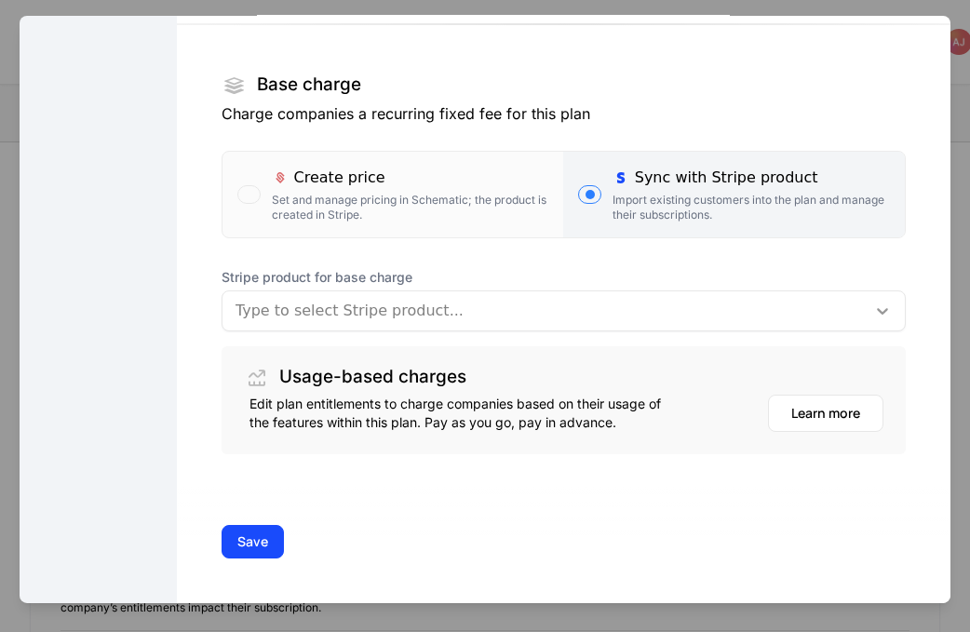
click at [887, 448] on div "Usage-based charges Edit plan entitlements to charge companies based on their u…" at bounding box center [564, 400] width 685 height 108
click at [877, 317] on icon at bounding box center [883, 310] width 19 height 19
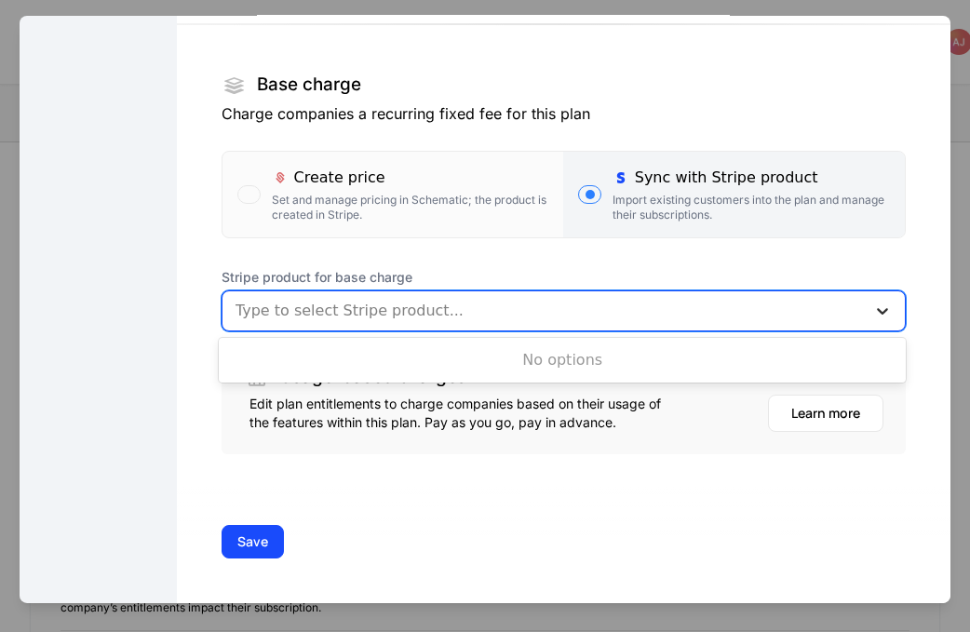
click at [877, 317] on icon at bounding box center [883, 310] width 19 height 19
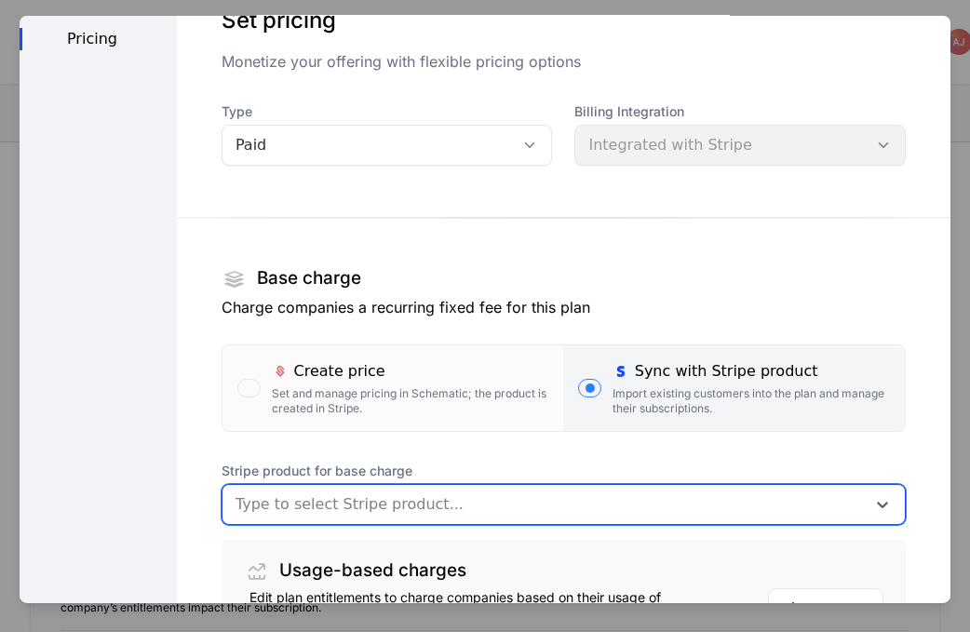
scroll to position [0, 0]
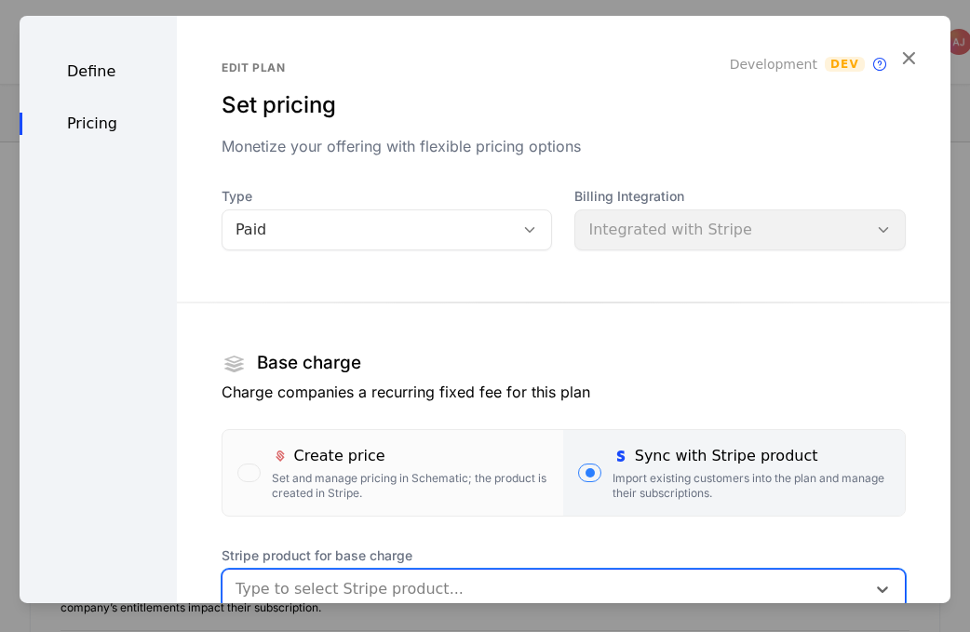
click at [95, 79] on div "Define" at bounding box center [98, 71] width 157 height 22
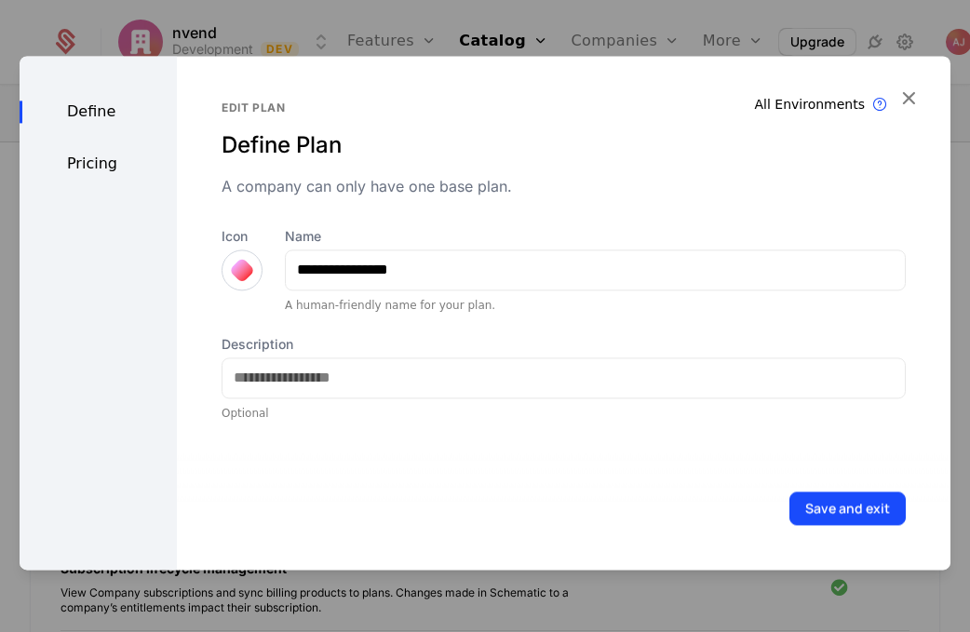
click at [908, 97] on icon "button" at bounding box center [909, 98] width 24 height 24
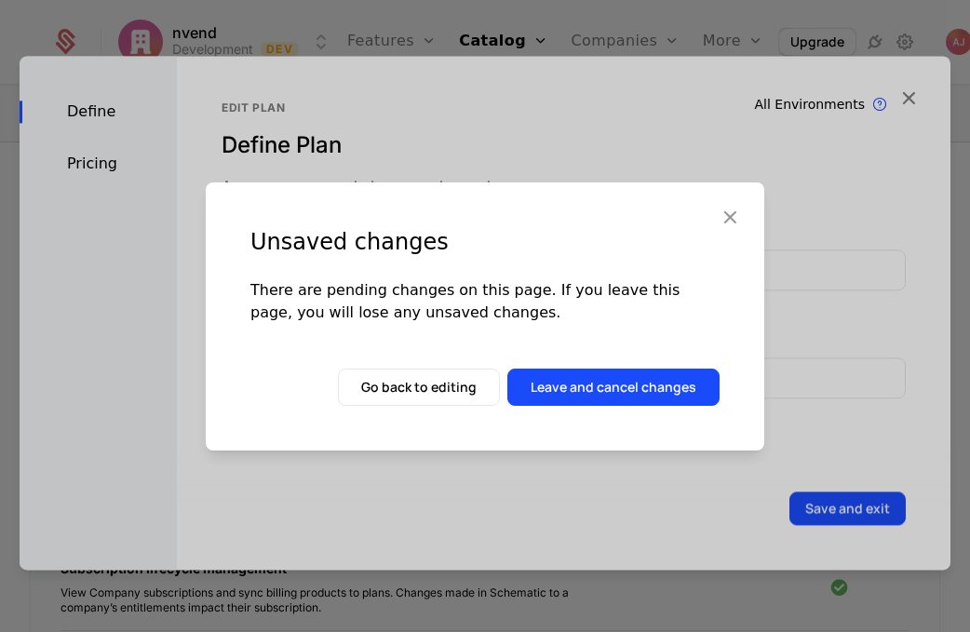
click at [735, 210] on icon "button" at bounding box center [730, 217] width 24 height 24
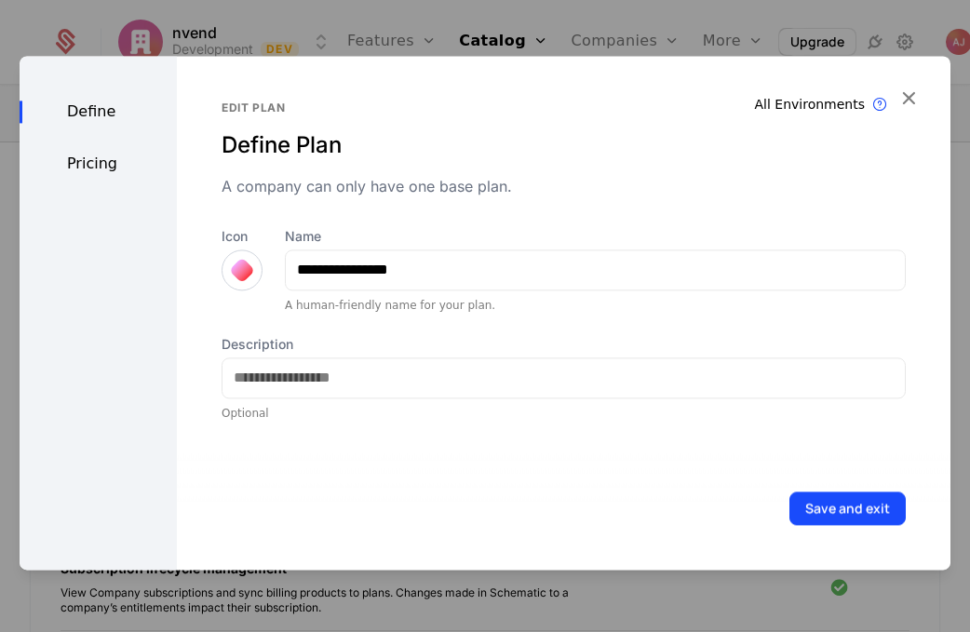
click at [705, 590] on div at bounding box center [485, 316] width 970 height 632
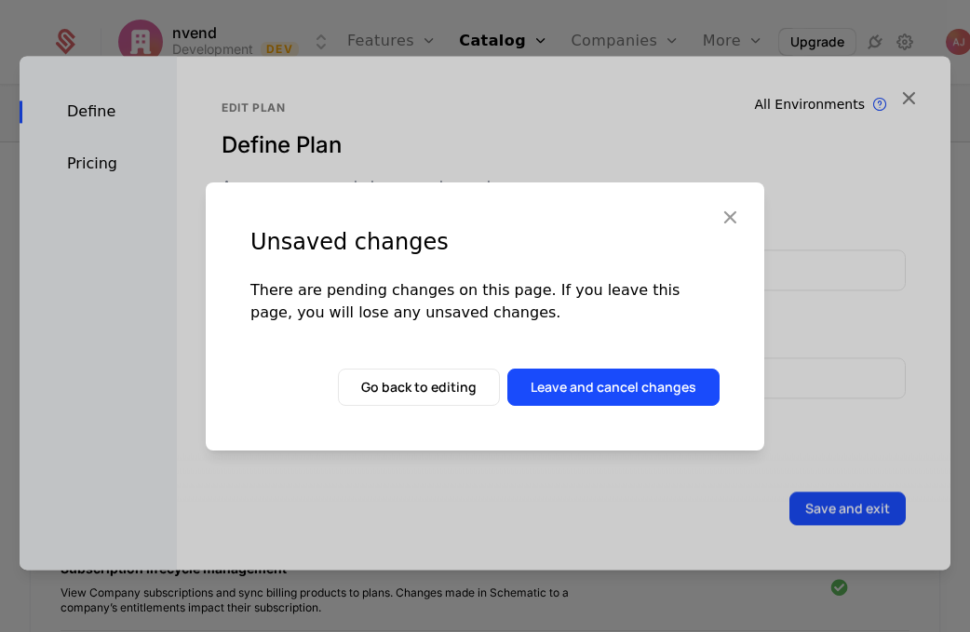
click at [637, 401] on button "Leave and cancel changes" at bounding box center [614, 387] width 212 height 37
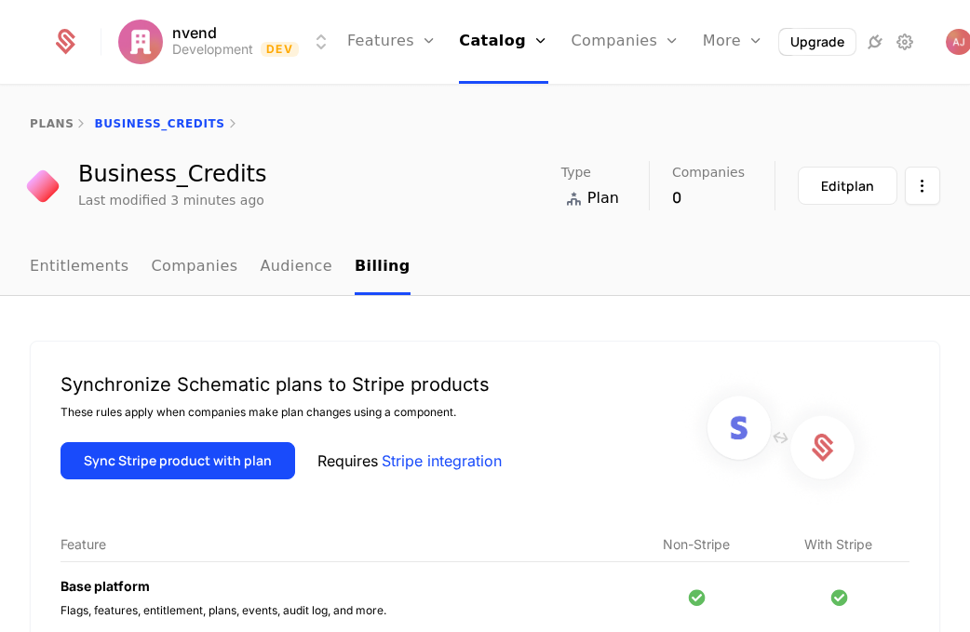
click at [834, 183] on div "Edit plan" at bounding box center [847, 186] width 53 height 19
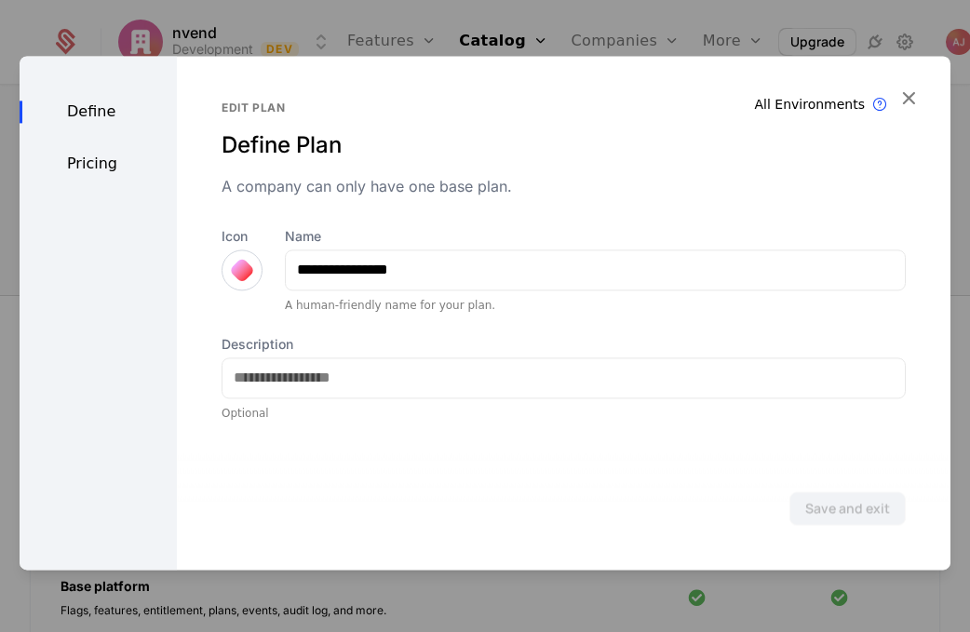
click at [117, 164] on div "Pricing" at bounding box center [98, 164] width 157 height 22
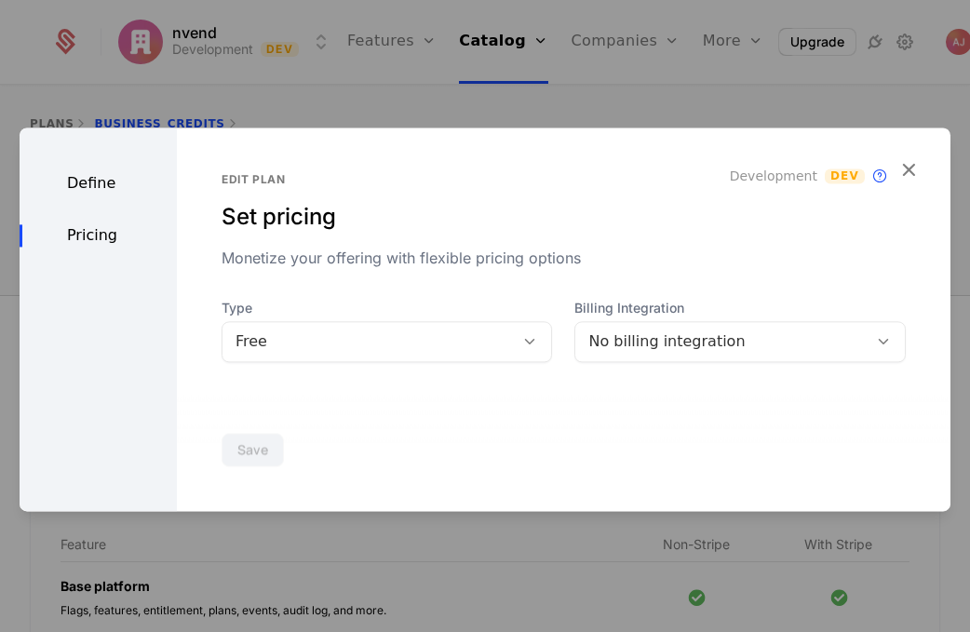
click at [481, 347] on div "Free" at bounding box center [369, 342] width 266 height 22
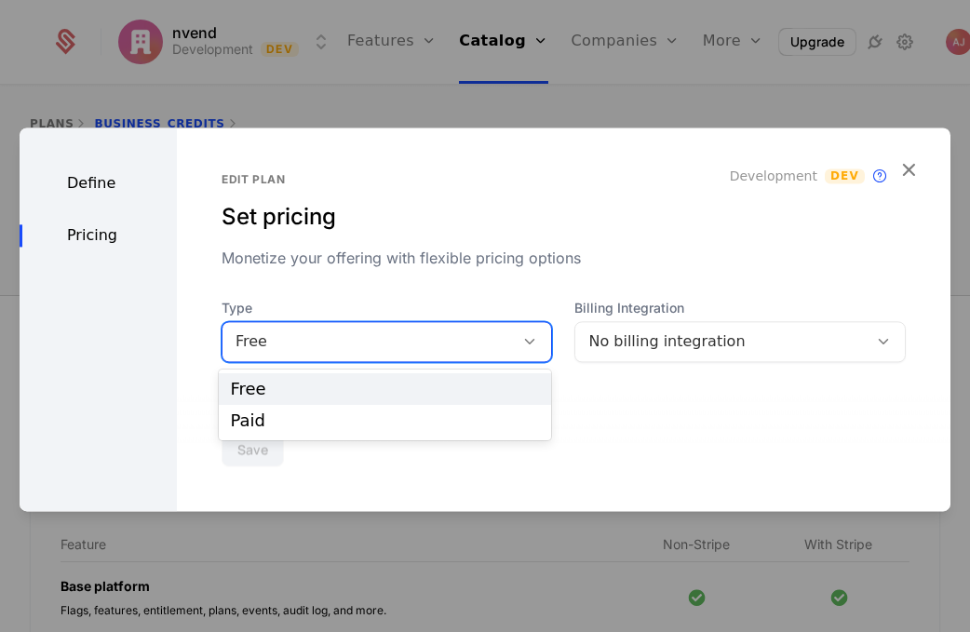
click at [631, 90] on div at bounding box center [485, 316] width 970 height 632
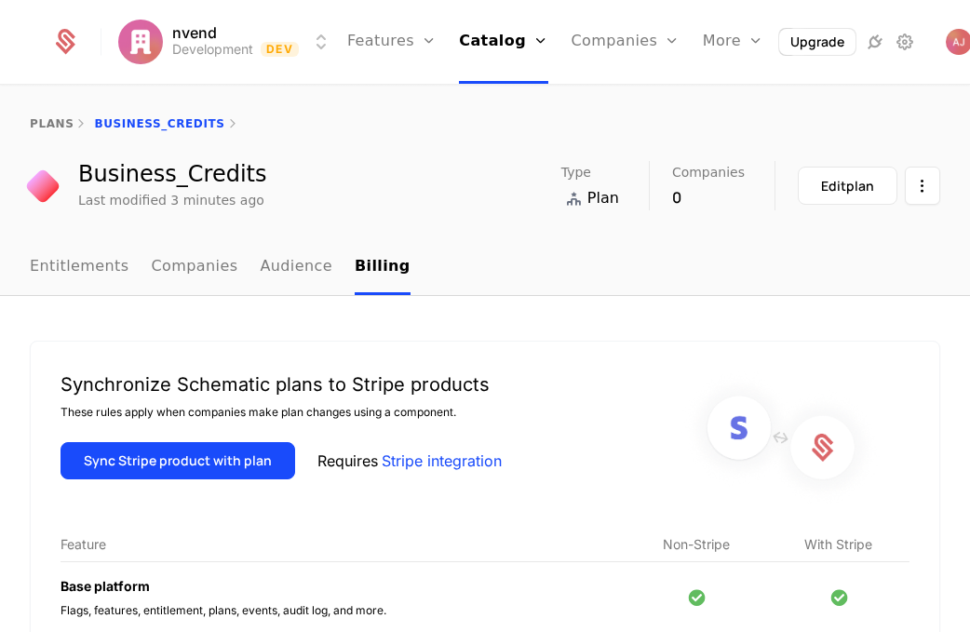
click at [321, 43] on html "nvend Development Dev Features Features Flags Catalog Plans Add Ons Credits Con…" at bounding box center [485, 316] width 970 height 632
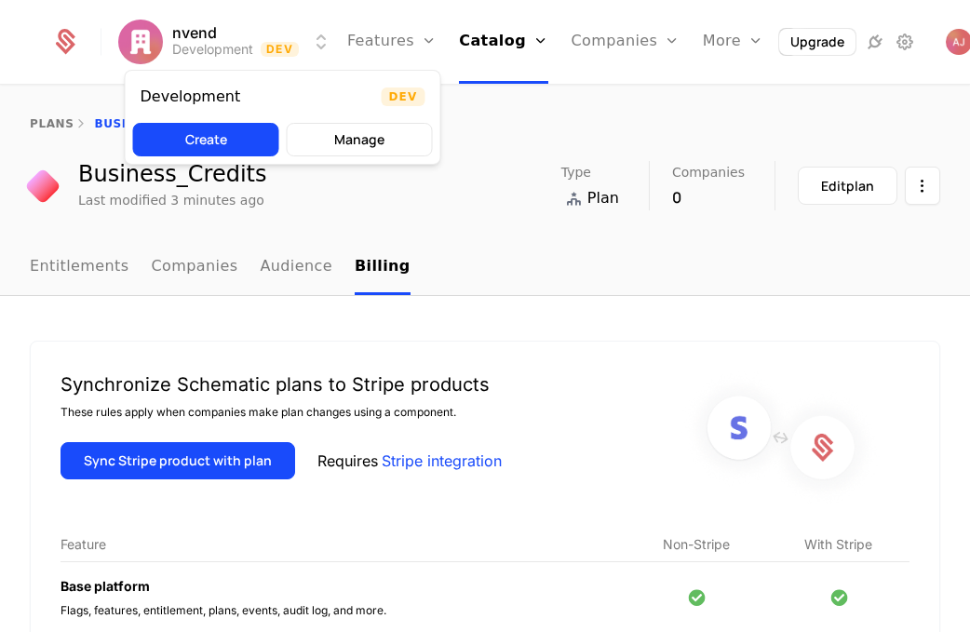
click at [201, 143] on button "Create" at bounding box center [206, 140] width 146 height 34
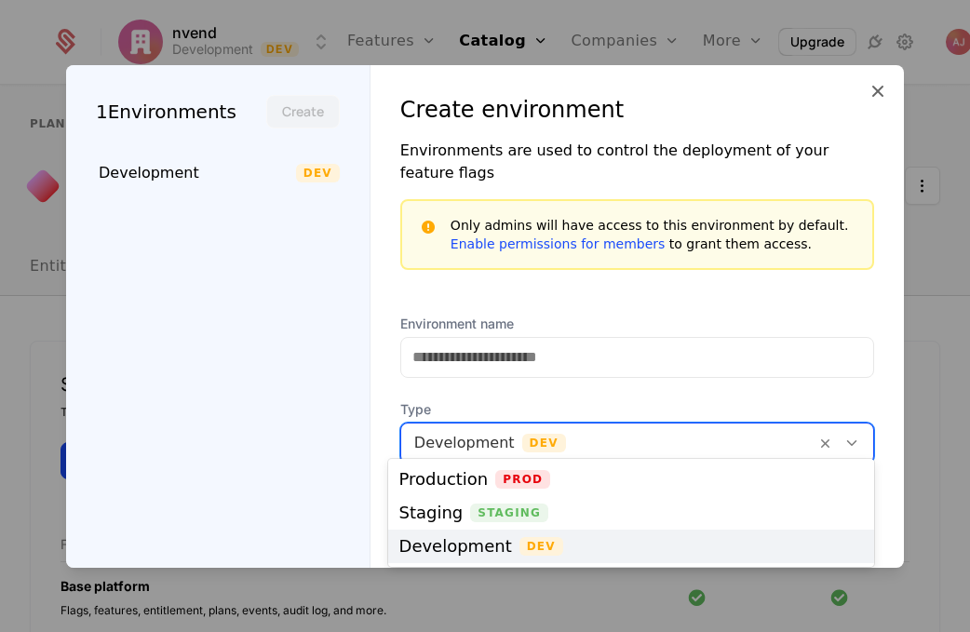
click at [849, 435] on icon at bounding box center [852, 443] width 17 height 17
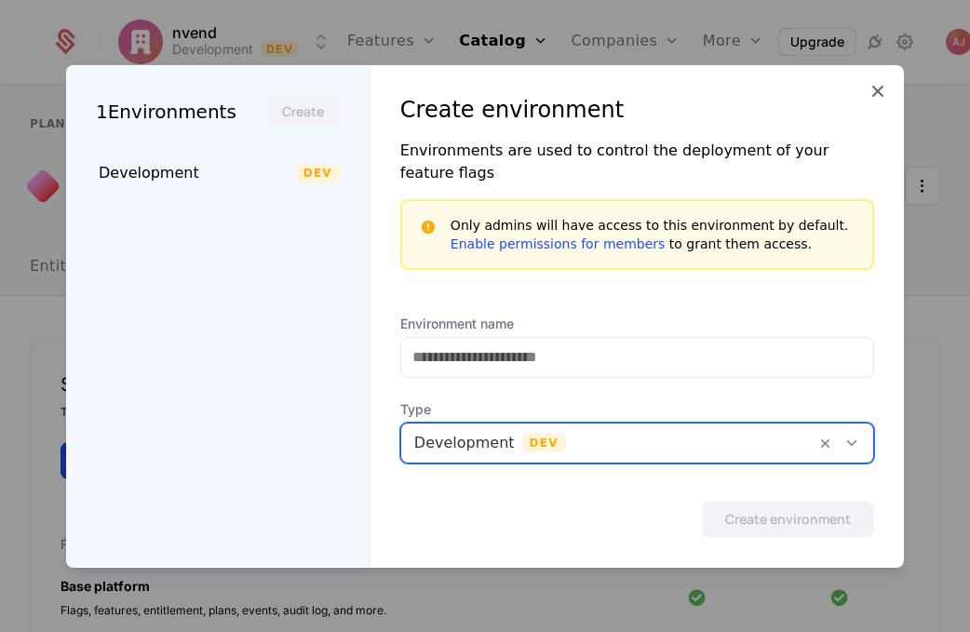
click at [849, 435] on icon at bounding box center [852, 443] width 17 height 17
click at [872, 102] on icon at bounding box center [878, 91] width 22 height 22
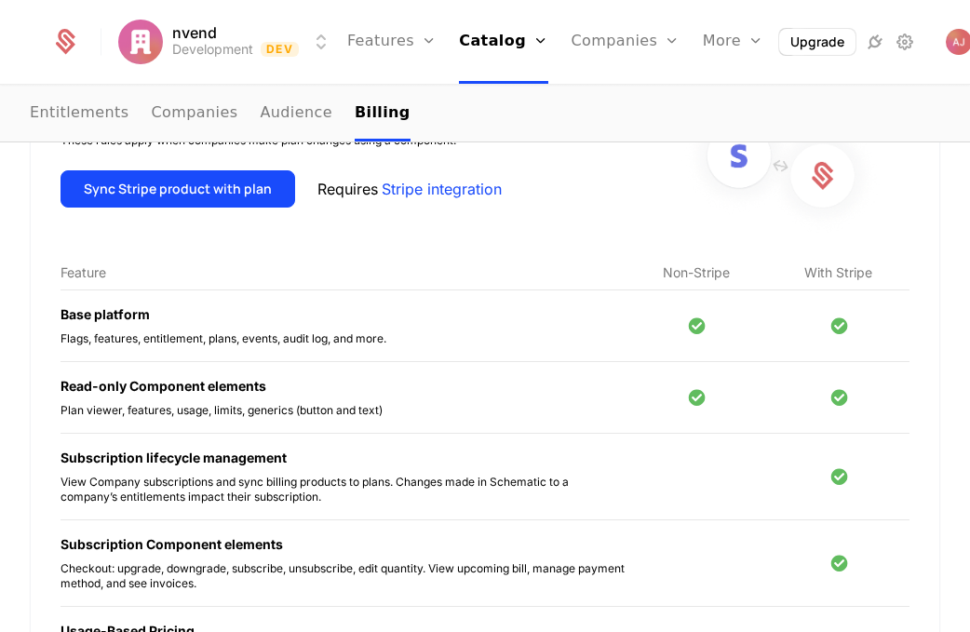
scroll to position [96, 0]
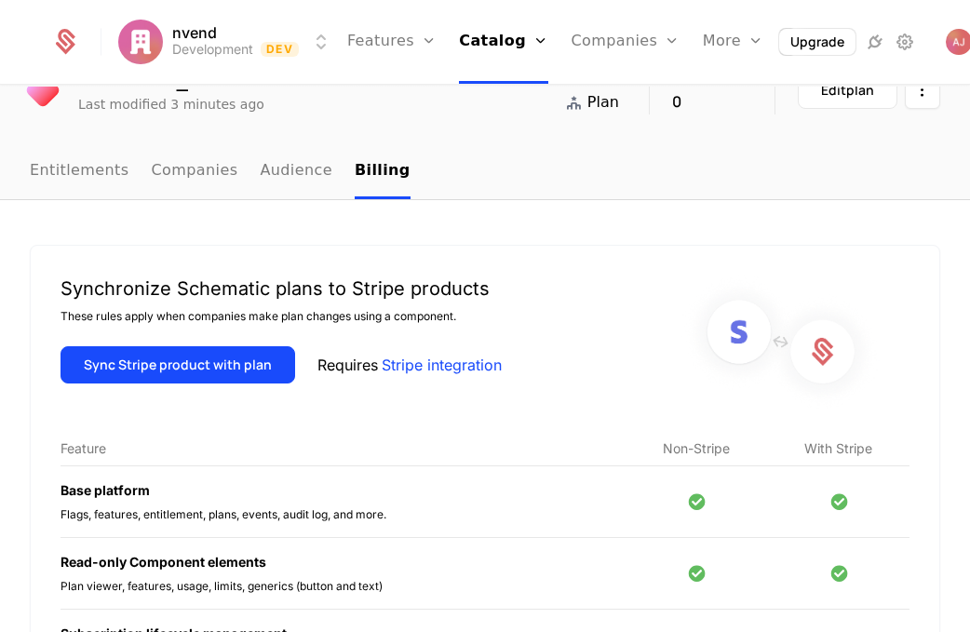
click at [91, 167] on link "Entitlements" at bounding box center [80, 171] width 100 height 55
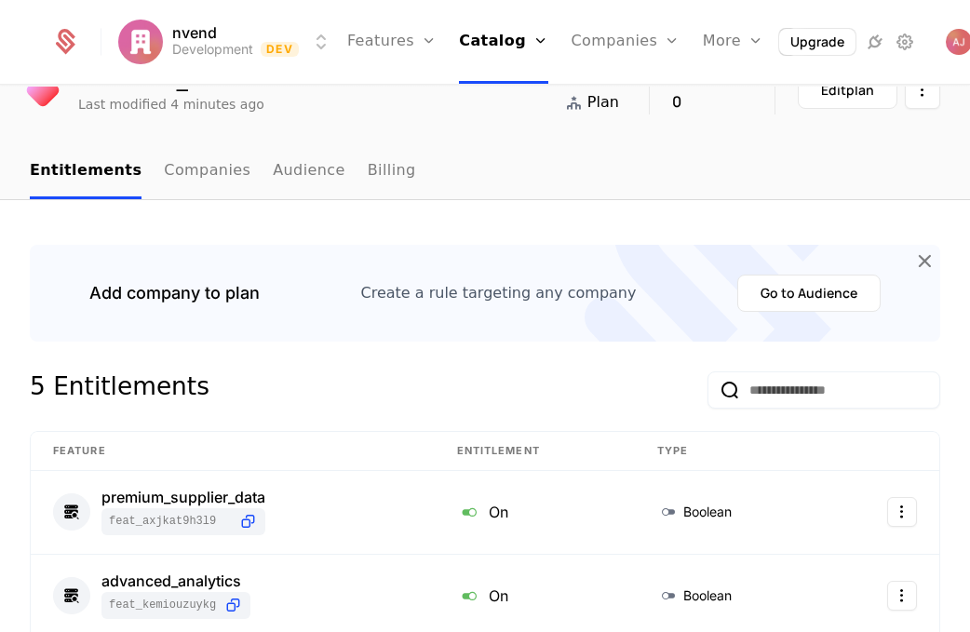
click at [218, 168] on link "Companies" at bounding box center [207, 171] width 87 height 55
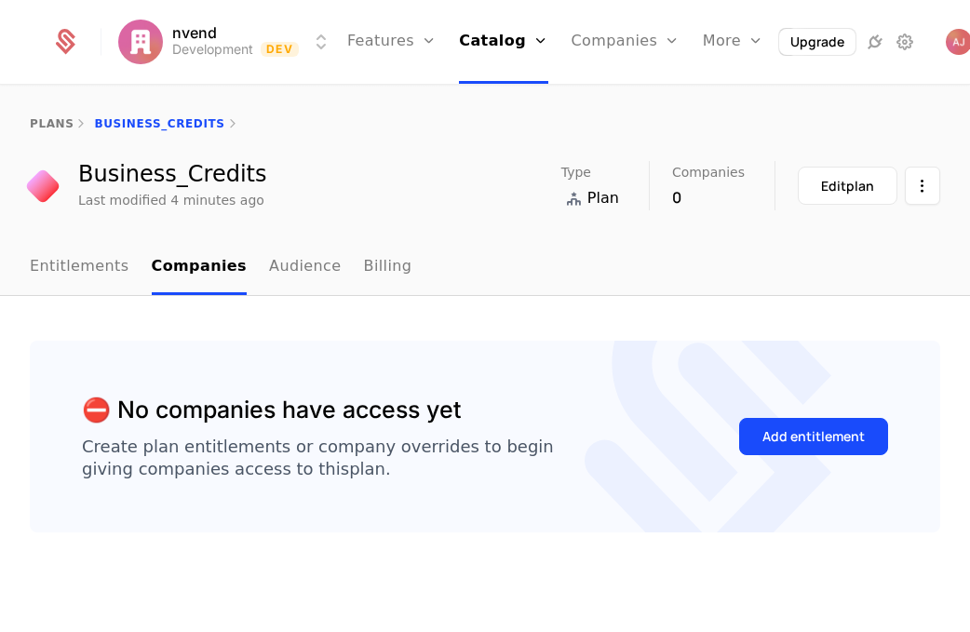
click at [69, 272] on link "Entitlements" at bounding box center [80, 267] width 100 height 55
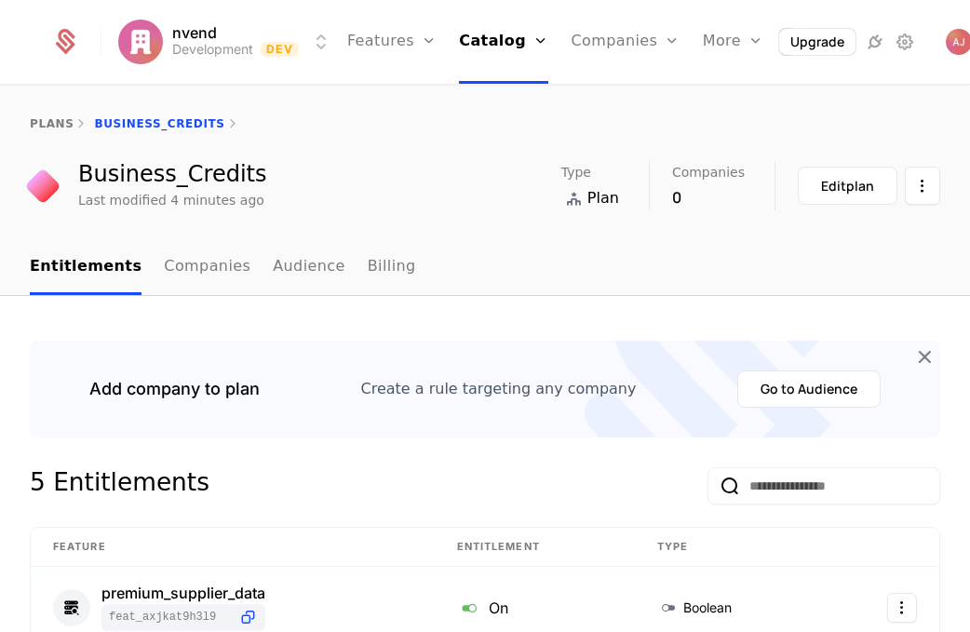
click at [368, 266] on link "Billing" at bounding box center [392, 267] width 48 height 55
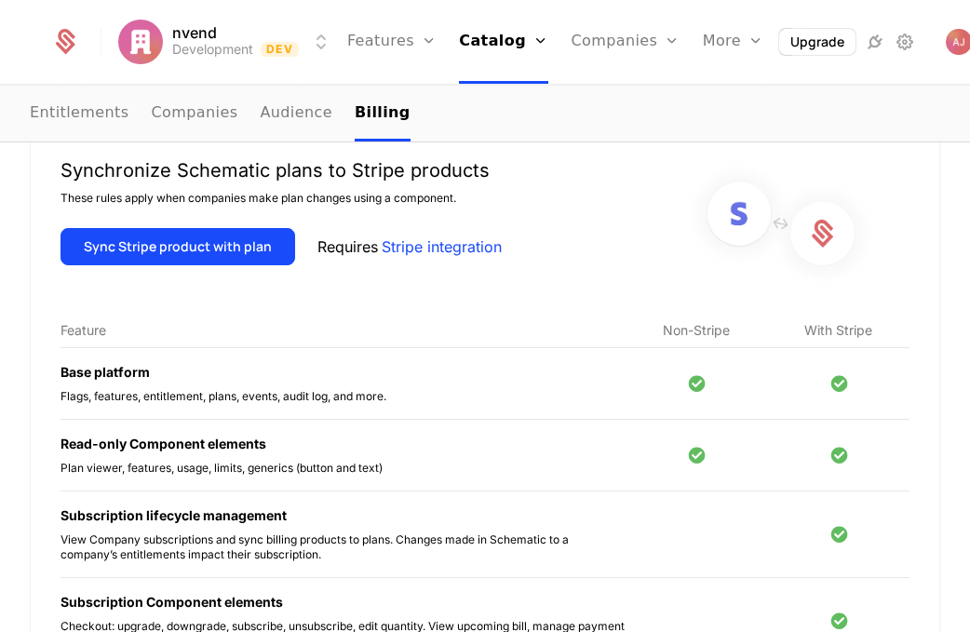
scroll to position [265, 0]
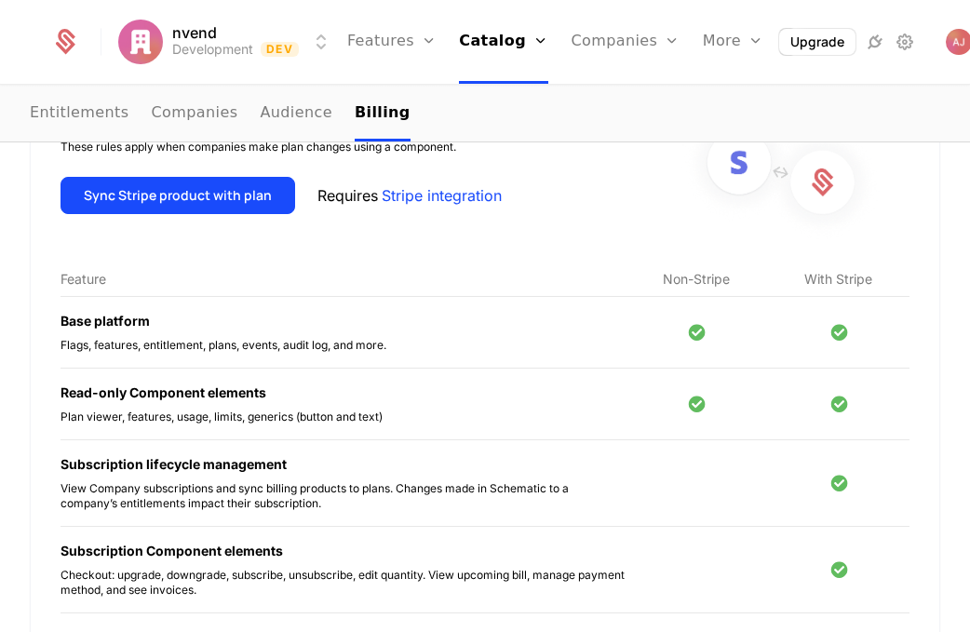
click at [219, 193] on button "Sync Stripe product with plan" at bounding box center [178, 195] width 235 height 37
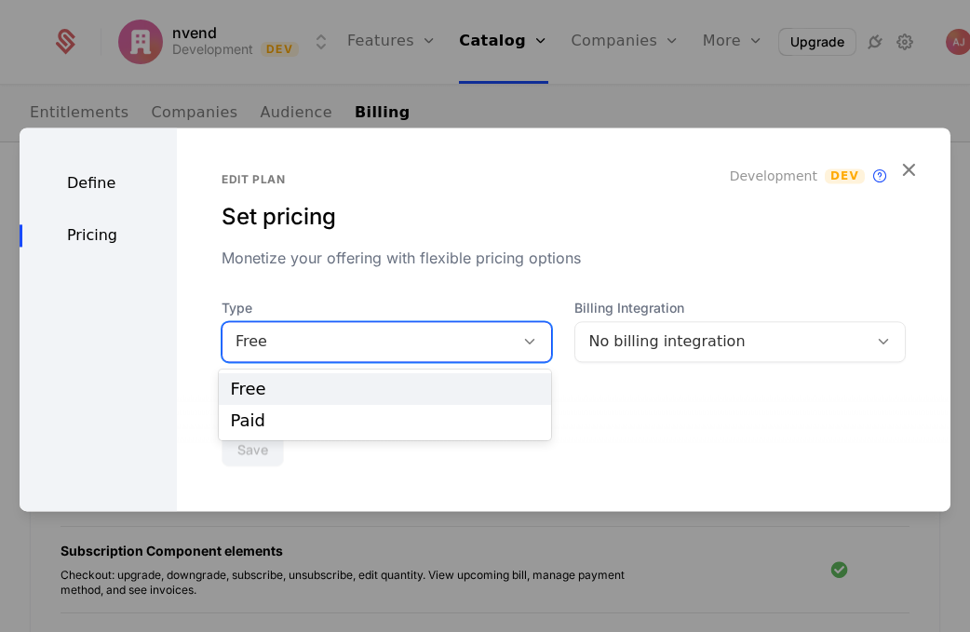
click at [478, 356] on div "Free" at bounding box center [388, 341] width 332 height 41
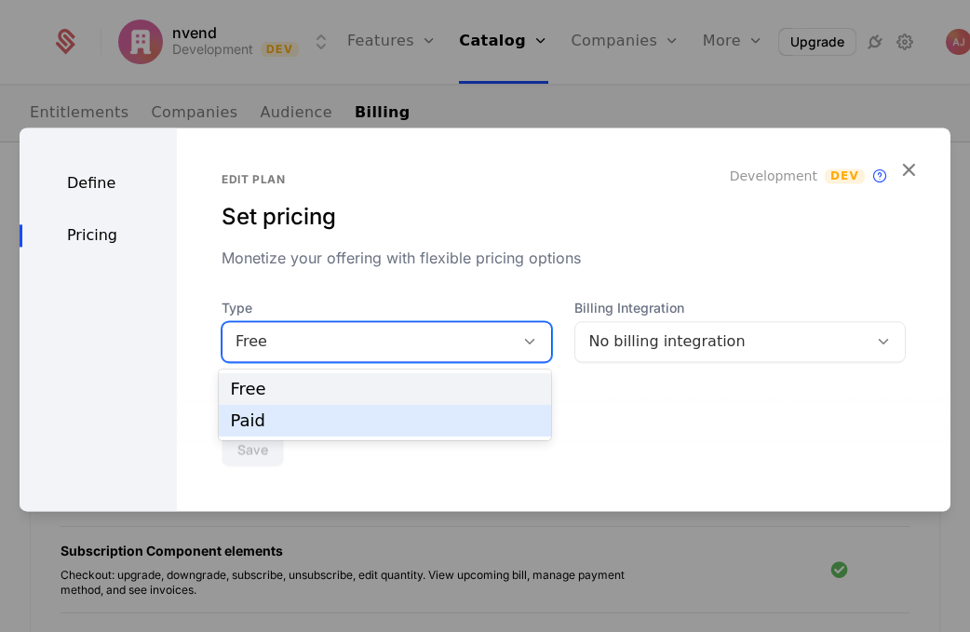
click at [468, 412] on div "Paid" at bounding box center [385, 421] width 332 height 32
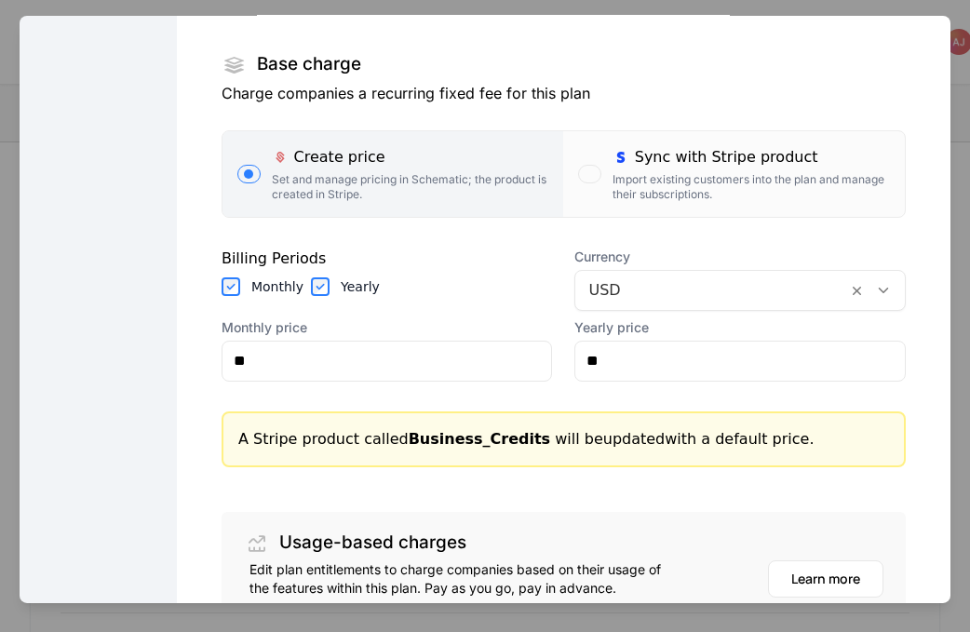
scroll to position [296, 0]
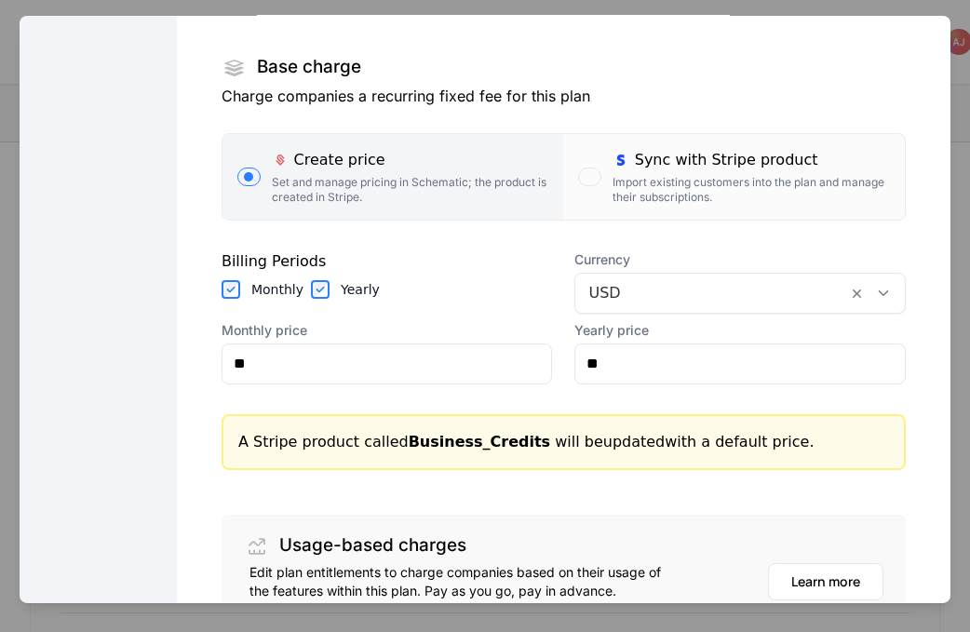
click at [597, 174] on div "button" at bounding box center [589, 176] width 22 height 19
click at [597, 174] on button "Sync with Stripe product Import existing customers into the plan and manage the…" at bounding box center [734, 176] width 342 height 86
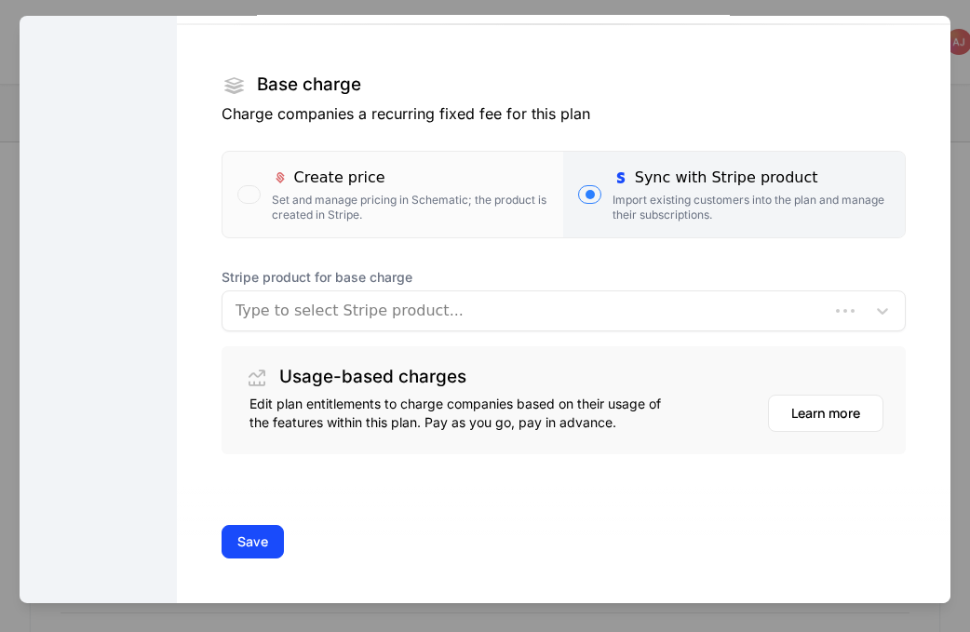
scroll to position [278, 0]
click at [329, 192] on div "Create price Set and manage pricing in Schematic; the product is created in Str…" at bounding box center [411, 194] width 278 height 56
click at [329, 192] on button "Create price Set and manage pricing in Schematic; the product is created in Str…" at bounding box center [394, 194] width 342 height 86
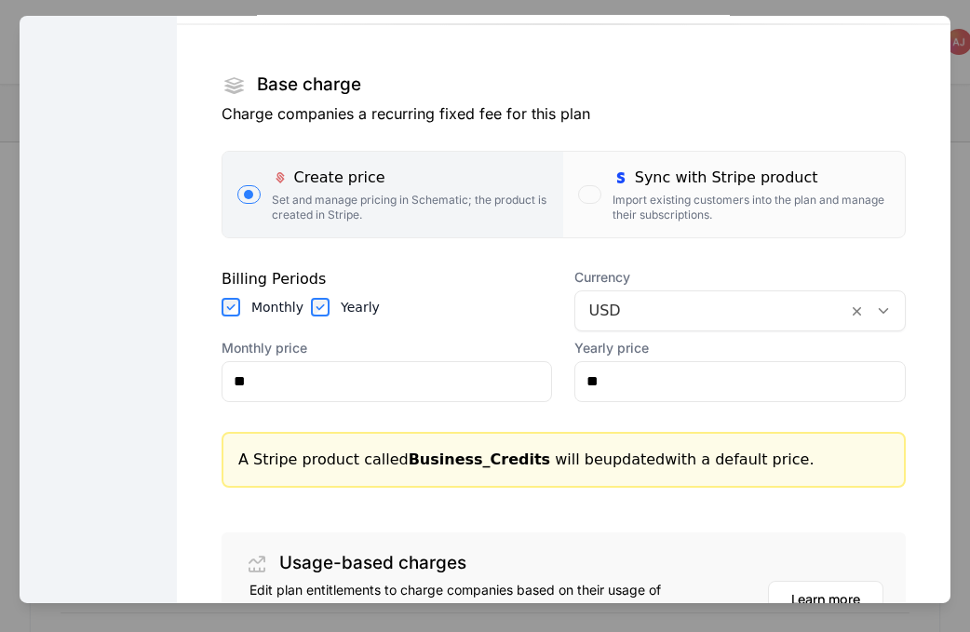
click at [457, 407] on section "Base charge Charge companies a recurring fixed fee for this plan Create price S…" at bounding box center [564, 316] width 685 height 646
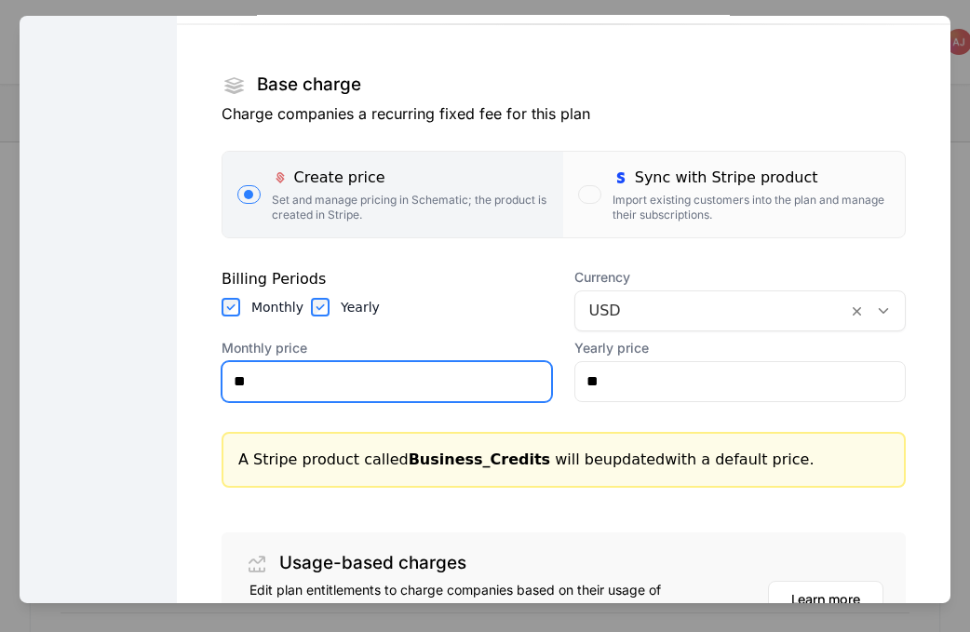
click at [459, 390] on input "**" at bounding box center [388, 380] width 330 height 39
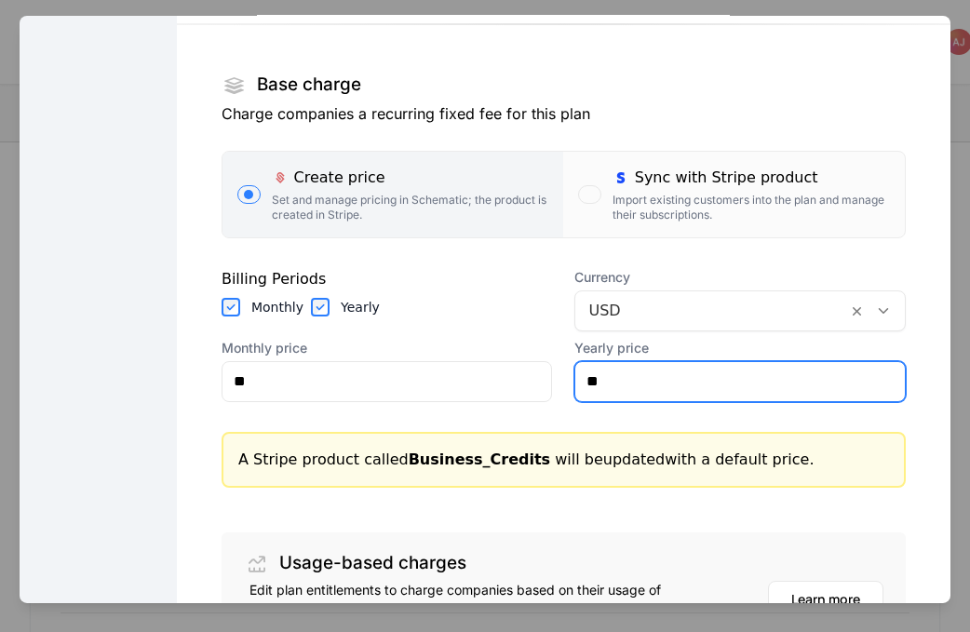
click at [687, 393] on input "**" at bounding box center [741, 380] width 330 height 39
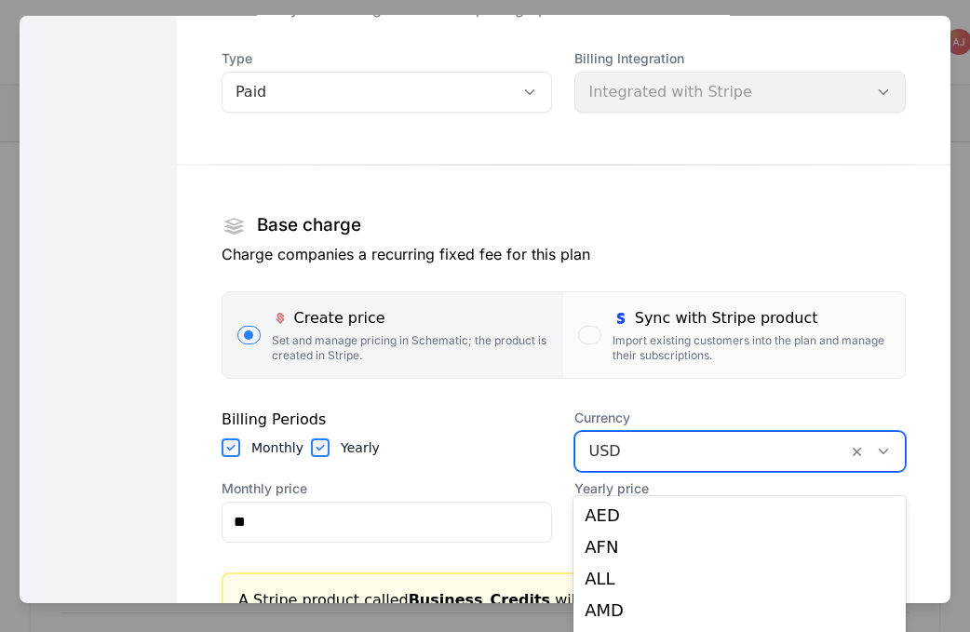
scroll to position [47, 0]
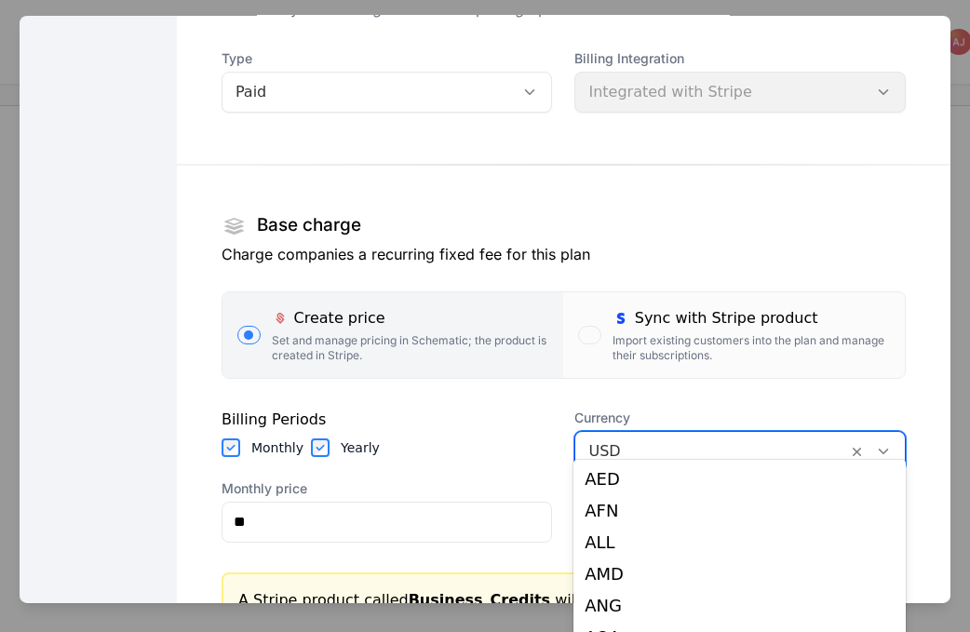
click at [794, 451] on div at bounding box center [712, 451] width 246 height 26
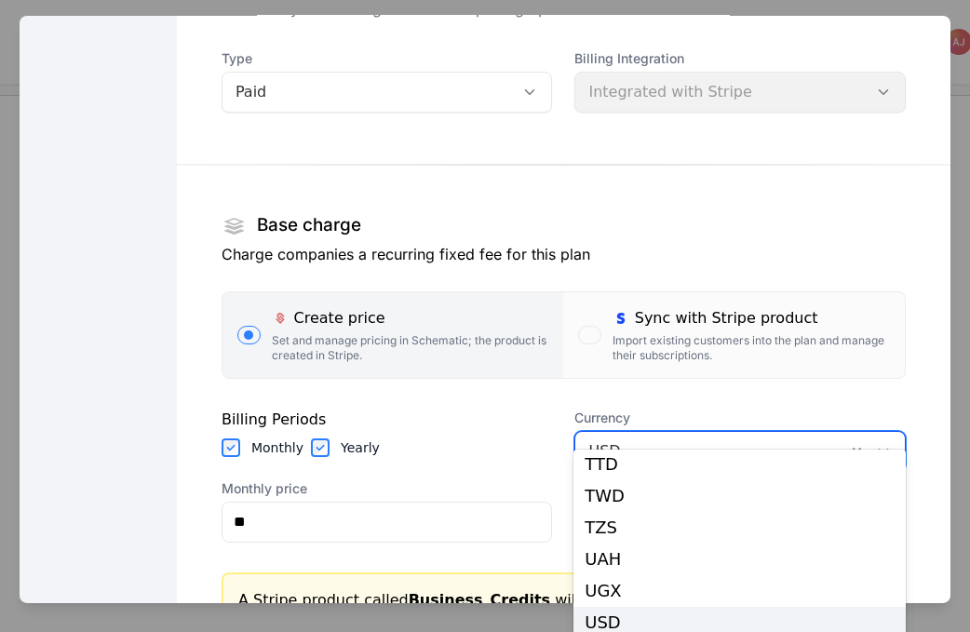
scroll to position [53, 0]
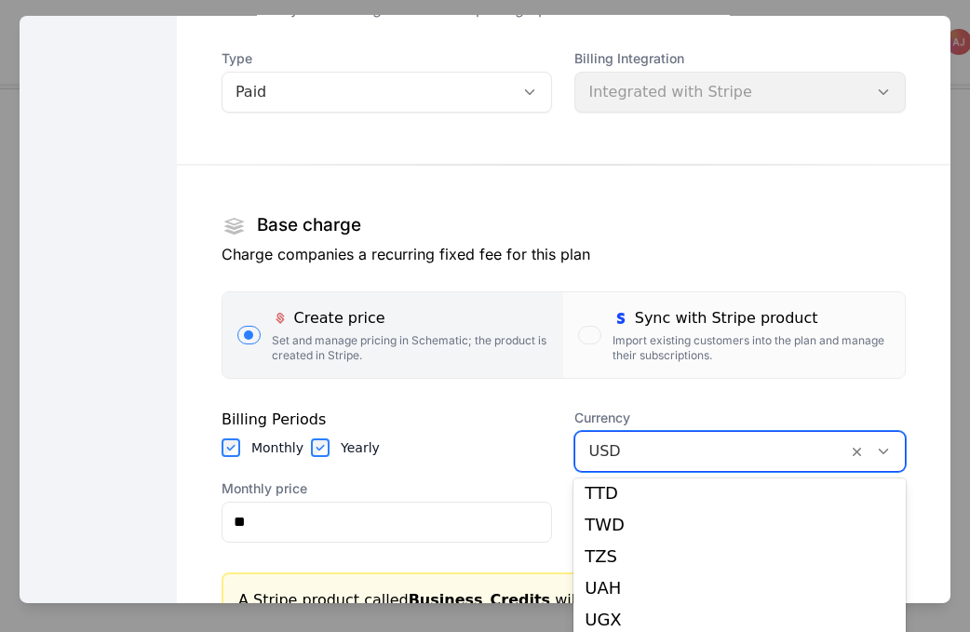
click at [794, 451] on div at bounding box center [712, 451] width 246 height 26
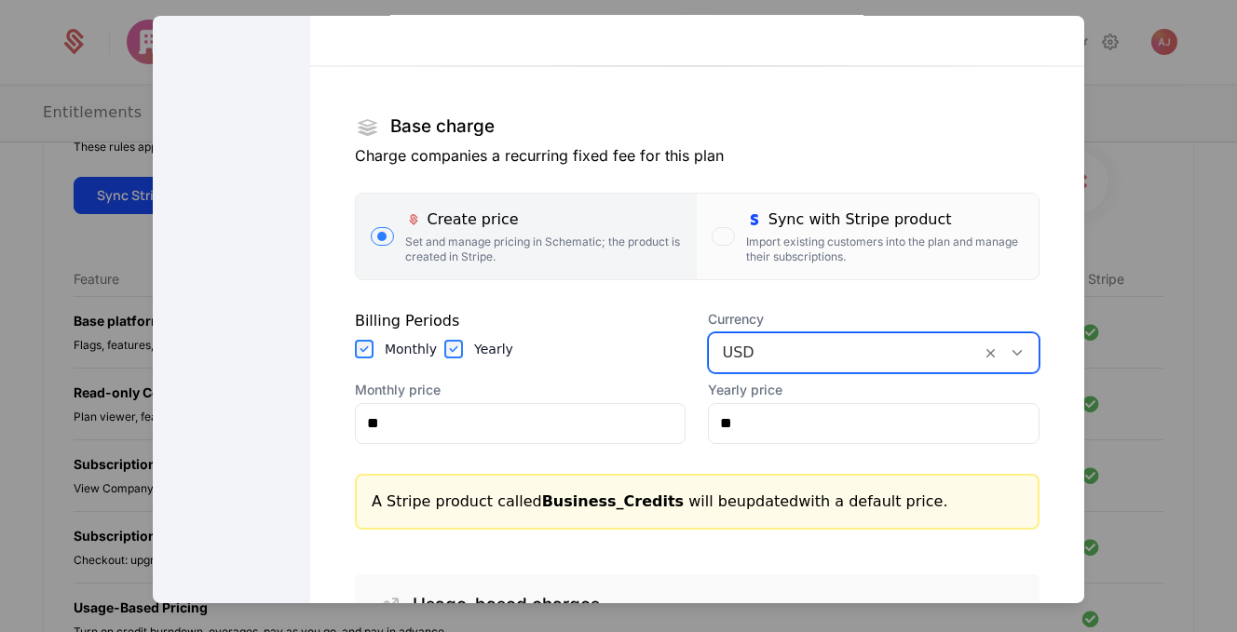
scroll to position [0, 0]
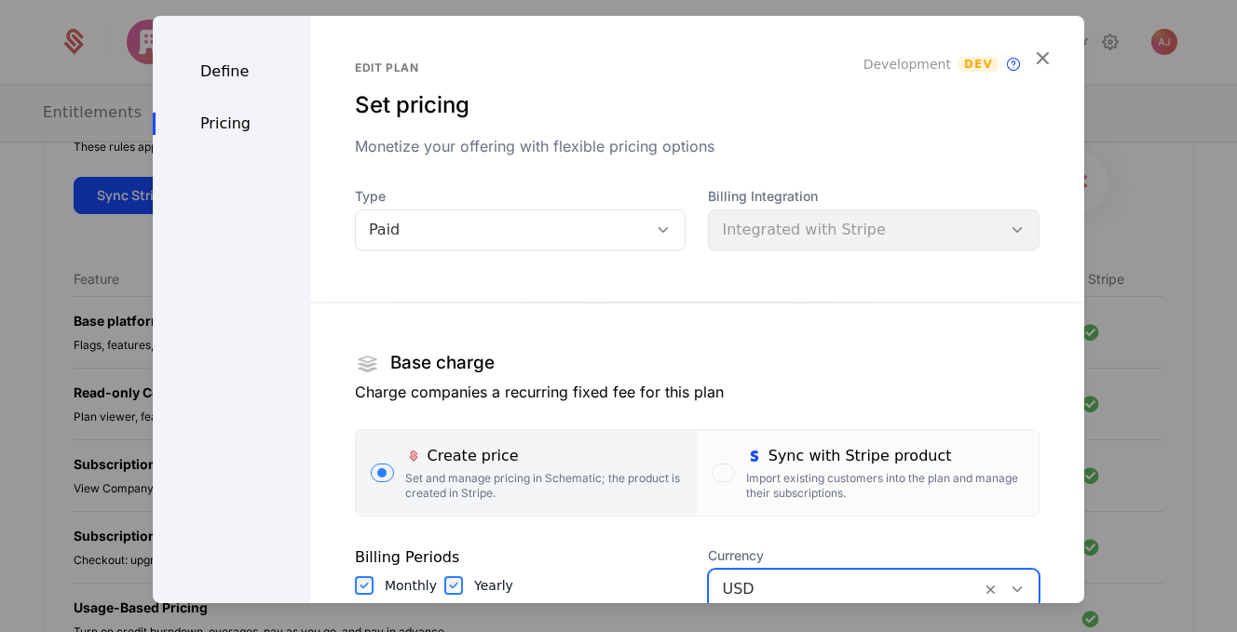
click at [238, 80] on div "Define" at bounding box center [231, 71] width 157 height 22
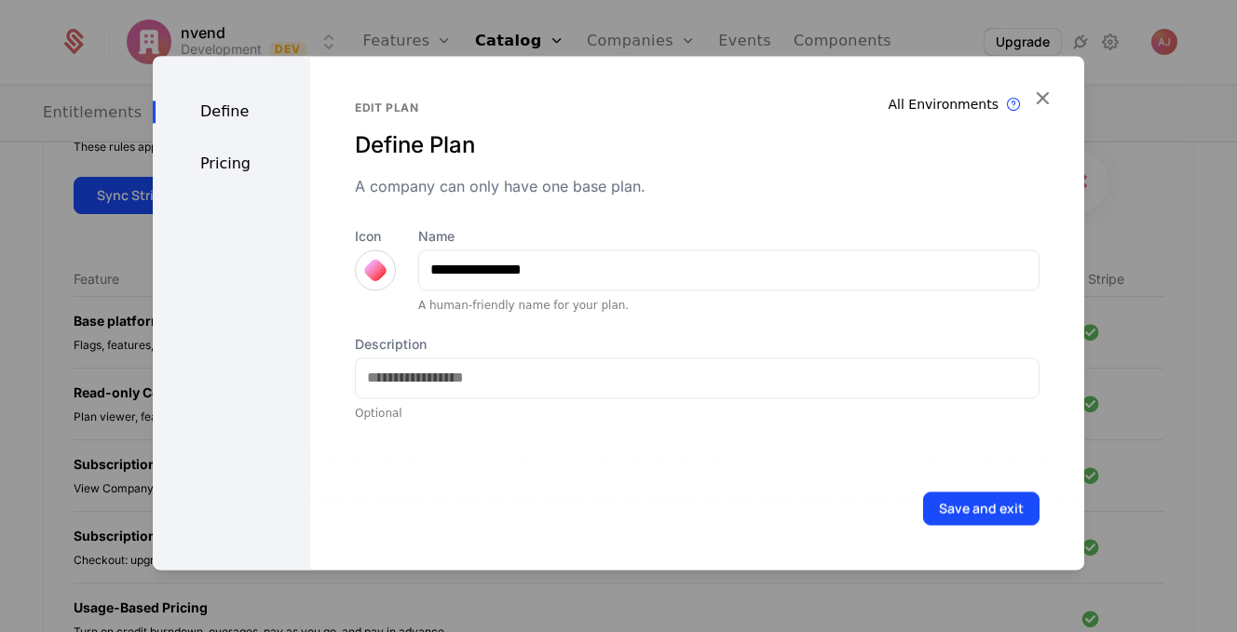
click at [978, 511] on button "Save and exit" at bounding box center [981, 509] width 116 height 34
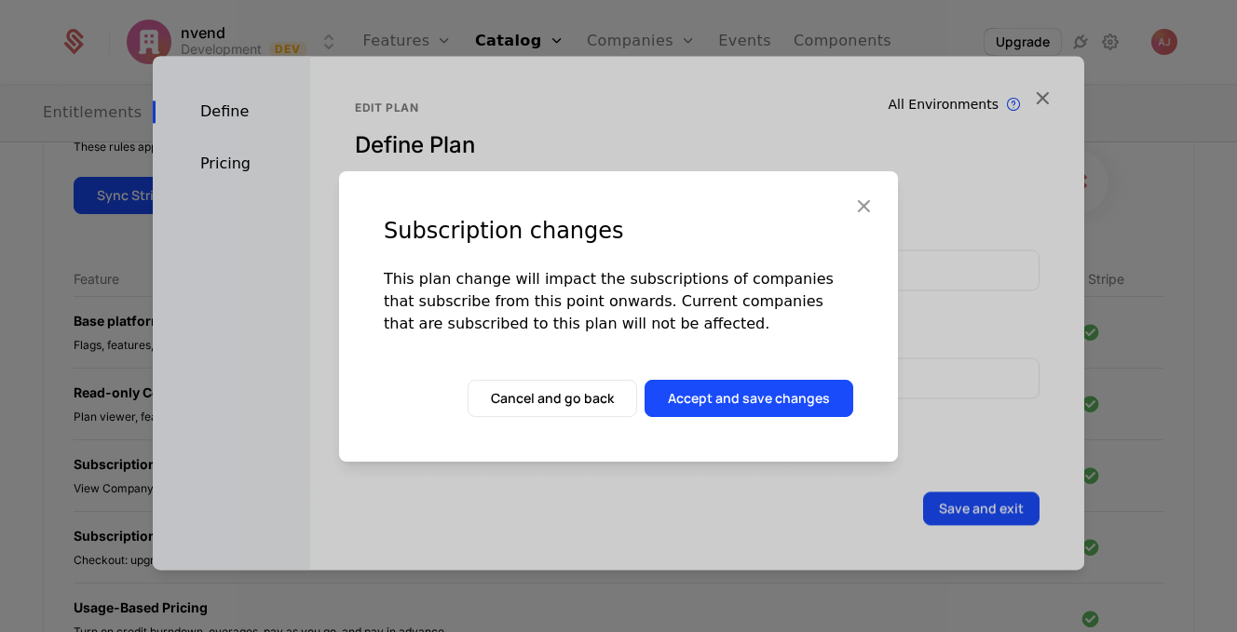
click at [612, 393] on button "Cancel and go back" at bounding box center [553, 398] width 170 height 37
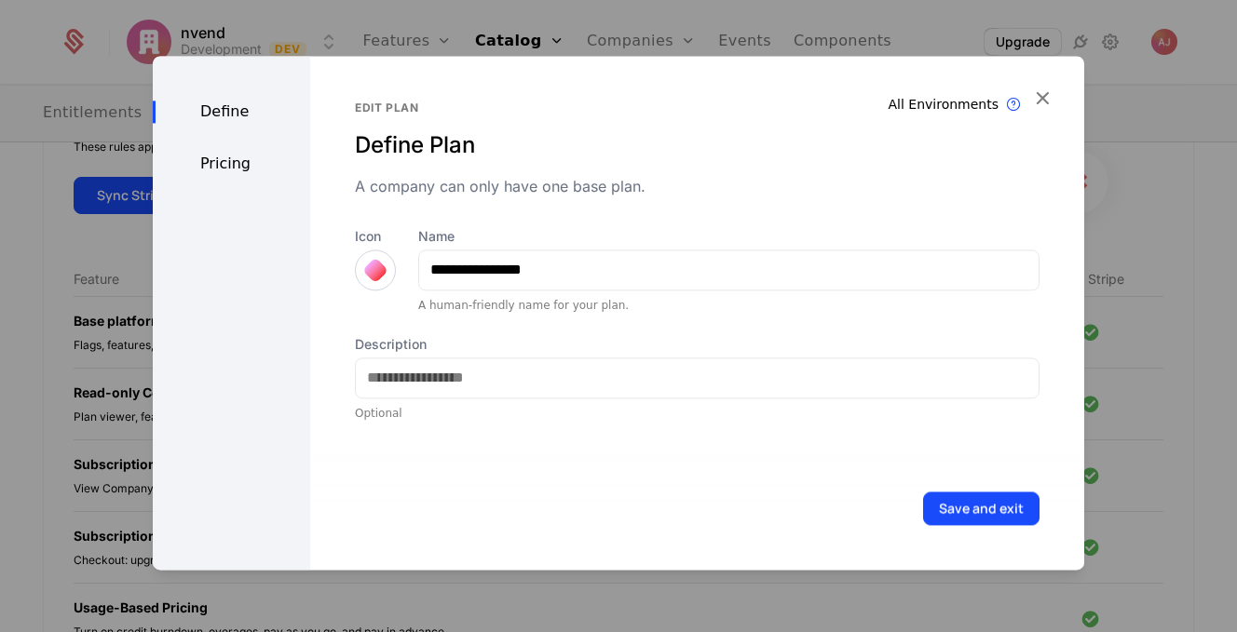
click at [235, 163] on div "Pricing" at bounding box center [231, 164] width 157 height 22
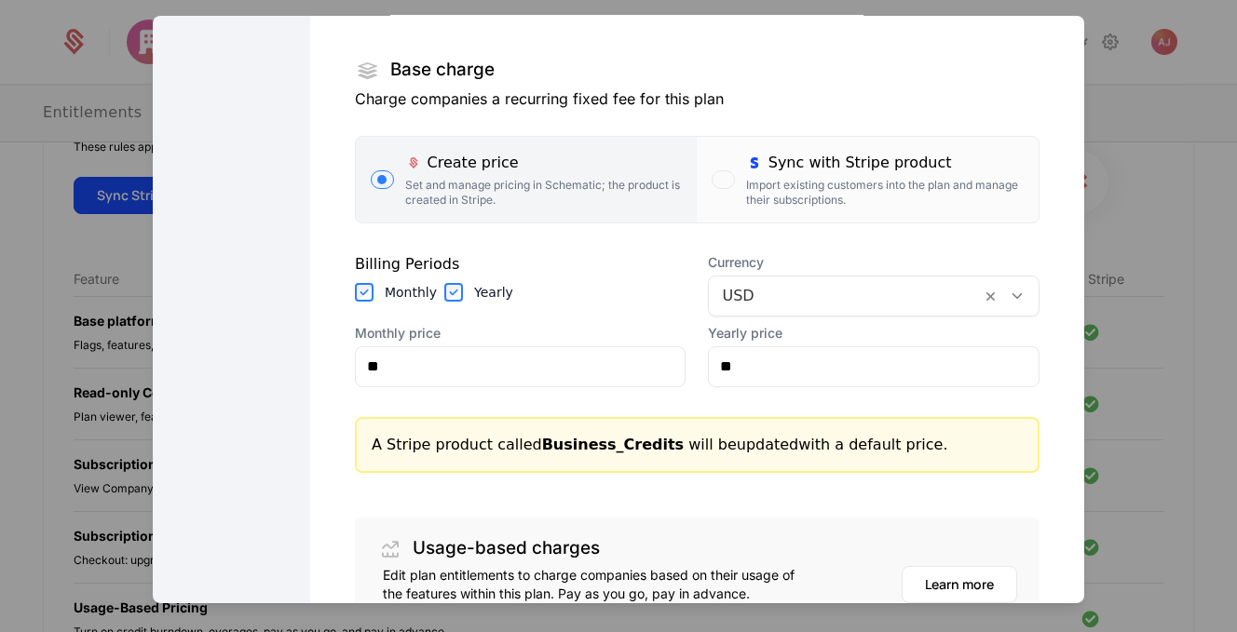
scroll to position [294, 0]
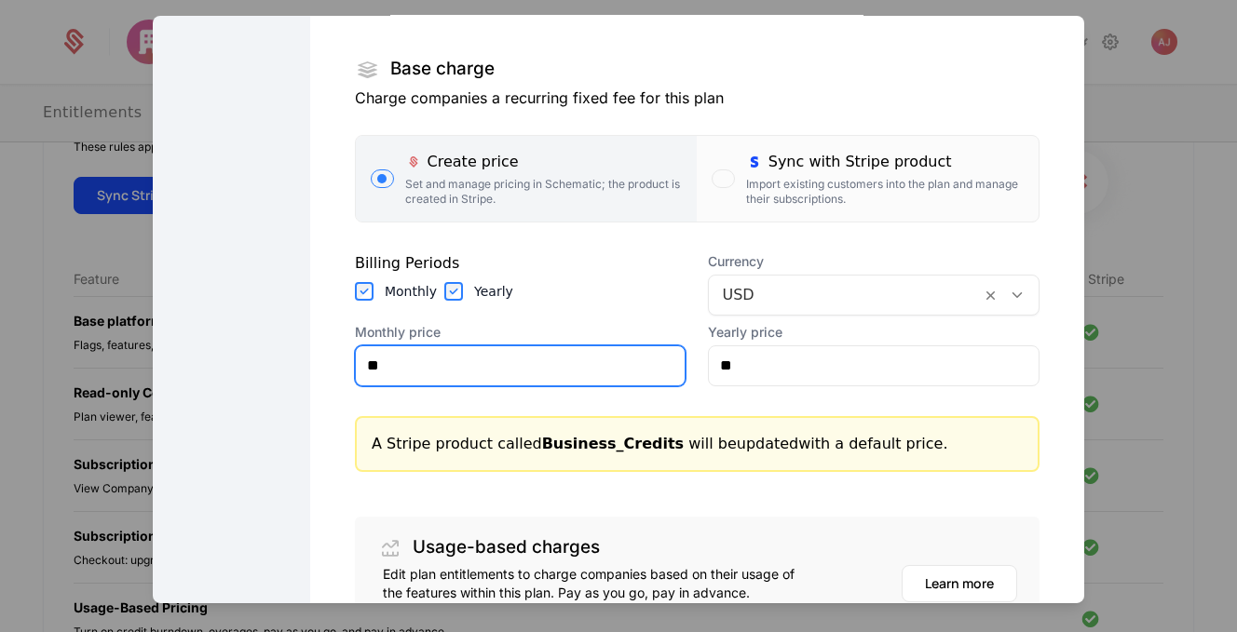
click at [523, 356] on input "**" at bounding box center [521, 365] width 330 height 39
type input "******"
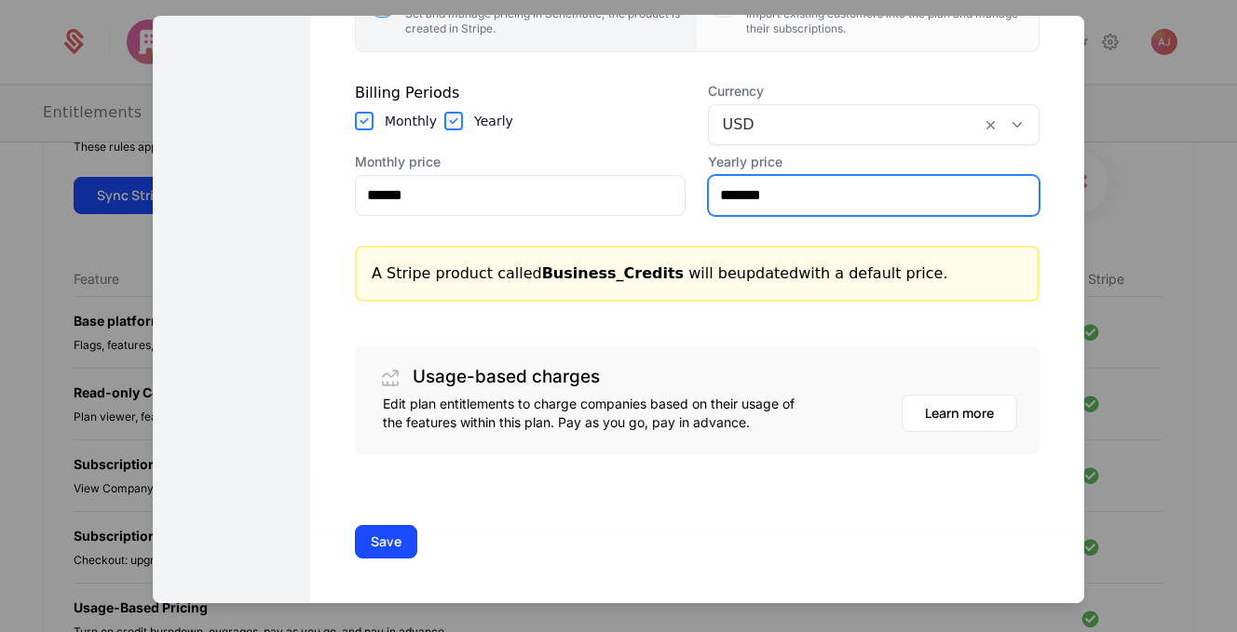
scroll to position [465, 0]
type input "*******"
click at [396, 542] on button "Save" at bounding box center [386, 541] width 62 height 34
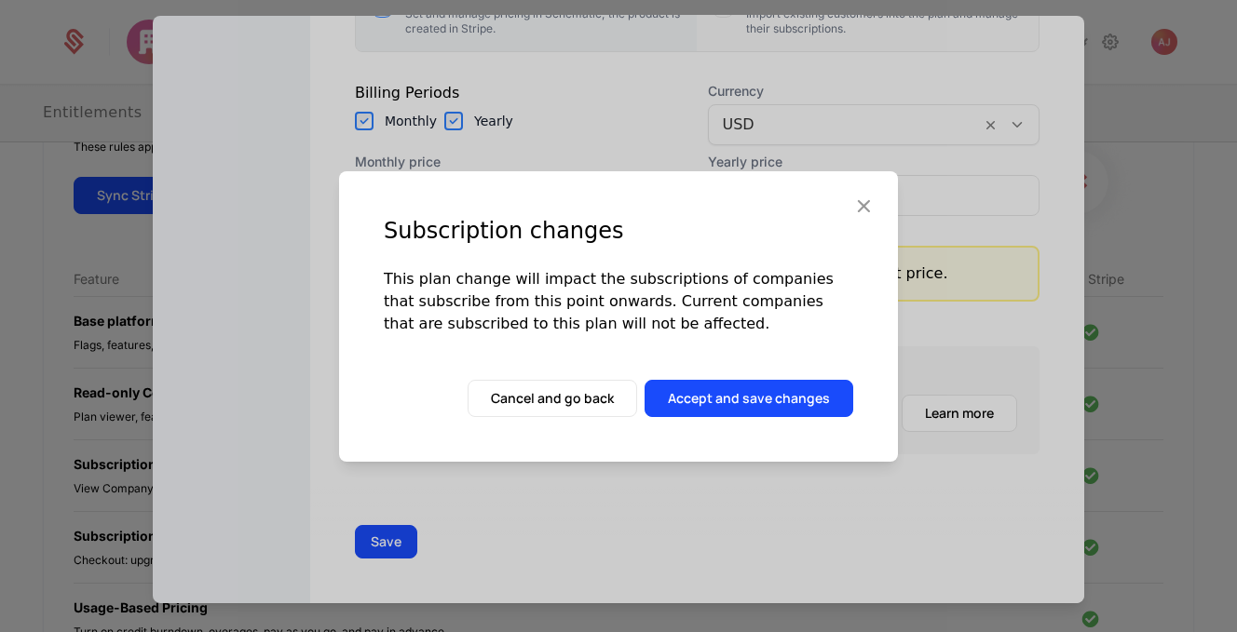
click at [763, 397] on button "Accept and save changes" at bounding box center [748, 398] width 209 height 37
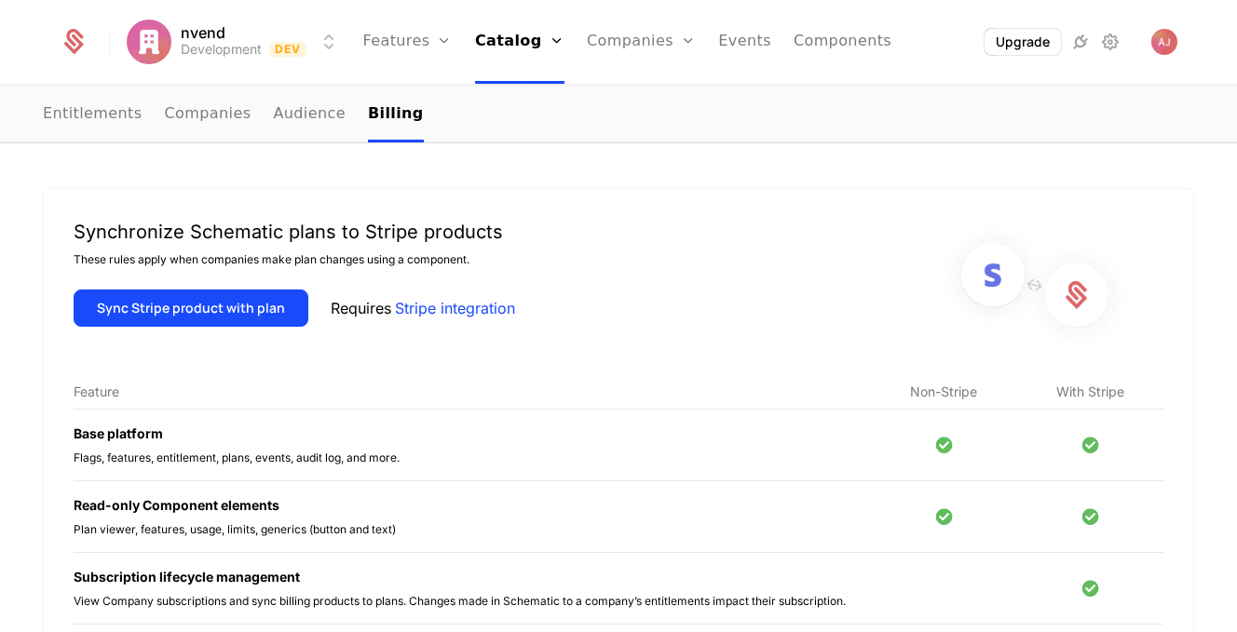
scroll to position [0, 0]
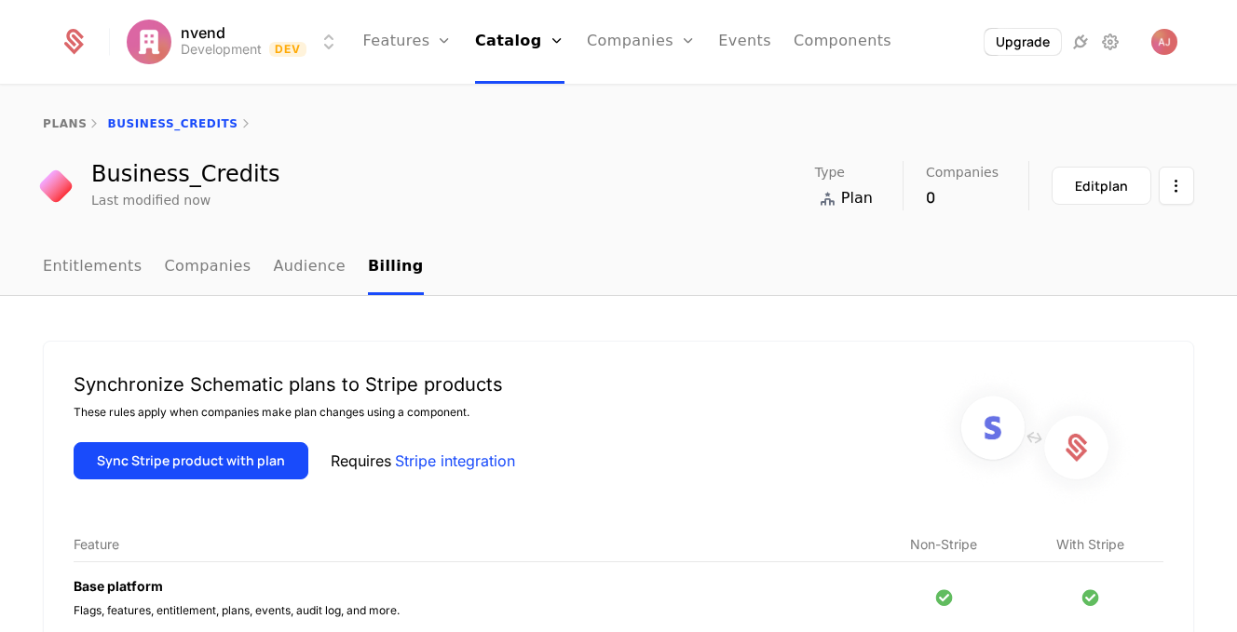
click at [217, 461] on button "Sync Stripe product with plan" at bounding box center [191, 460] width 235 height 37
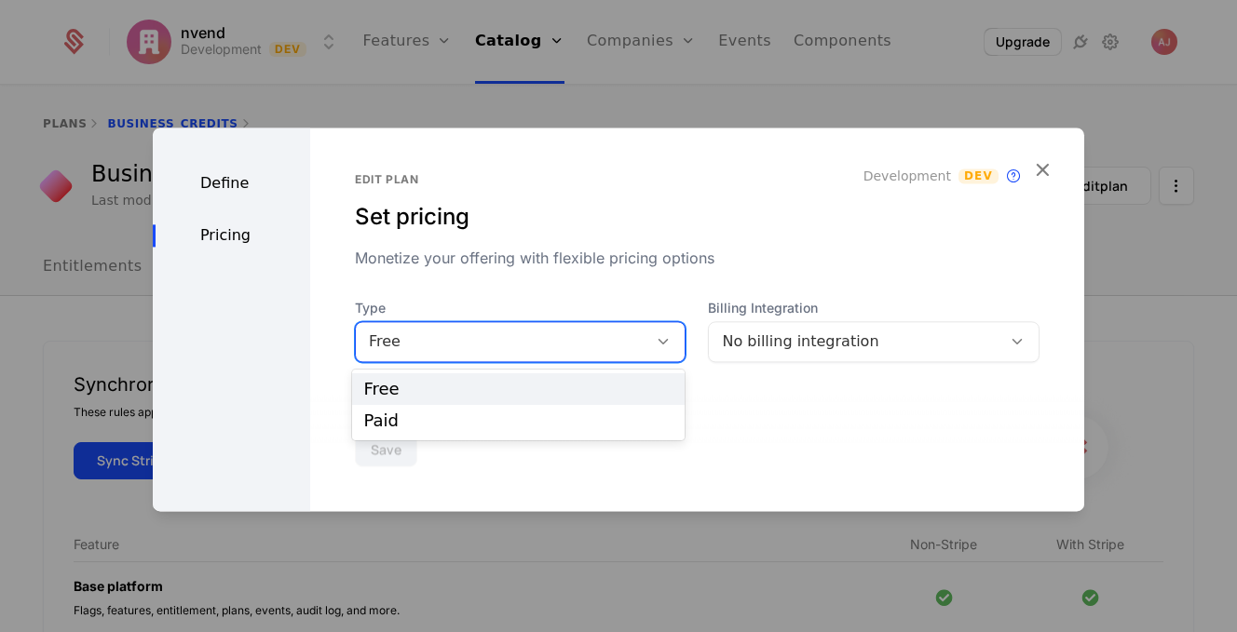
click at [658, 345] on icon at bounding box center [663, 341] width 17 height 17
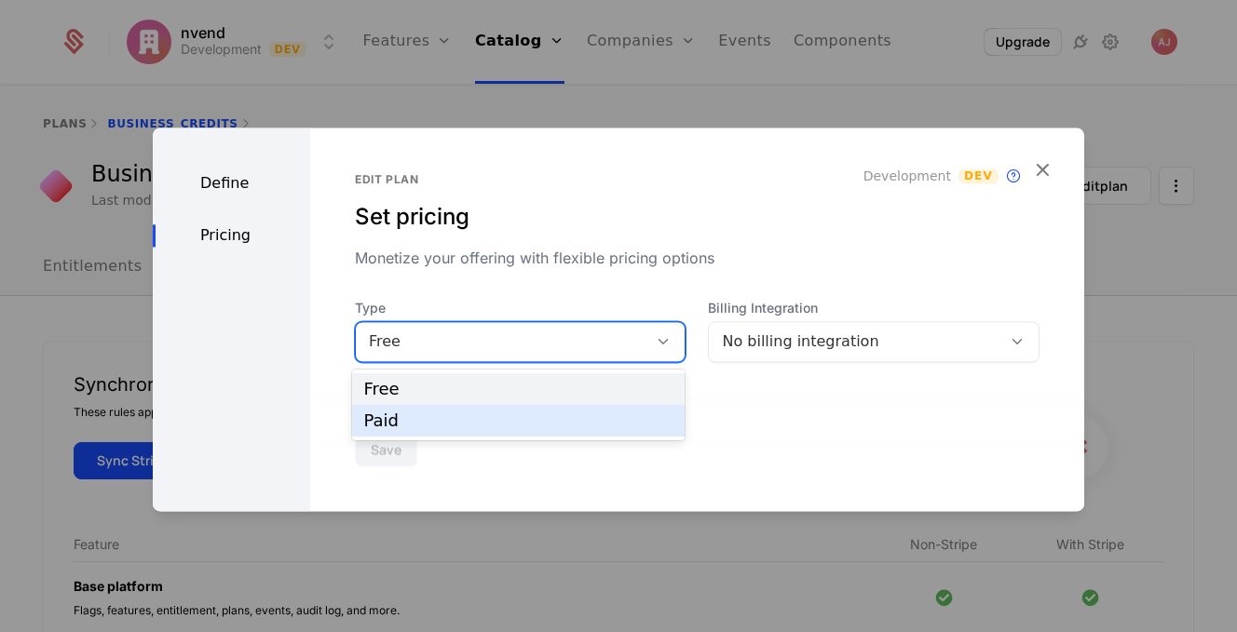
click at [618, 425] on div "Paid" at bounding box center [518, 421] width 310 height 17
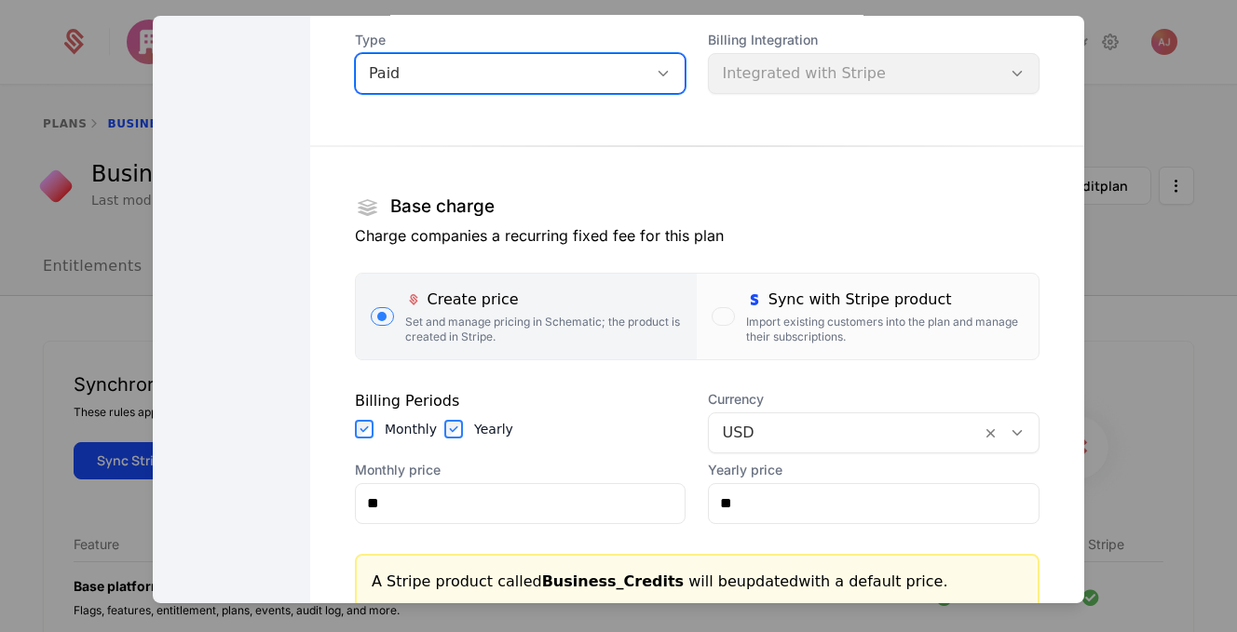
scroll to position [157, 0]
click at [726, 321] on div "button" at bounding box center [723, 314] width 22 height 19
click at [726, 321] on button "Sync with Stripe product Import existing customers into the plan and manage the…" at bounding box center [868, 315] width 342 height 86
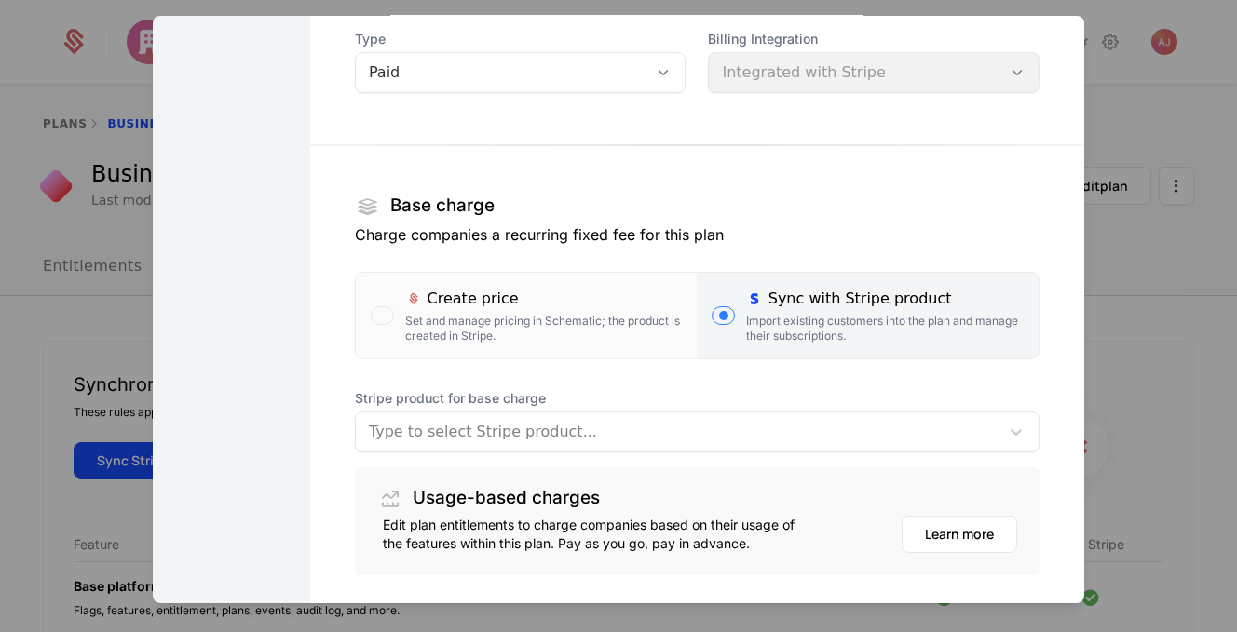
click at [661, 441] on div at bounding box center [677, 431] width 617 height 26
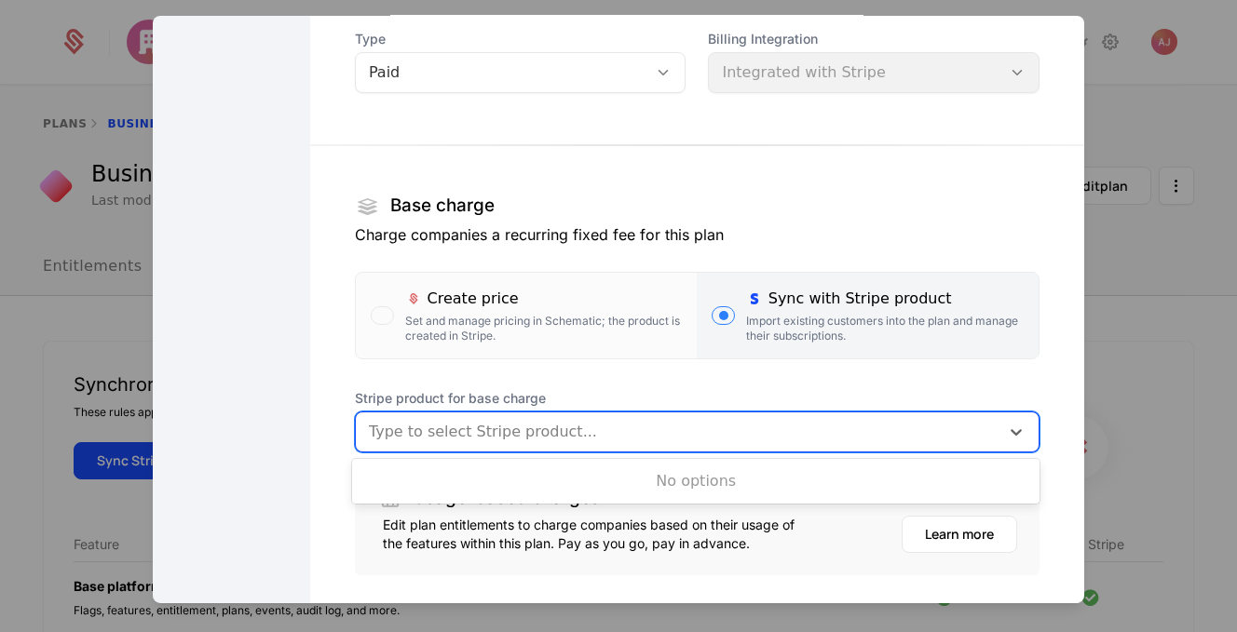
click at [667, 430] on div at bounding box center [677, 431] width 617 height 26
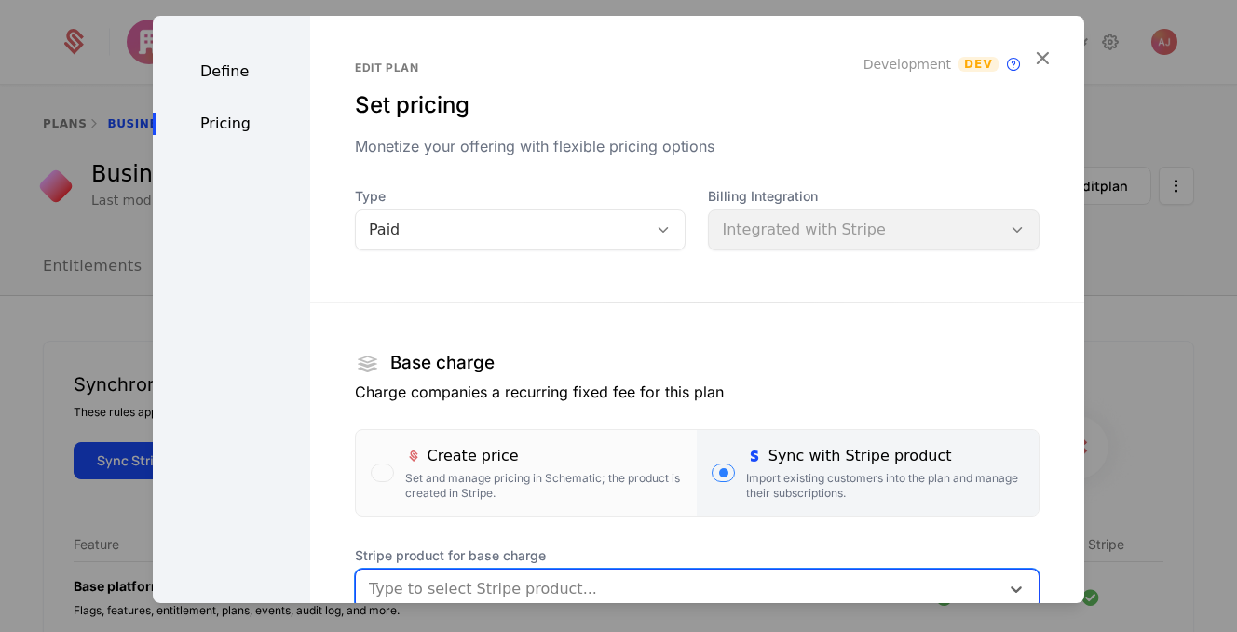
click at [1048, 49] on icon "button" at bounding box center [1042, 57] width 24 height 24
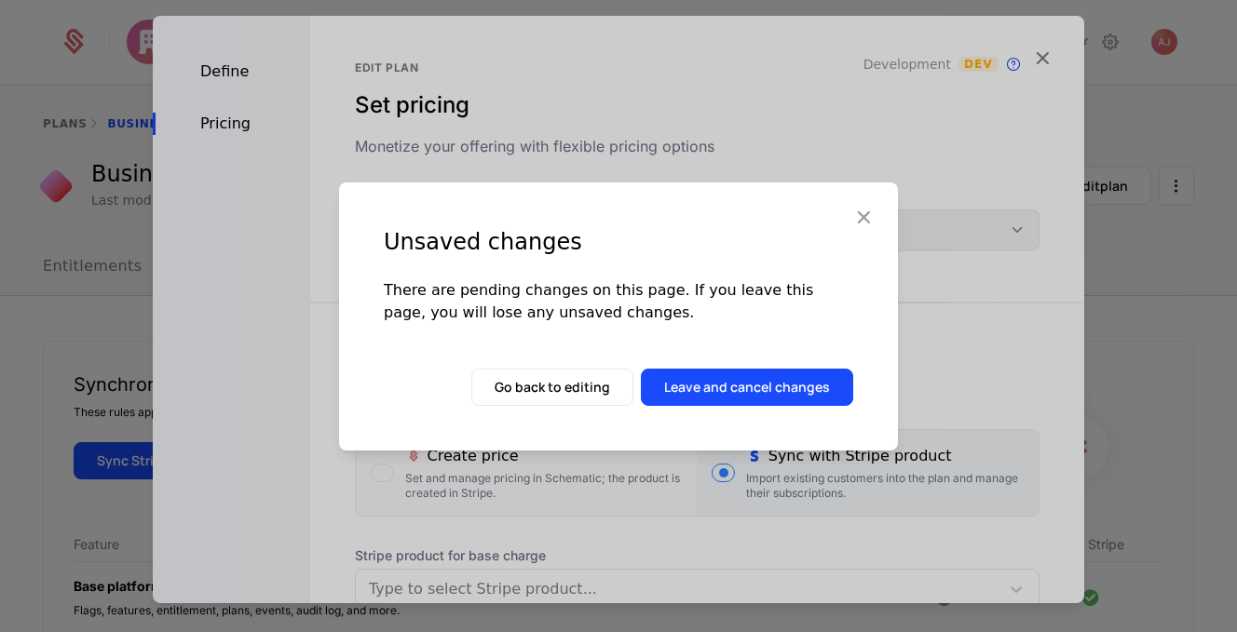
click at [872, 210] on icon "button" at bounding box center [863, 217] width 24 height 24
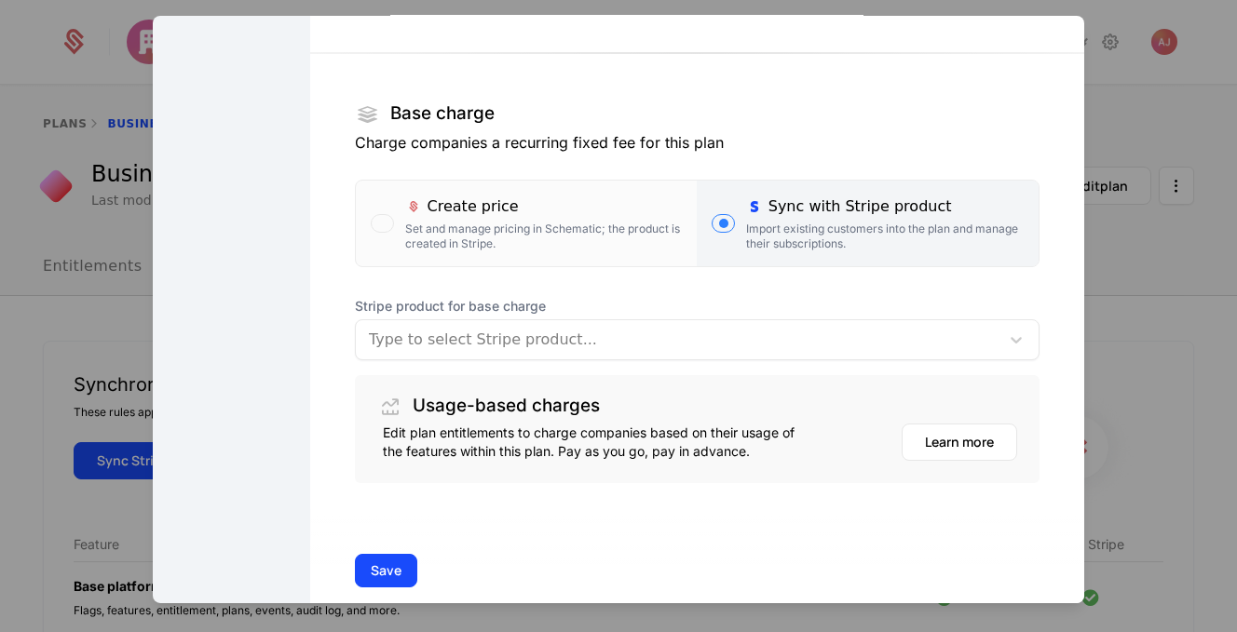
scroll to position [256, 0]
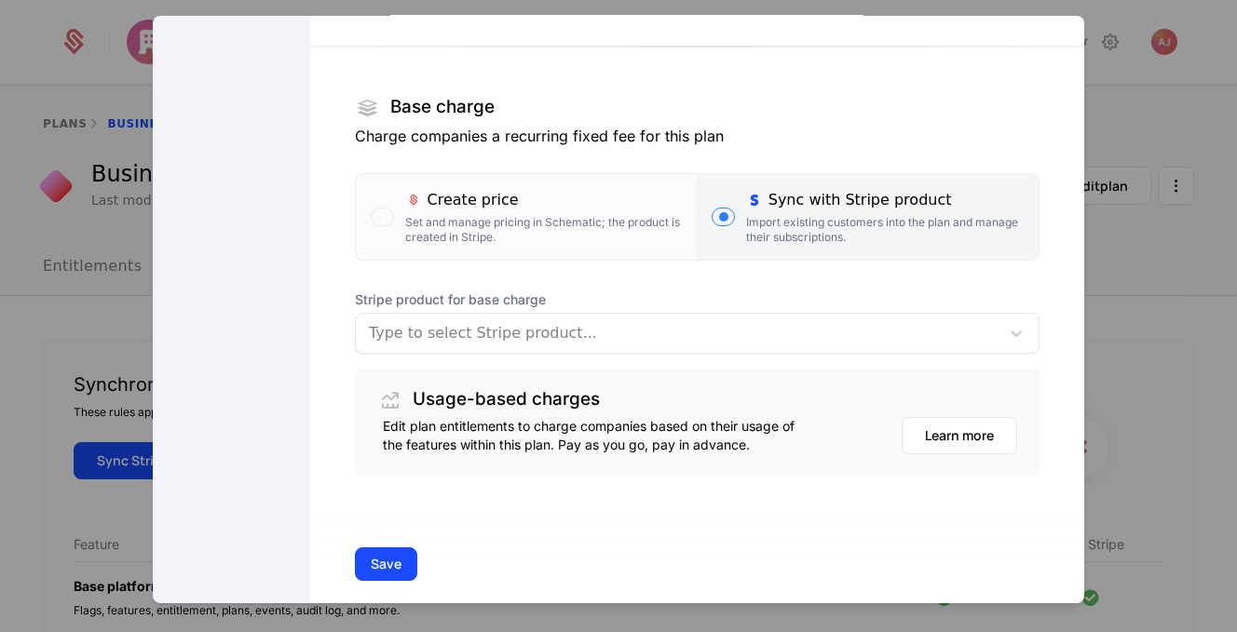
click at [619, 339] on div at bounding box center [677, 332] width 617 height 26
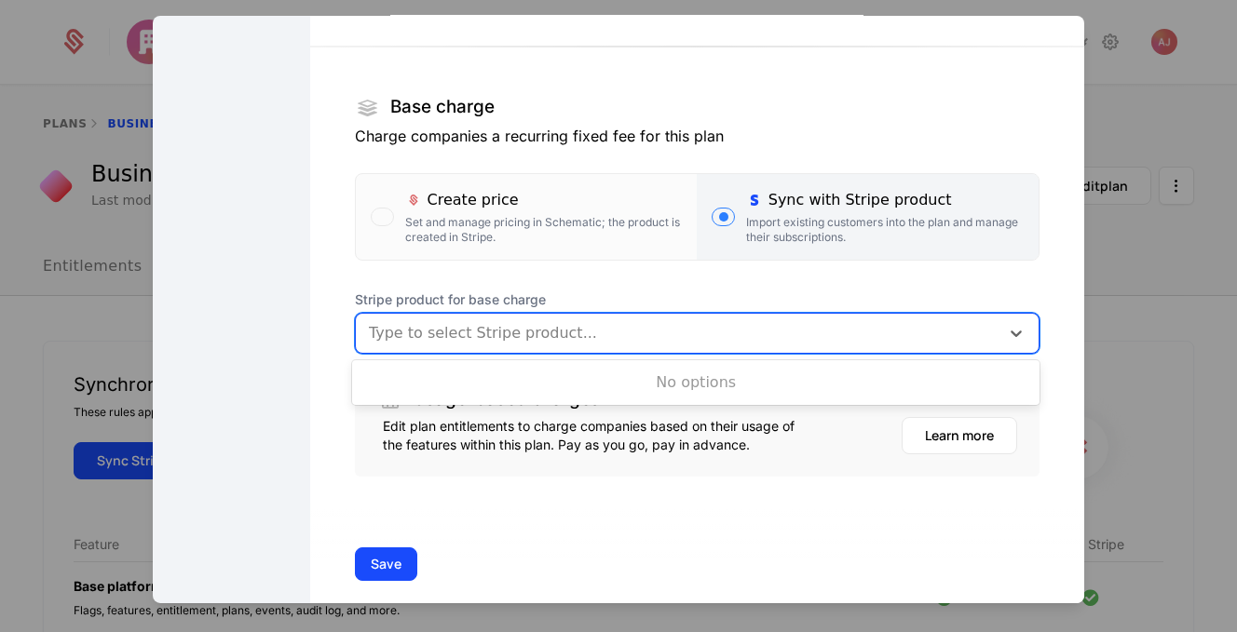
click at [629, 336] on div at bounding box center [677, 332] width 617 height 26
click at [628, 336] on div at bounding box center [677, 332] width 617 height 26
click at [633, 346] on div "Type to select Stripe product..." at bounding box center [678, 333] width 644 height 34
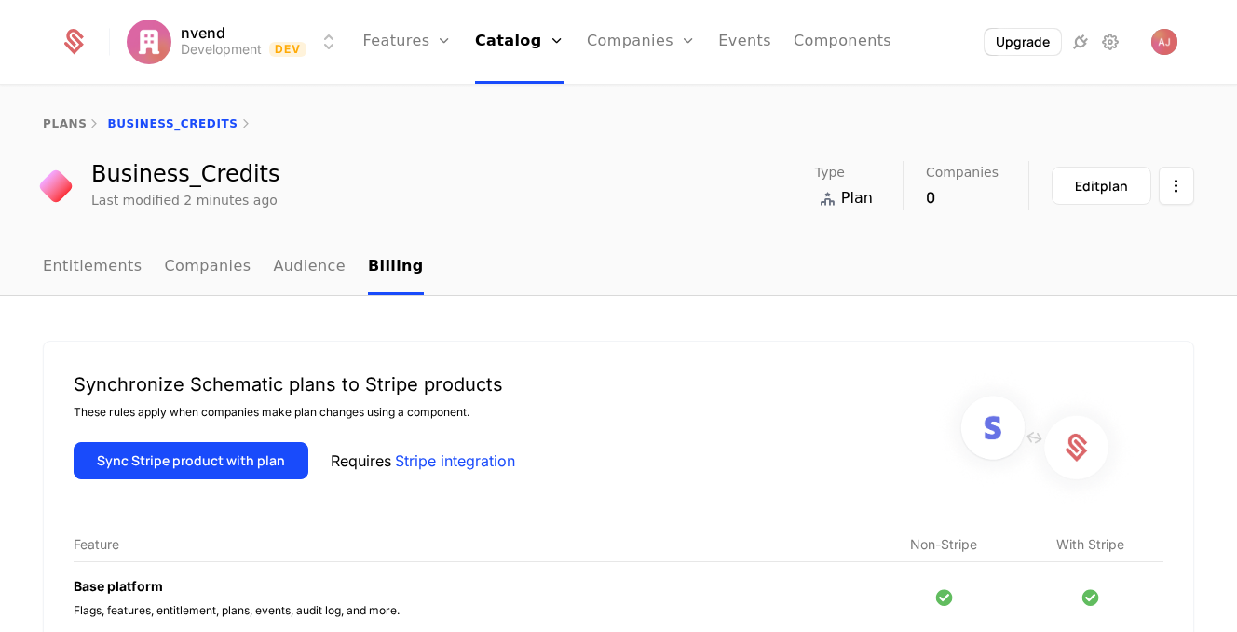
click at [197, 464] on button "Sync Stripe product with plan" at bounding box center [191, 460] width 235 height 37
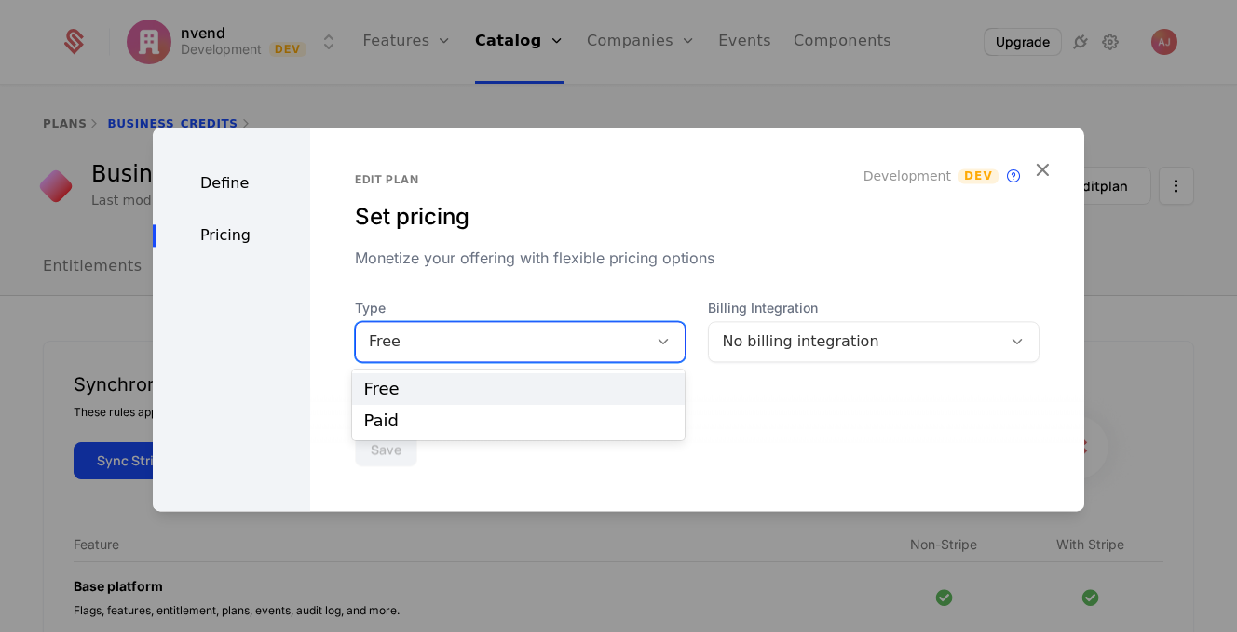
click at [446, 347] on div "Free" at bounding box center [502, 342] width 266 height 22
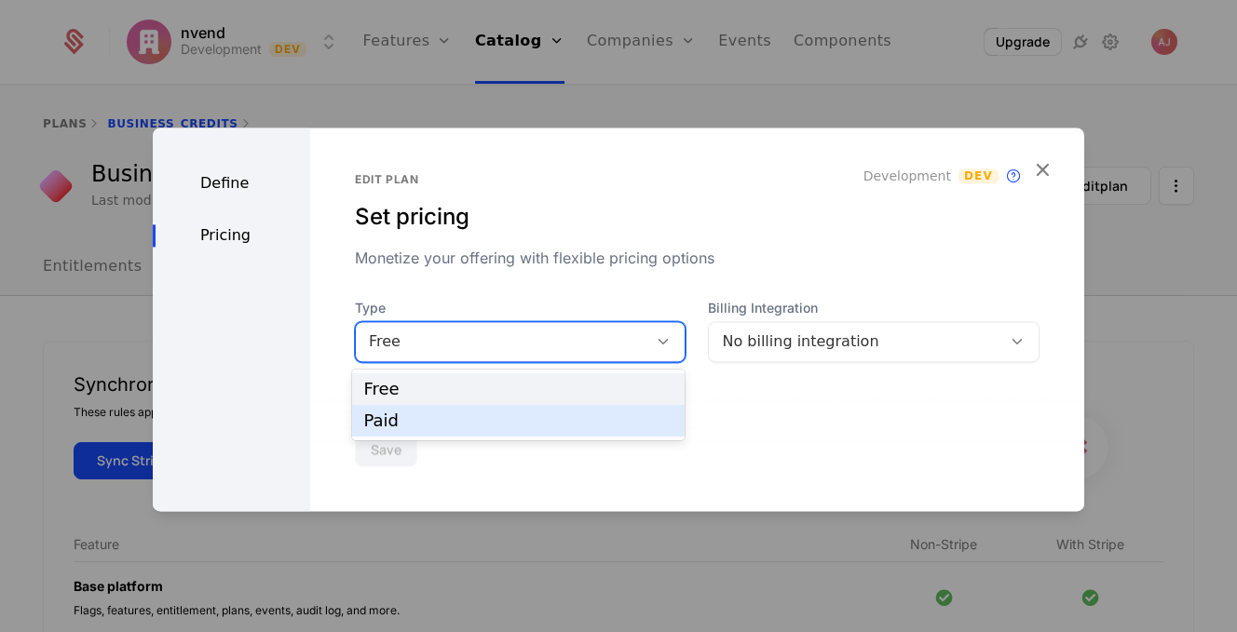
click at [497, 426] on div "Paid" at bounding box center [518, 421] width 310 height 17
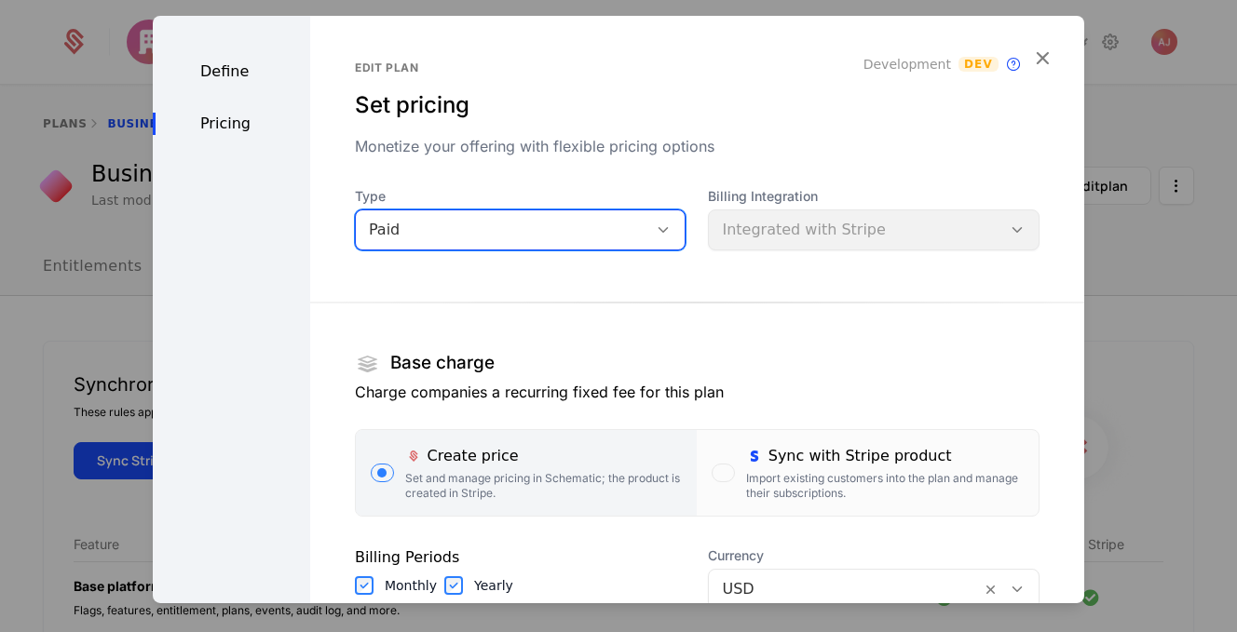
click at [879, 468] on div "Sync with Stripe product Import existing customers into the plan and manage the…" at bounding box center [885, 472] width 278 height 56
click at [879, 468] on button "Sync with Stripe product Import existing customers into the plan and manage the…" at bounding box center [868, 472] width 342 height 86
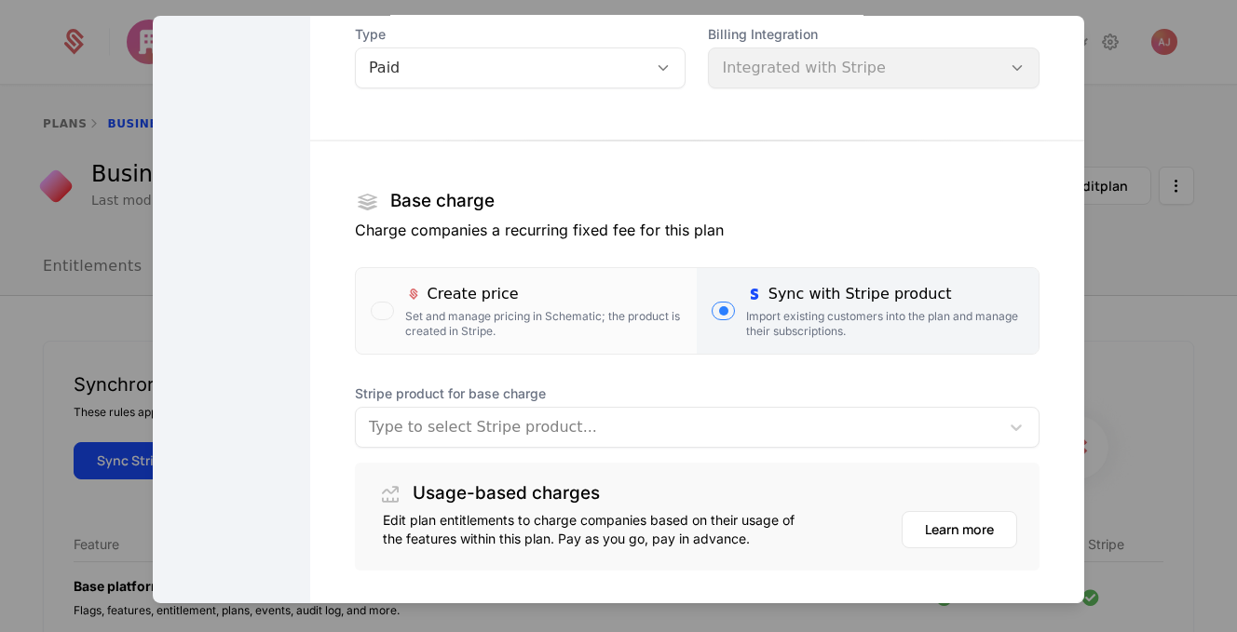
scroll to position [163, 0]
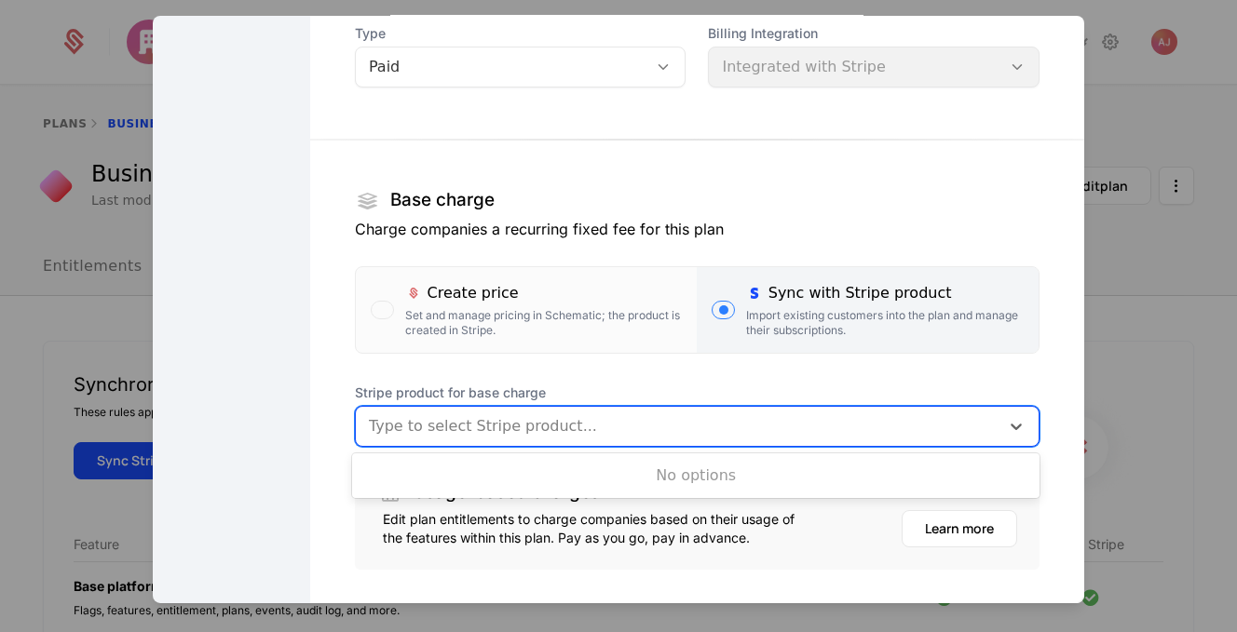
click at [859, 433] on div at bounding box center [677, 426] width 617 height 26
click at [696, 482] on div "No options" at bounding box center [695, 475] width 687 height 37
click at [1028, 425] on div at bounding box center [1016, 425] width 34 height 22
click at [112, 273] on div at bounding box center [618, 316] width 1237 height 632
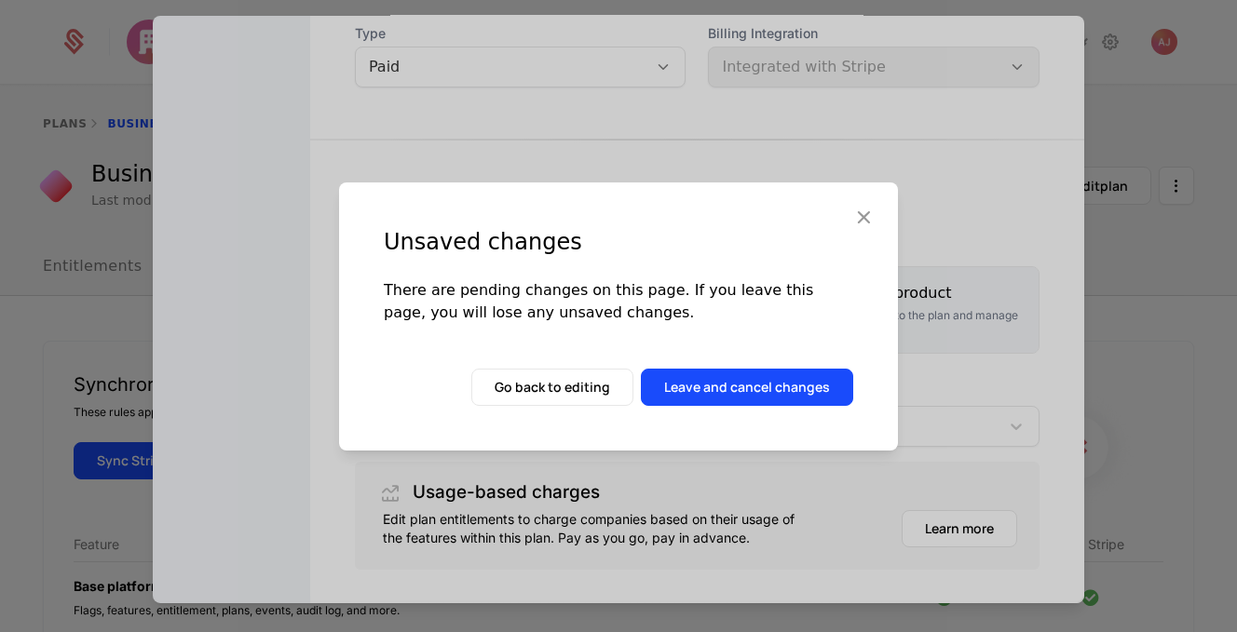
click at [871, 206] on icon "button" at bounding box center [863, 217] width 24 height 24
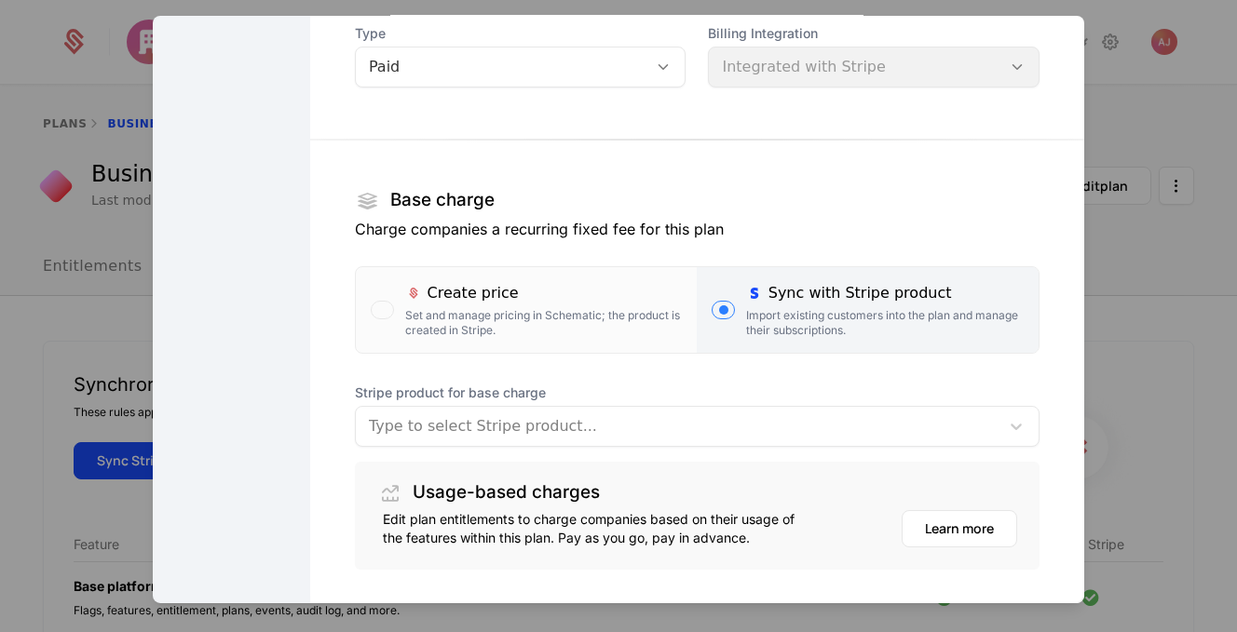
scroll to position [0, 0]
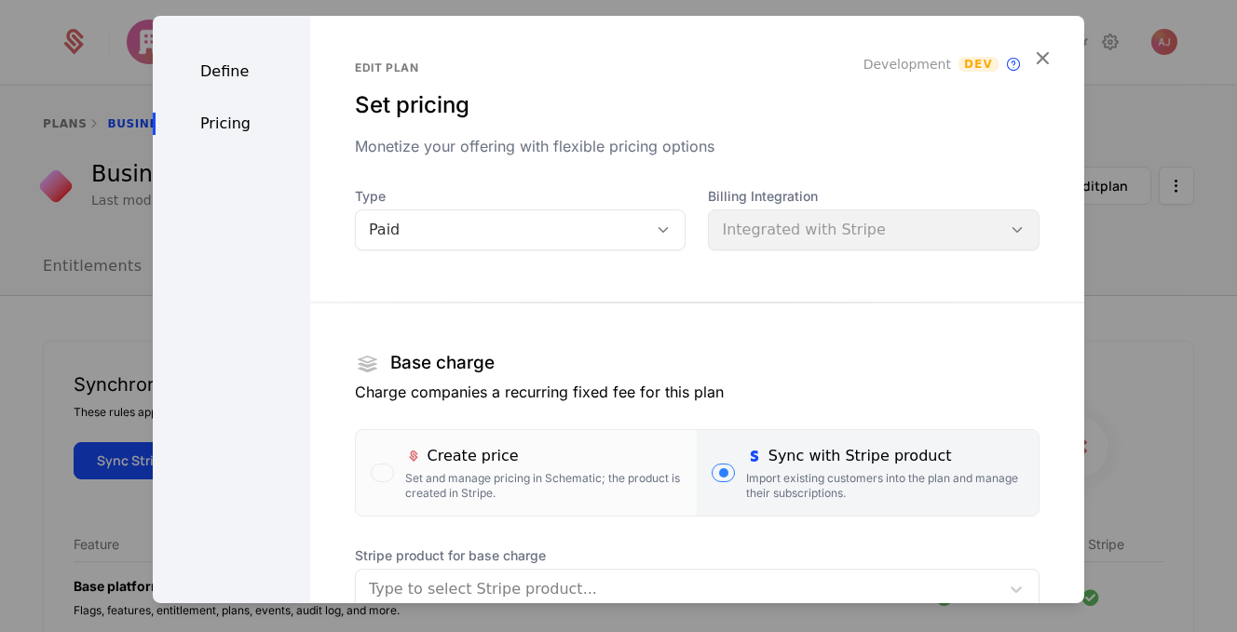
click at [1040, 63] on icon "button" at bounding box center [1042, 57] width 24 height 24
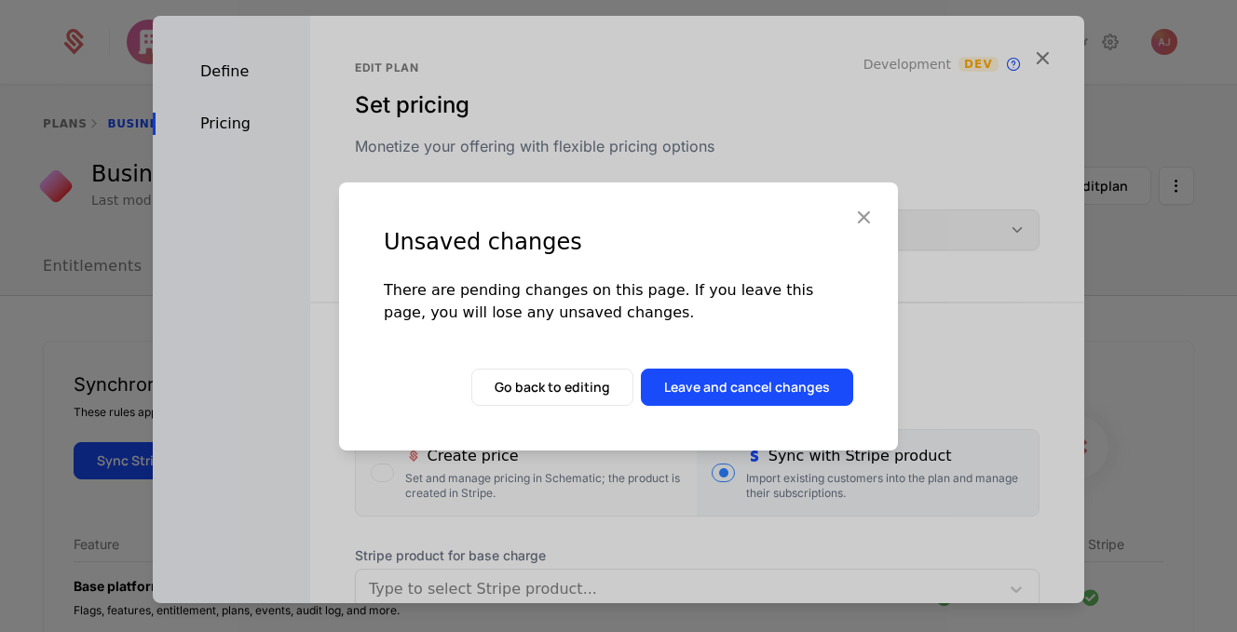
click at [736, 394] on button "Leave and cancel changes" at bounding box center [747, 387] width 212 height 37
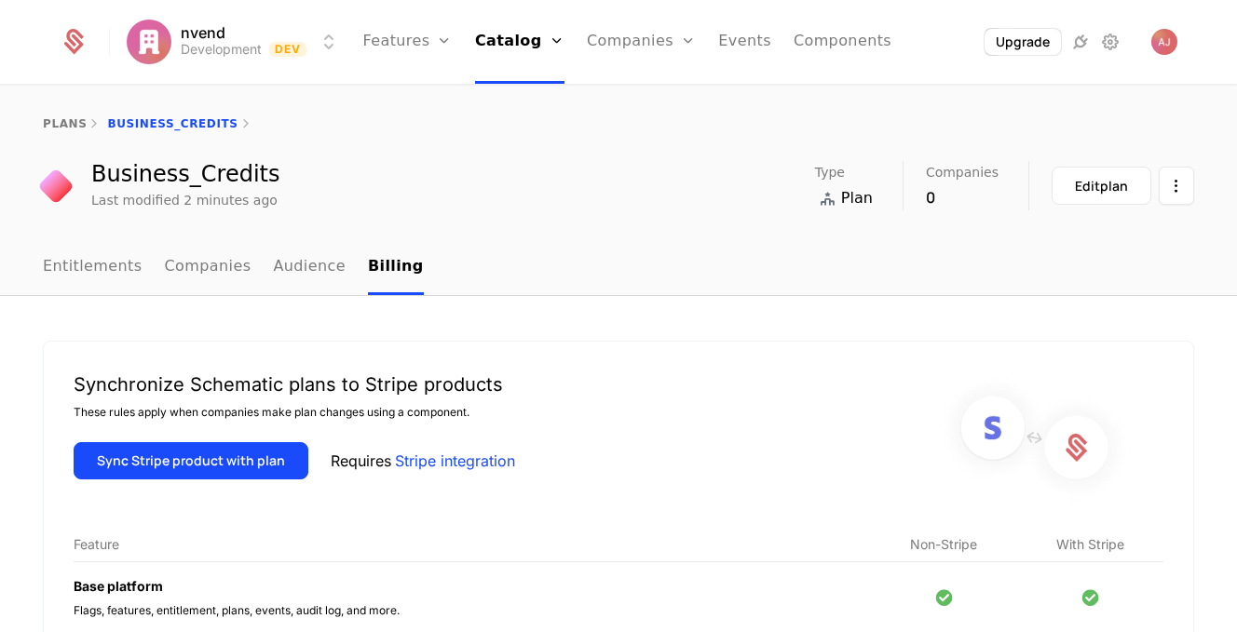
click at [1077, 41] on icon at bounding box center [1080, 42] width 22 height 22
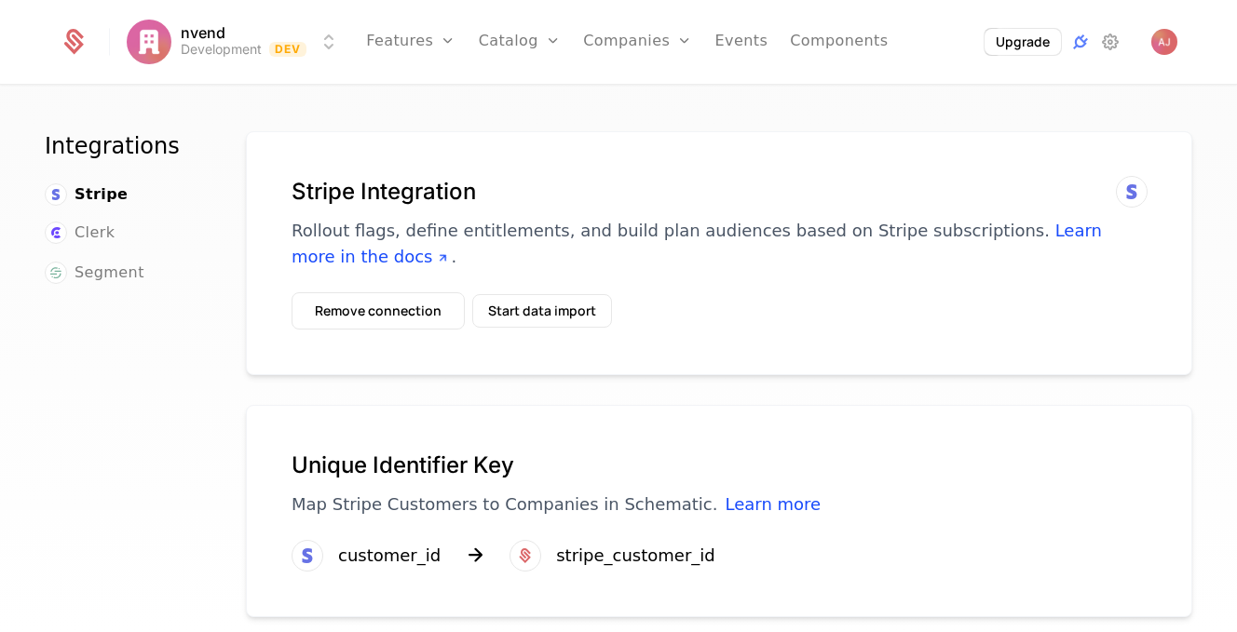
click at [561, 310] on button "Start data import" at bounding box center [542, 311] width 140 height 34
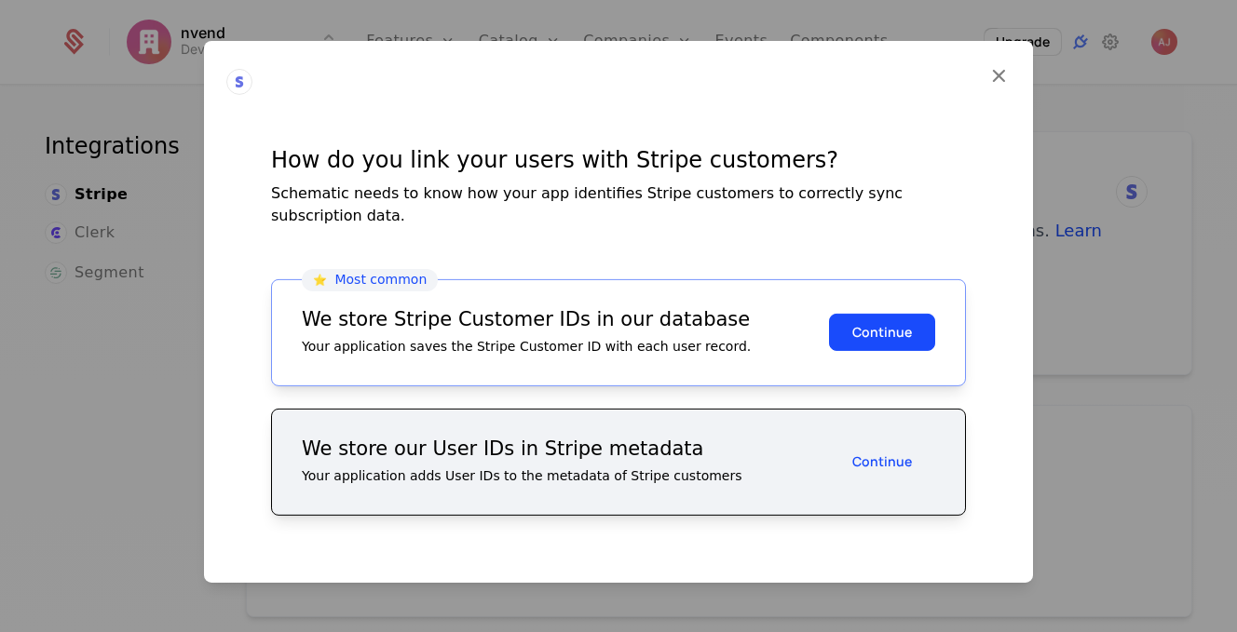
click at [909, 465] on button "Continue" at bounding box center [882, 461] width 106 height 37
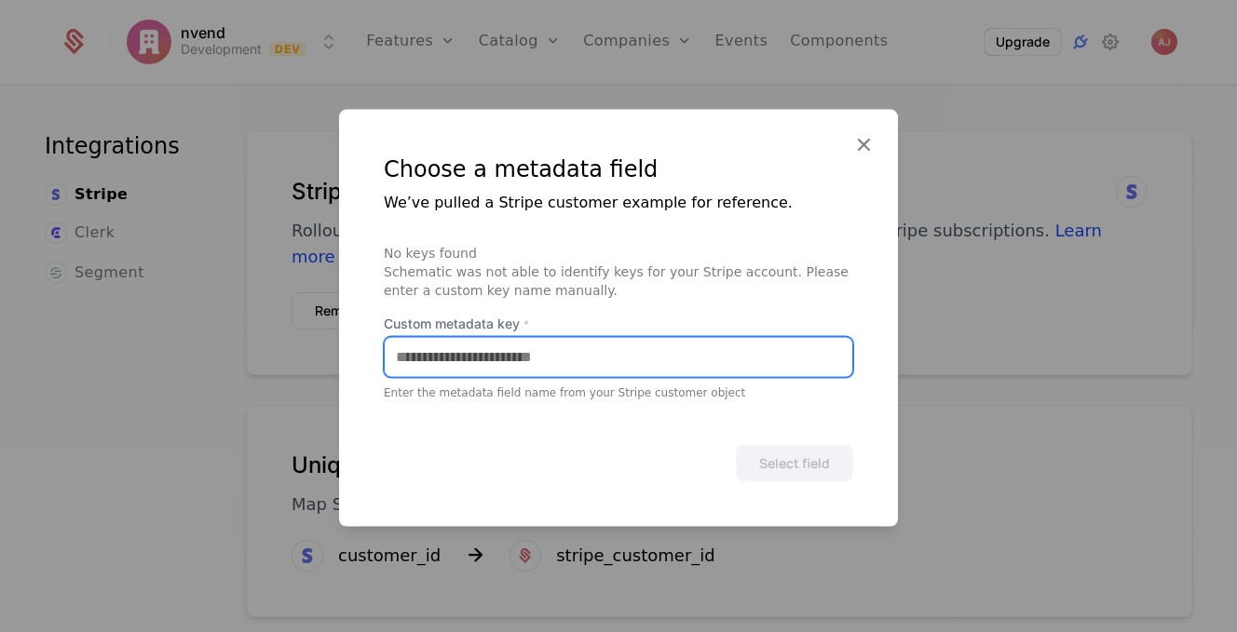
click at [590, 368] on input "Custom metadata key *" at bounding box center [619, 356] width 468 height 39
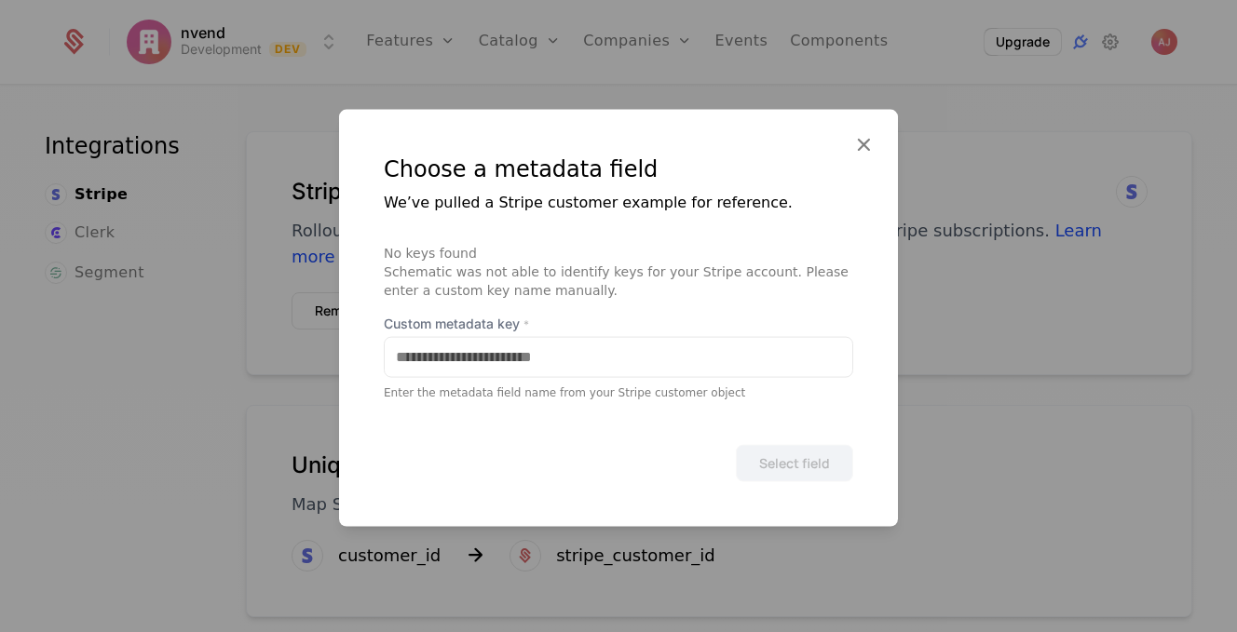
click at [864, 141] on div "Choose a metadata field We’ve pulled a Stripe customer example for reference. N…" at bounding box center [618, 317] width 559 height 417
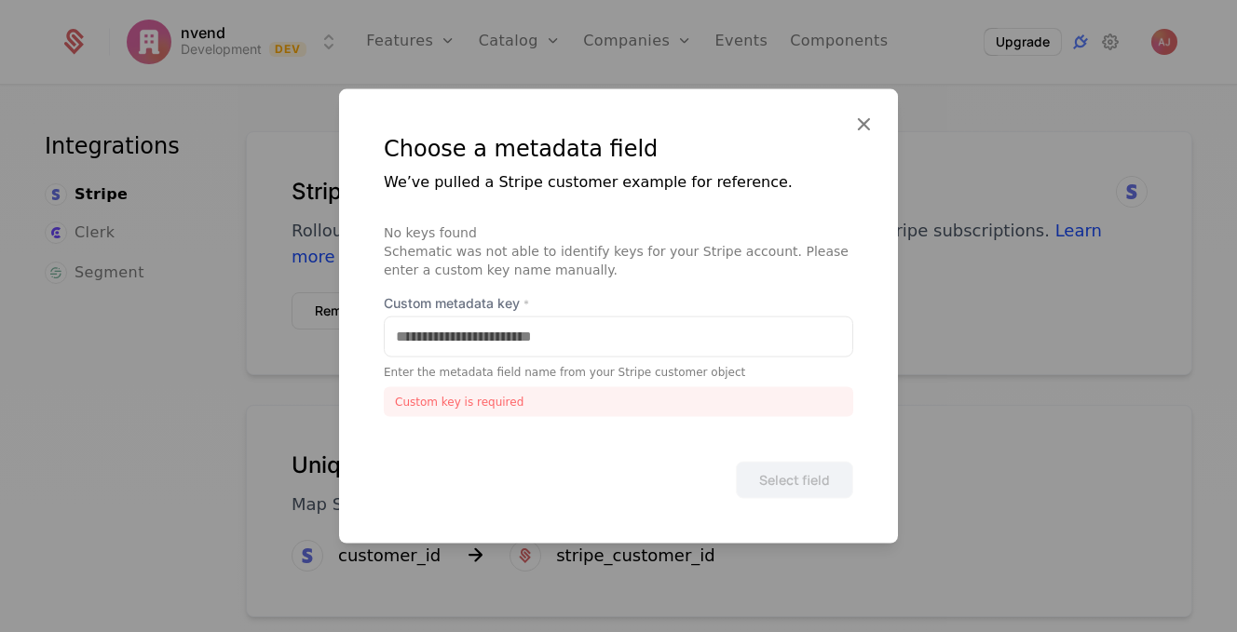
click at [870, 123] on icon at bounding box center [863, 123] width 24 height 24
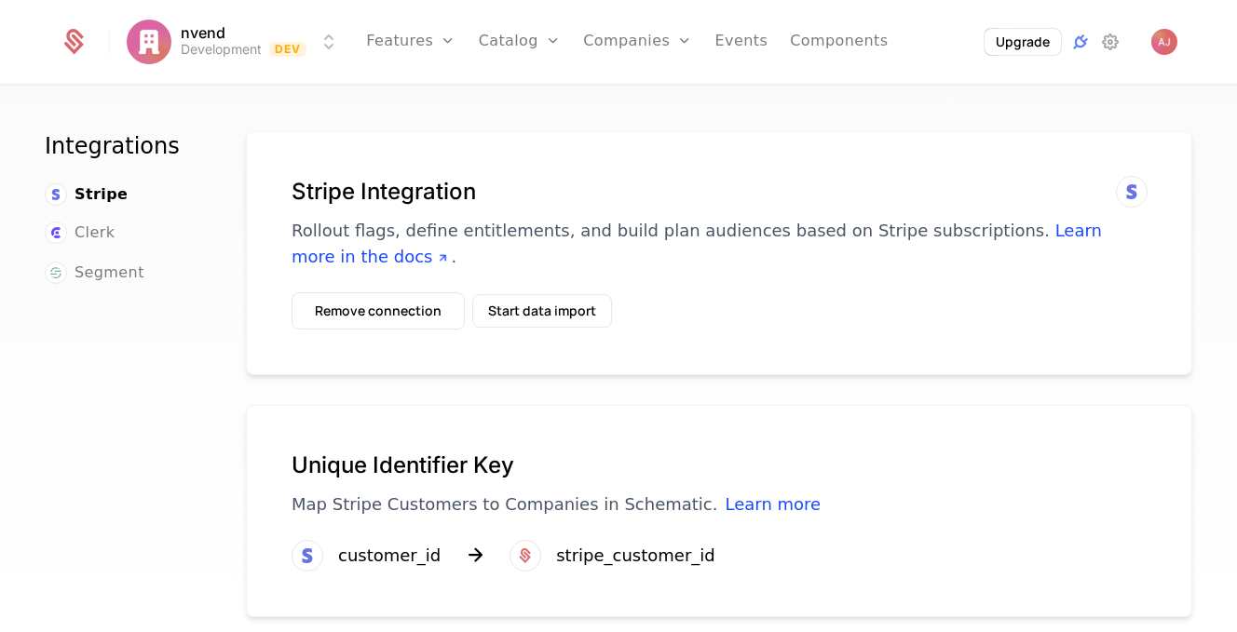
scroll to position [44, 0]
